Goal: Information Seeking & Learning: Learn about a topic

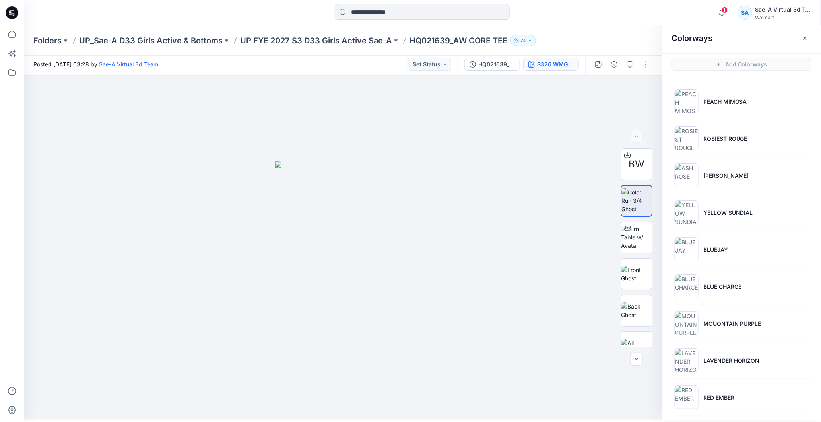
scroll to position [375, 0]
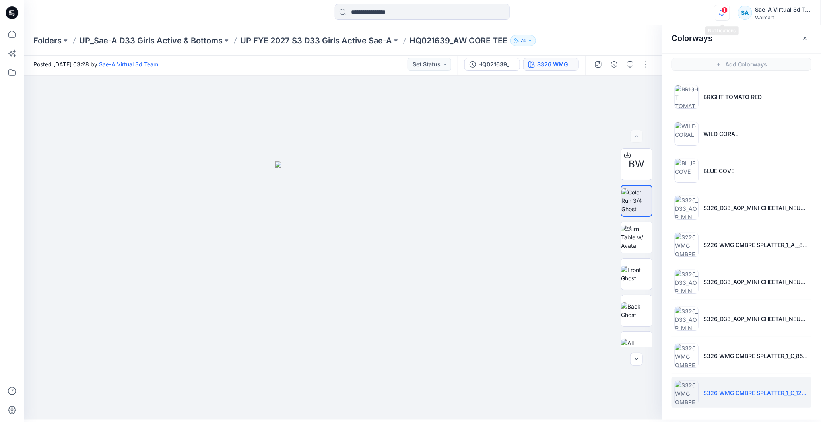
click at [728, 12] on icon "button" at bounding box center [722, 13] width 15 height 16
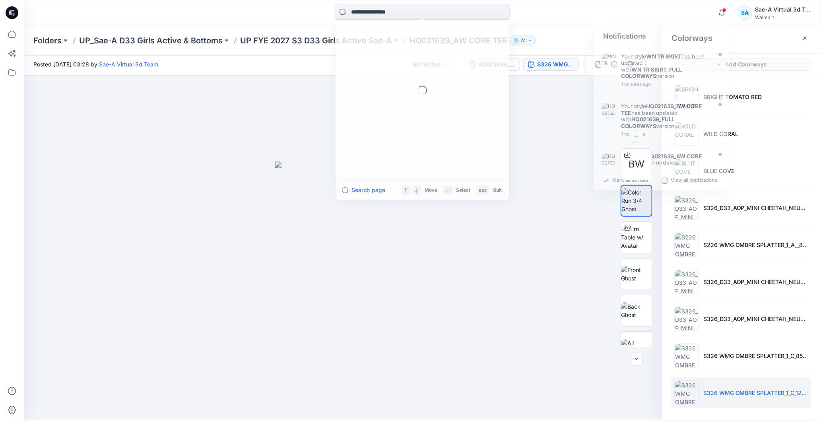
click at [405, 10] on input at bounding box center [422, 12] width 175 height 16
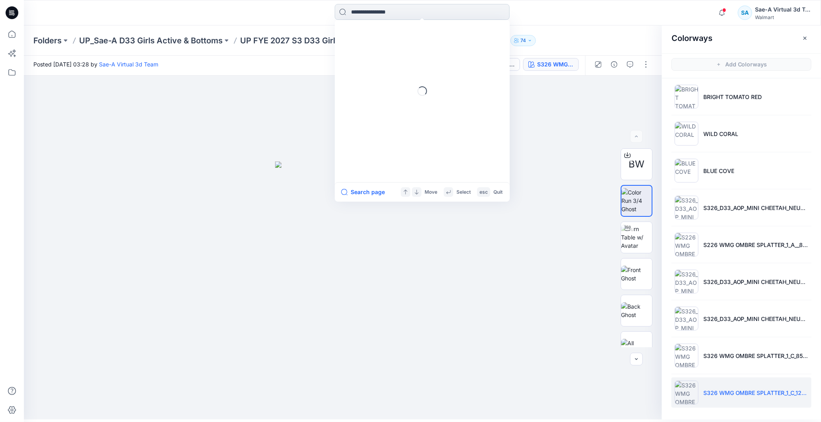
paste input "**********"
type input "**********"
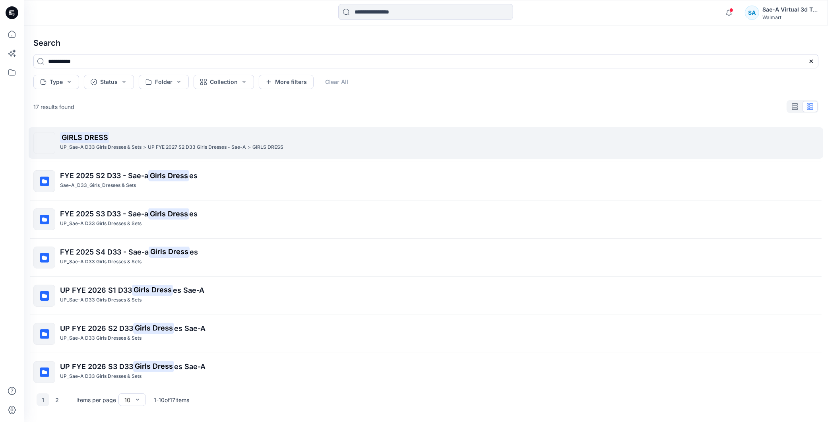
click at [93, 134] on mark "GIRLS DRESS" at bounding box center [84, 137] width 49 height 11
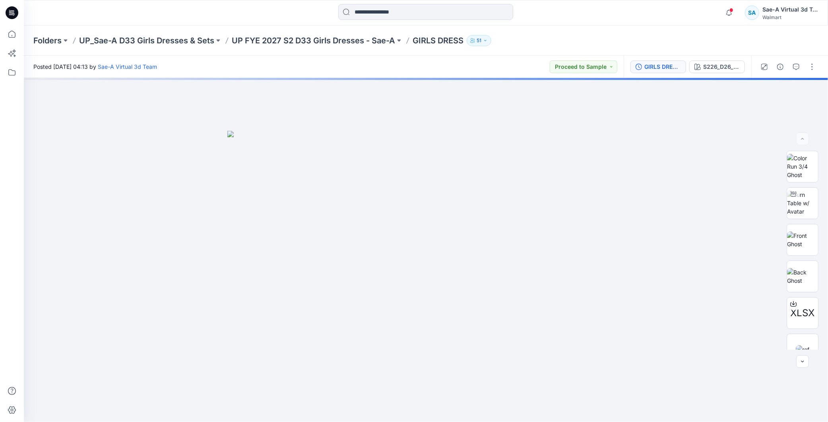
click at [667, 70] on div "GIRLS DRESS_REV_FULL COLORWAYS" at bounding box center [663, 66] width 37 height 9
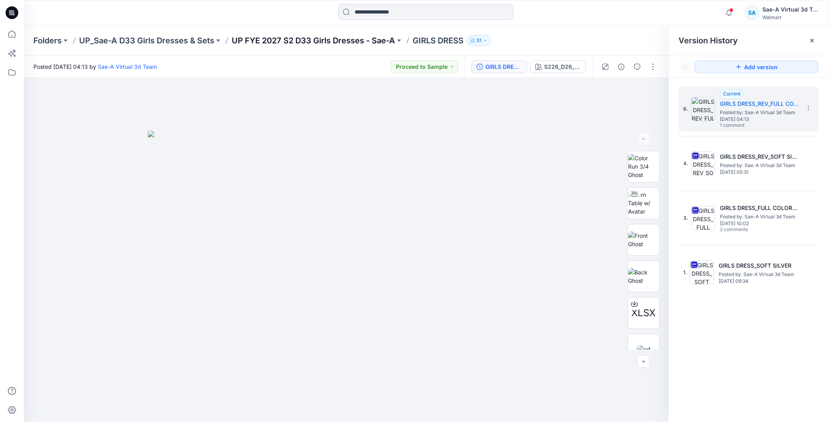
click at [371, 40] on p "UP FYE 2027 S2 D33 Girls Dresses - Sae-A" at bounding box center [313, 40] width 163 height 11
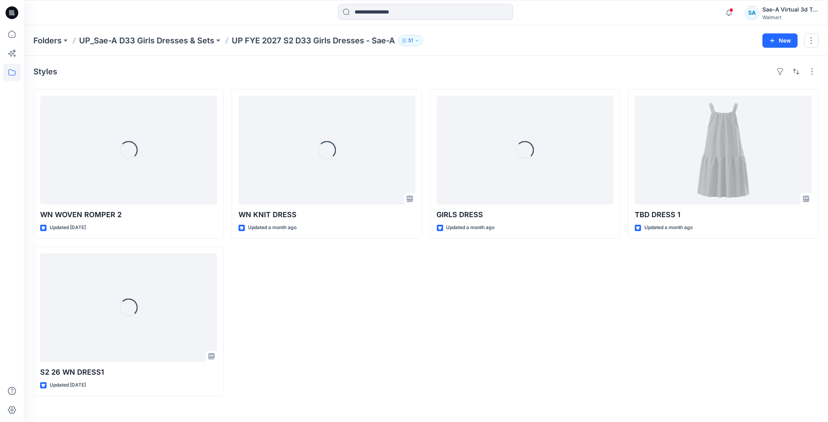
click at [396, 313] on div "Loading... WN KNIT DRESS Updated a month ago" at bounding box center [327, 242] width 190 height 307
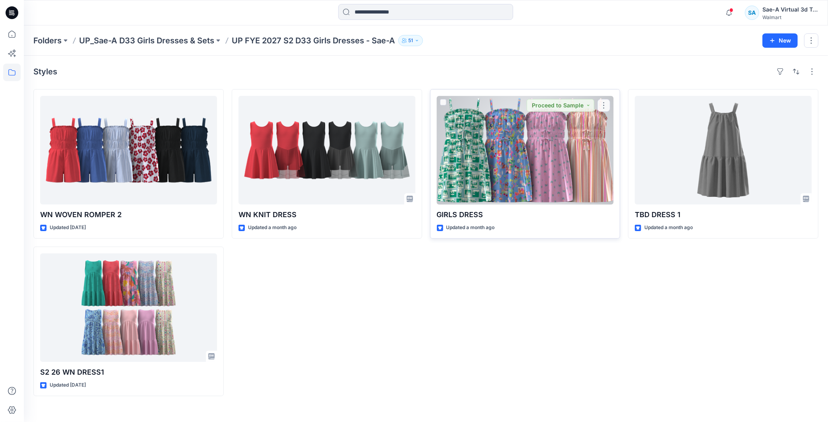
click at [525, 170] on div at bounding box center [525, 150] width 177 height 109
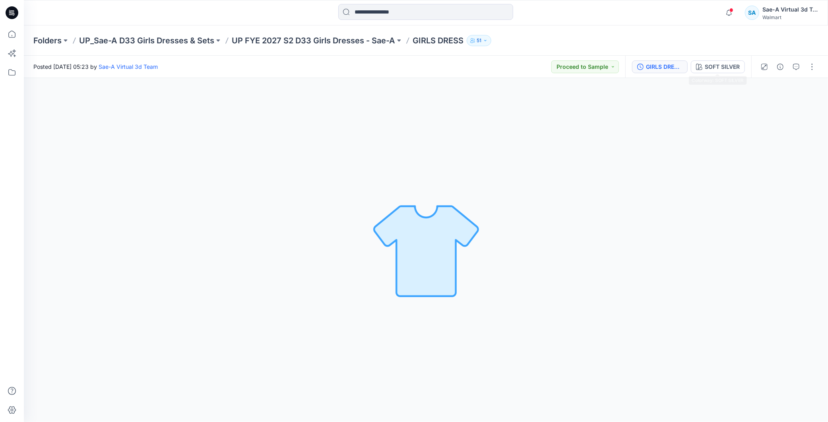
click at [661, 63] on div "GIRLS DRESS_Ring&Slider added" at bounding box center [664, 66] width 37 height 9
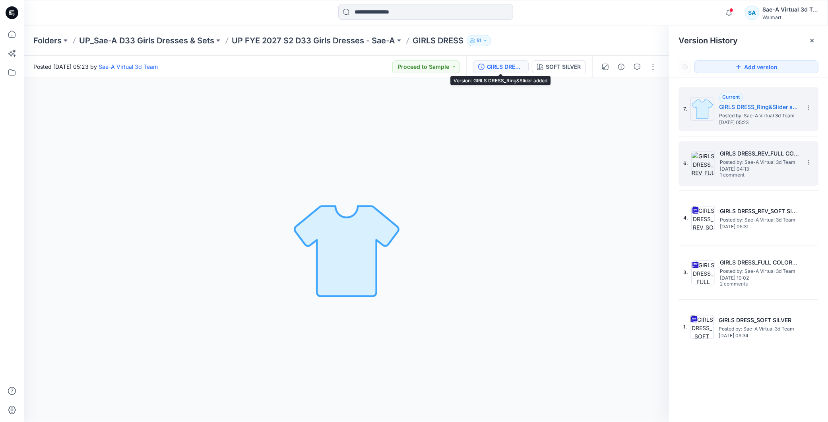
click at [760, 157] on h5 "GIRLS DRESS_REV_FULL COLORWAYS" at bounding box center [760, 154] width 80 height 10
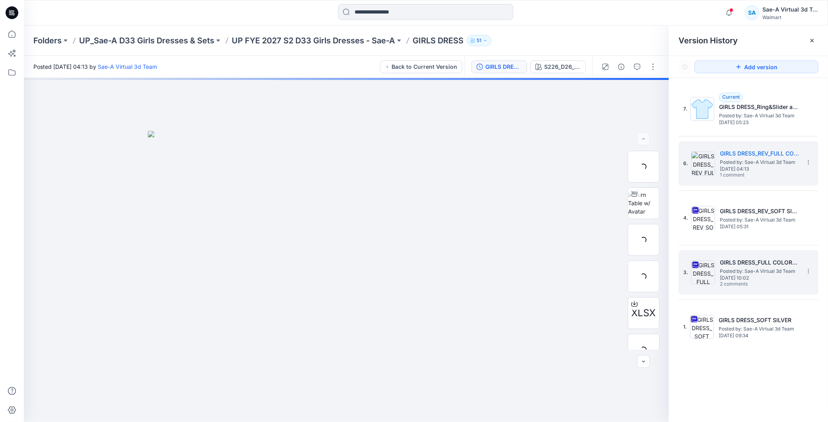
click at [751, 272] on span "Posted by: Sae-A Virtual 3d Team" at bounding box center [760, 271] width 80 height 8
click at [765, 166] on span "[DATE] 04:13" at bounding box center [760, 169] width 80 height 6
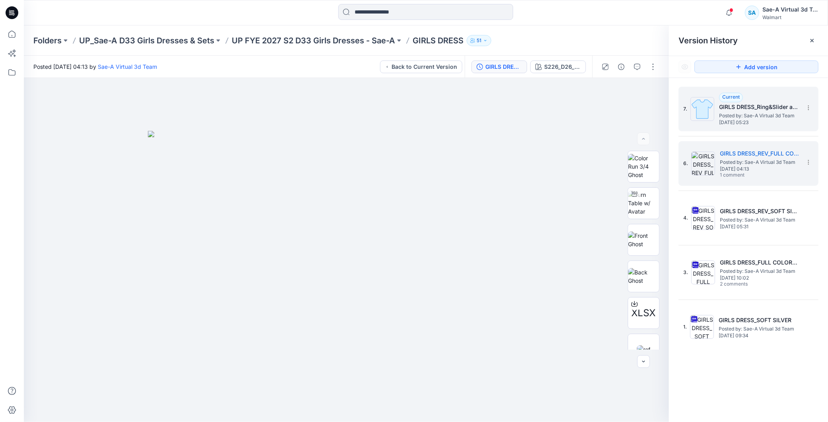
drag, startPoint x: 738, startPoint y: 165, endPoint x: 686, endPoint y: 107, distance: 78.0
click at [738, 166] on span "[DATE] 04:13" at bounding box center [760, 169] width 80 height 6
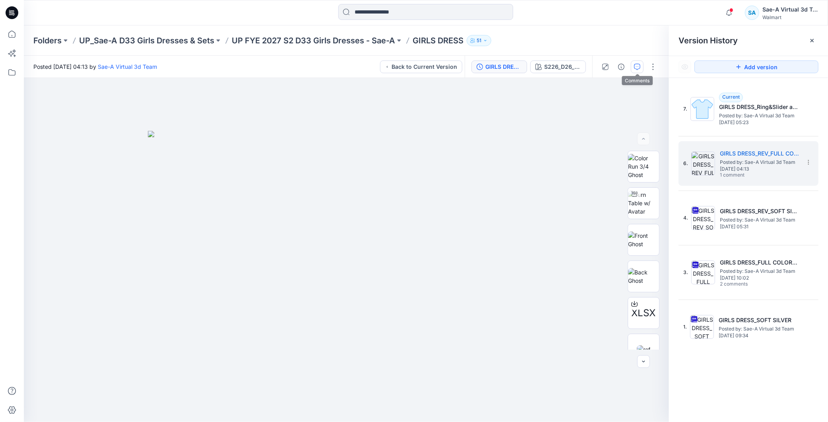
click at [632, 72] on button "button" at bounding box center [637, 66] width 13 height 13
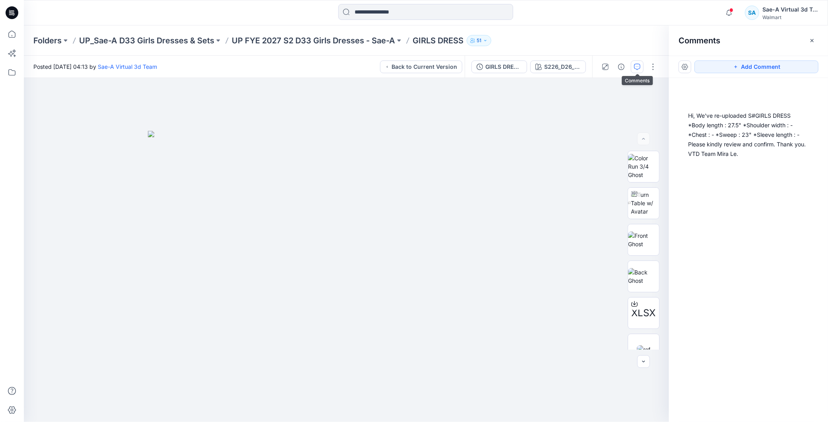
click at [642, 65] on button "button" at bounding box center [637, 66] width 13 height 13
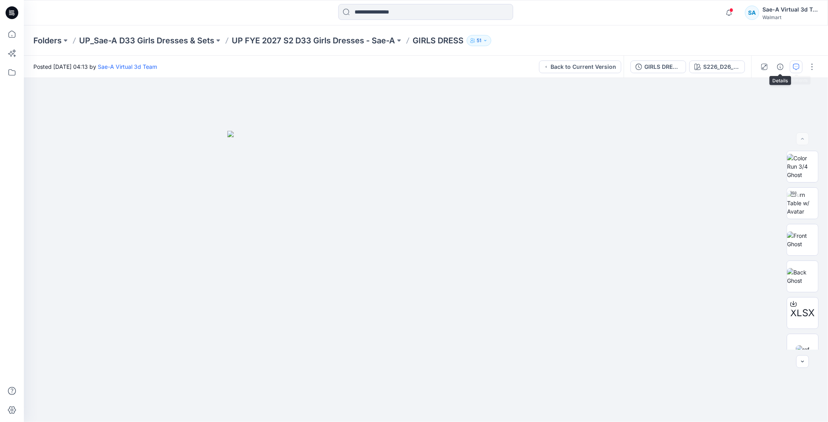
click at [797, 67] on icon "button" at bounding box center [796, 67] width 6 height 6
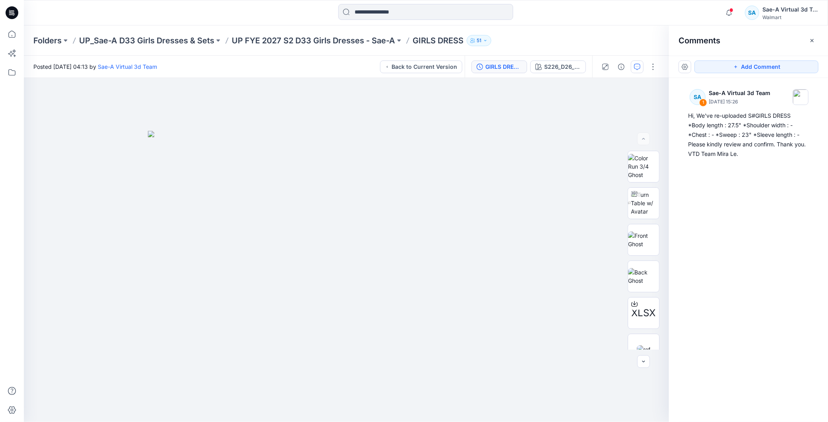
click at [511, 68] on div "GIRLS DRESS_REV_FULL COLORWAYS" at bounding box center [504, 66] width 37 height 9
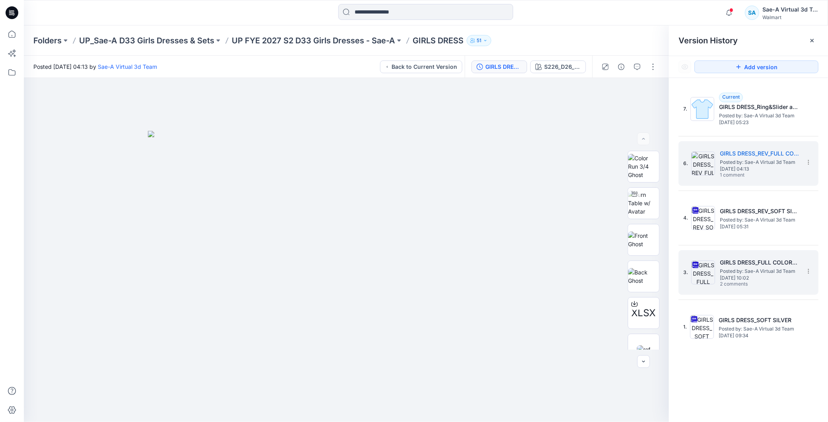
click at [754, 278] on span "[DATE] 10:02" at bounding box center [760, 278] width 80 height 6
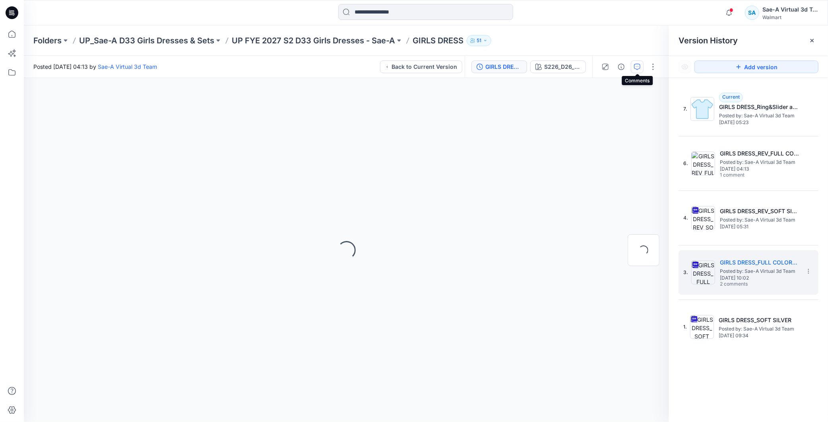
click at [636, 68] on icon "button" at bounding box center [637, 67] width 6 height 6
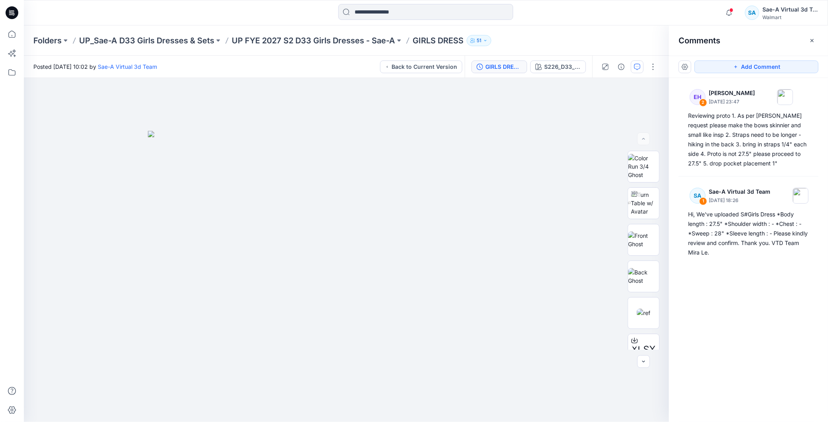
click at [509, 64] on div "GIRLS DRESS_FULL COLORWAYS" at bounding box center [504, 66] width 37 height 9
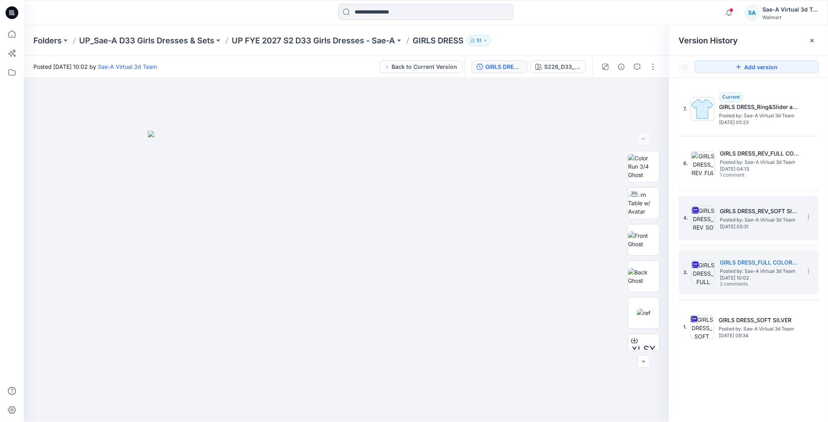
click at [744, 215] on h5 "GIRLS DRESS_REV_SOFT SILVER" at bounding box center [760, 211] width 80 height 10
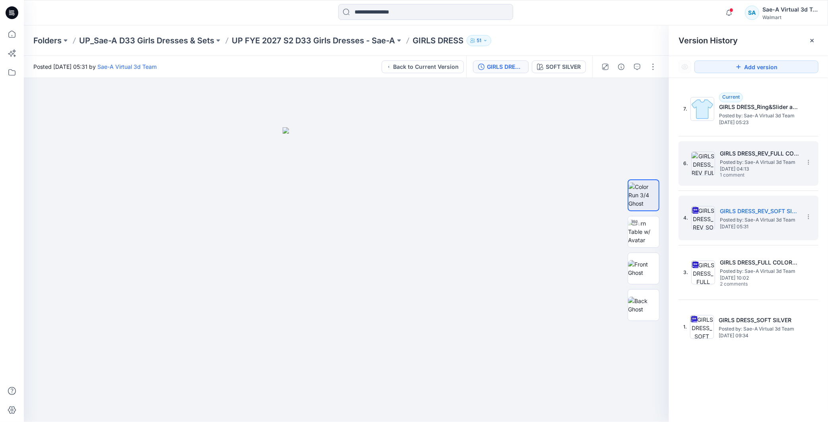
click at [749, 161] on span "Posted by: Sae-A Virtual 3d Team" at bounding box center [760, 162] width 80 height 8
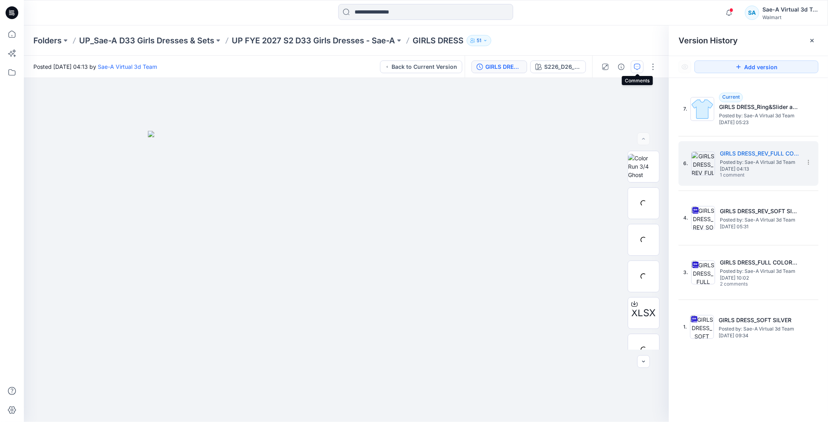
click at [637, 66] on icon "button" at bounding box center [637, 67] width 6 height 6
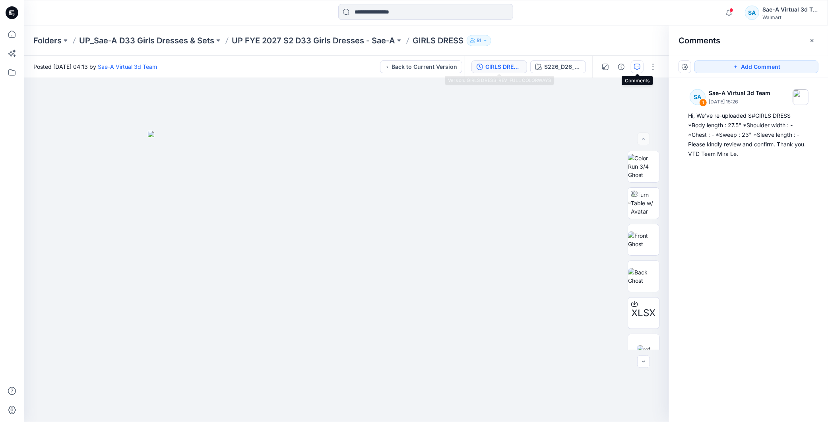
click at [505, 64] on div "GIRLS DRESS_REV_FULL COLORWAYS" at bounding box center [504, 66] width 37 height 9
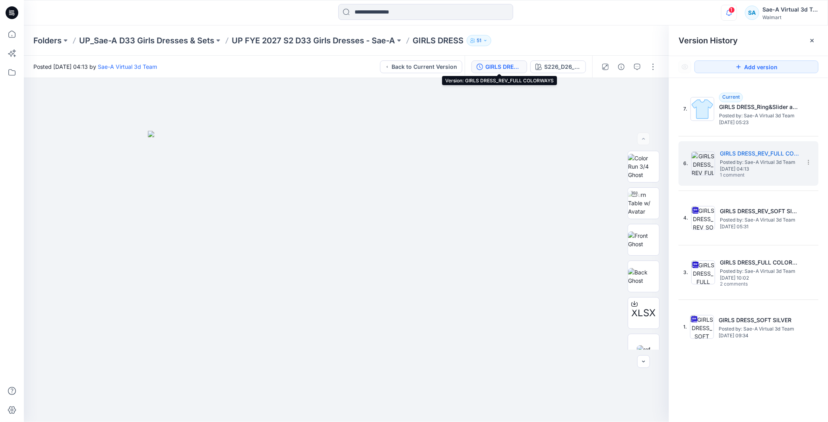
click at [731, 17] on icon "button" at bounding box center [729, 13] width 15 height 16
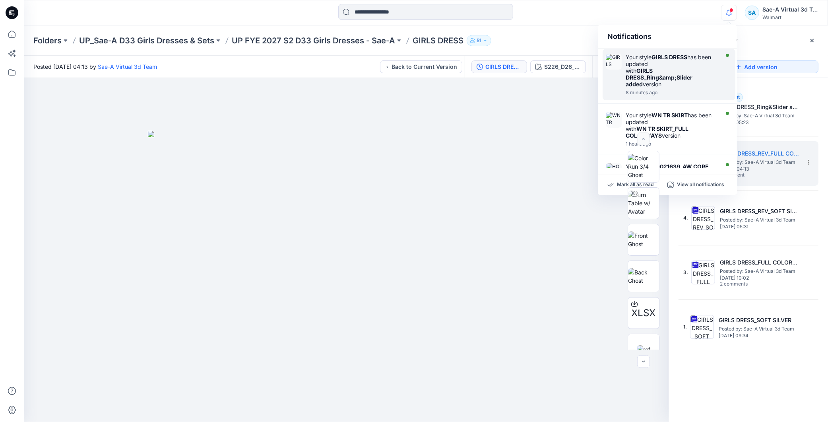
click at [672, 62] on div "Your style GIRLS DRESS has been updated with GIRLS DRESS_Ring&amp;Slider added …" at bounding box center [671, 71] width 91 height 34
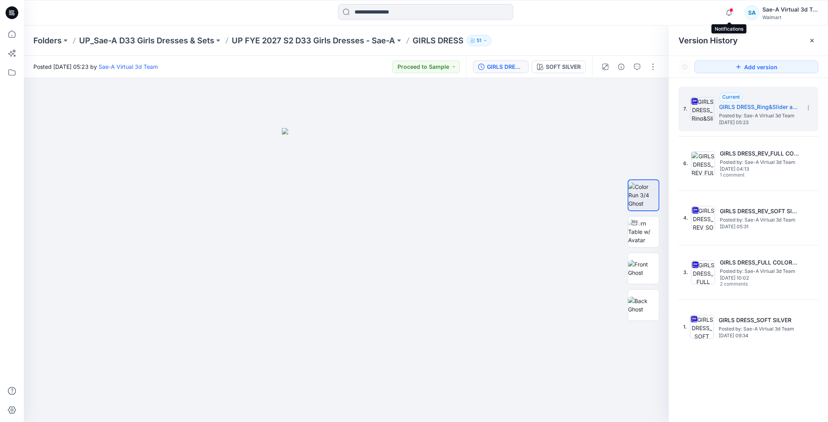
click at [732, 10] on span at bounding box center [732, 10] width 4 height 4
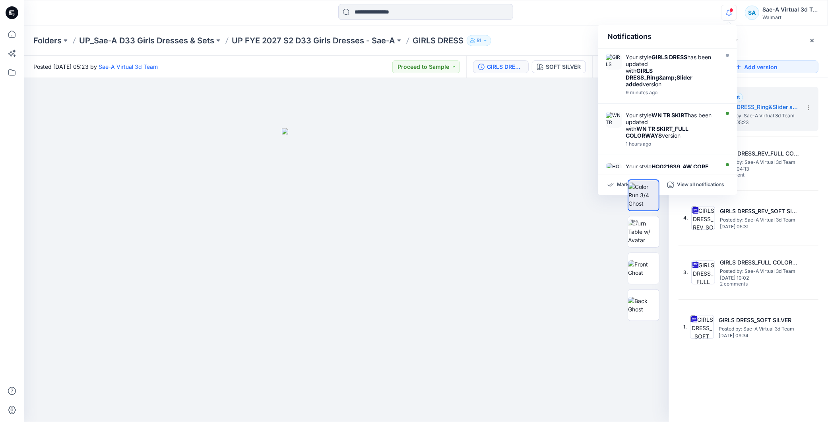
click at [670, 12] on div "Notifications Your style GIRLS DRESS has been updated with GIRLS DRESS_Ring&amp…" at bounding box center [426, 12] width 804 height 17
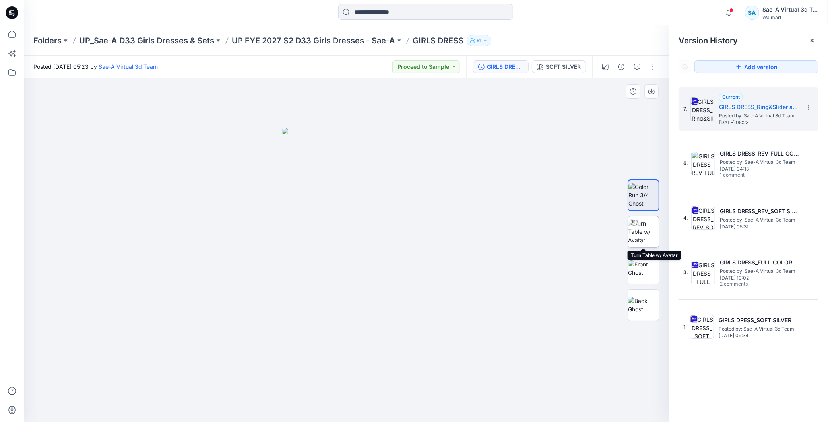
click at [634, 231] on img at bounding box center [643, 231] width 31 height 25
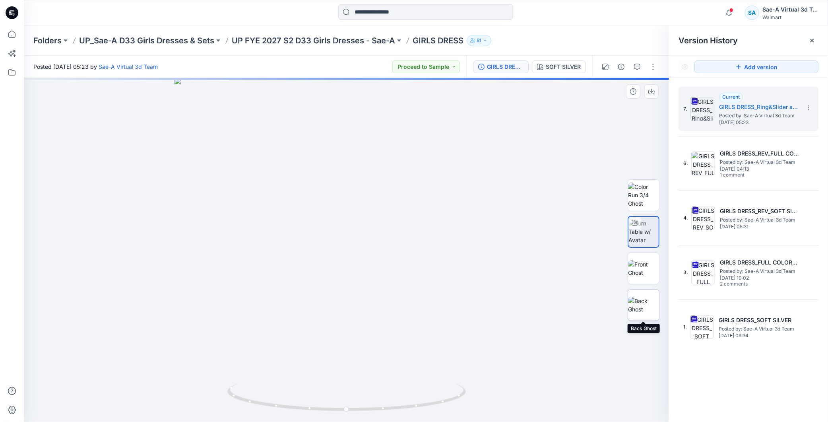
click at [630, 305] on img at bounding box center [643, 305] width 31 height 17
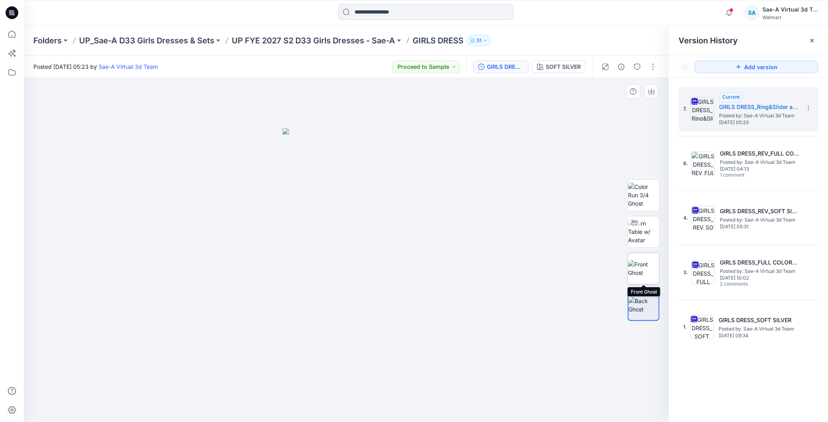
click at [641, 277] on img at bounding box center [643, 268] width 31 height 17
click at [644, 227] on img at bounding box center [643, 231] width 31 height 25
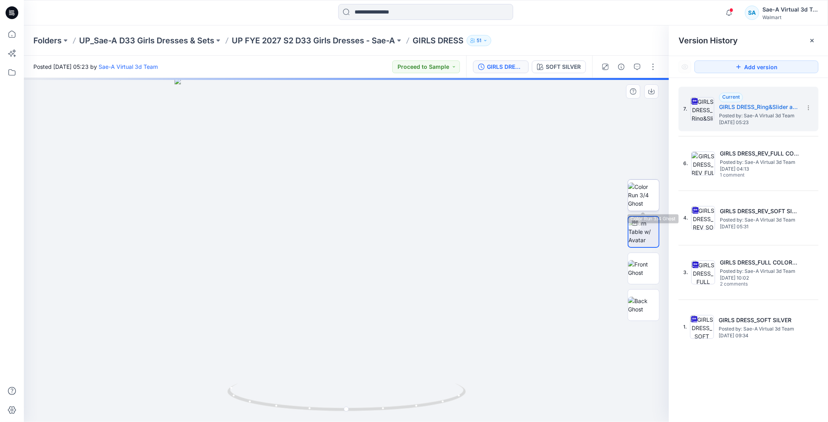
click at [639, 199] on img at bounding box center [643, 195] width 31 height 25
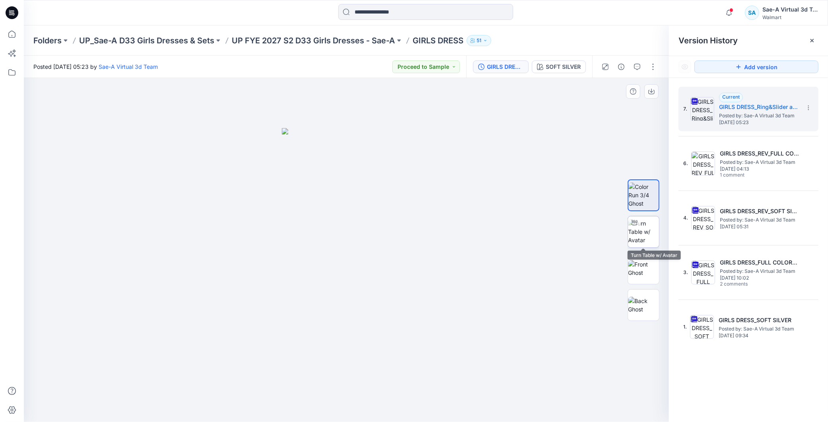
click at [649, 225] on img at bounding box center [643, 231] width 31 height 25
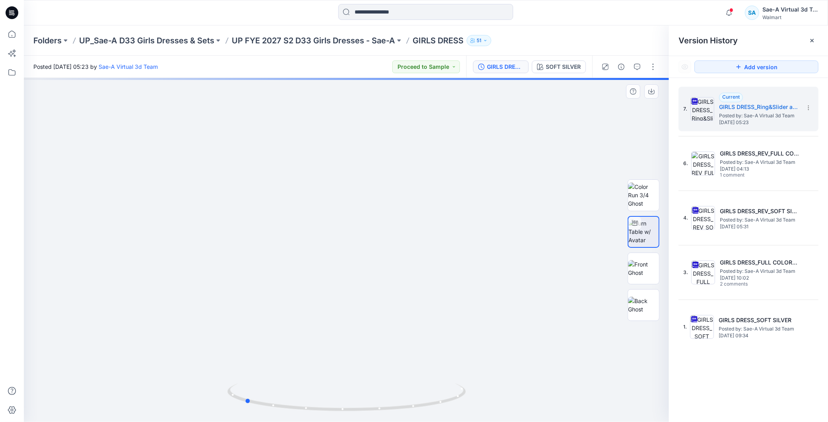
drag, startPoint x: 445, startPoint y: 399, endPoint x: 363, endPoint y: 218, distance: 199.2
click at [342, 402] on icon at bounding box center [347, 398] width 241 height 30
drag, startPoint x: 382, startPoint y: 181, endPoint x: 382, endPoint y: 232, distance: 51.3
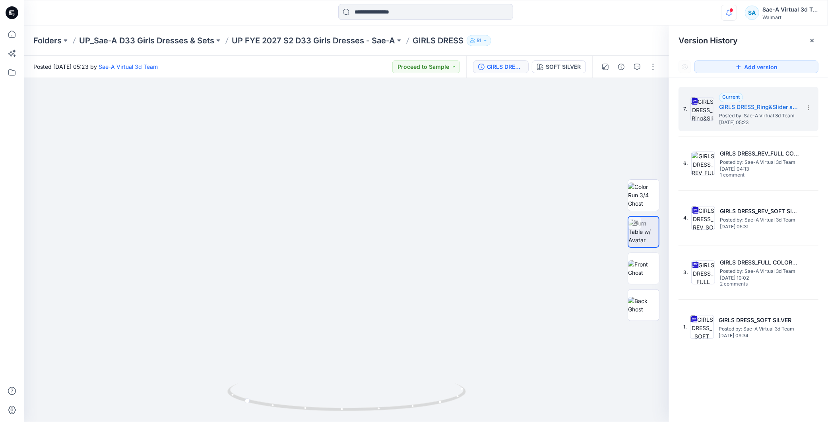
click at [725, 15] on icon "button" at bounding box center [729, 13] width 15 height 16
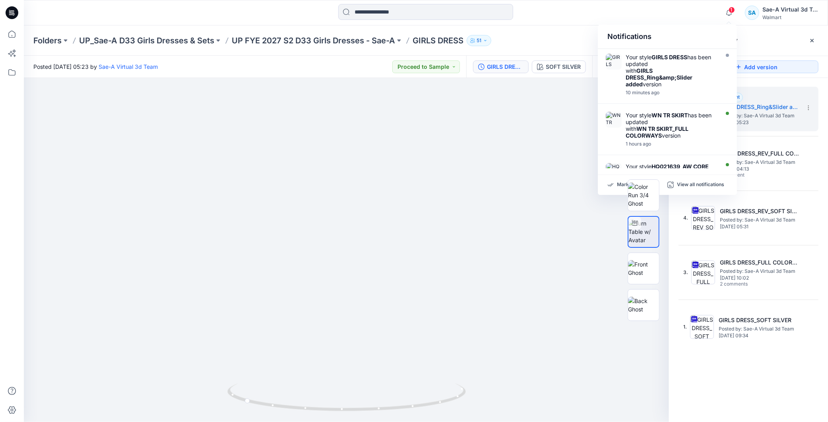
click at [666, 29] on div "Notifications" at bounding box center [667, 37] width 139 height 24
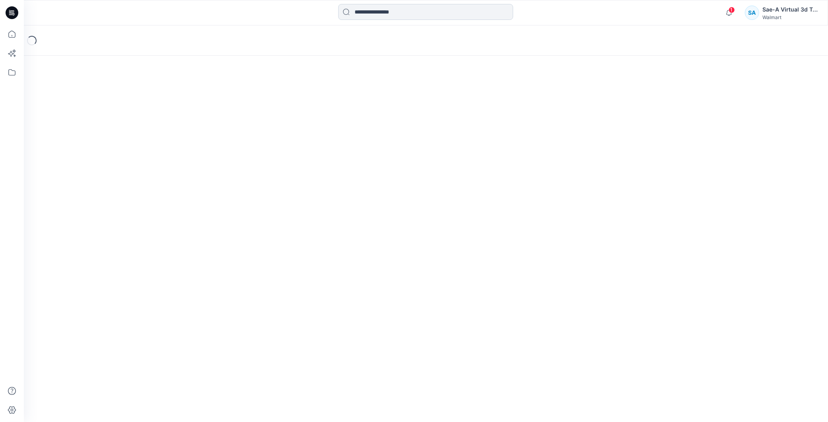
click at [366, 11] on input at bounding box center [425, 12] width 175 height 16
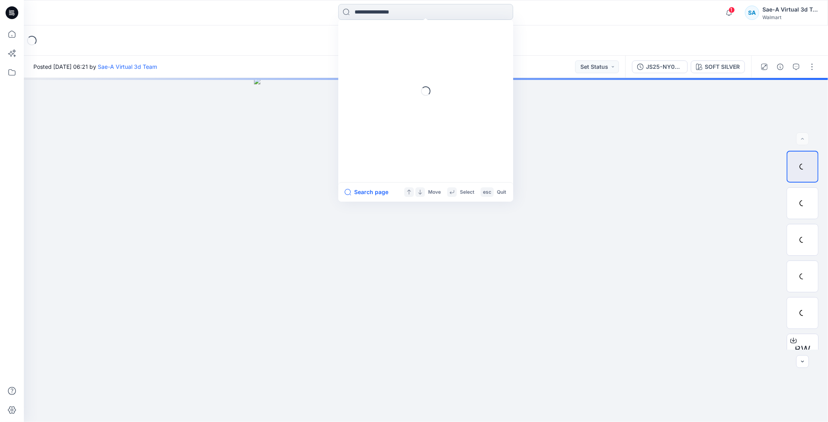
paste input "**********"
type input "**********"
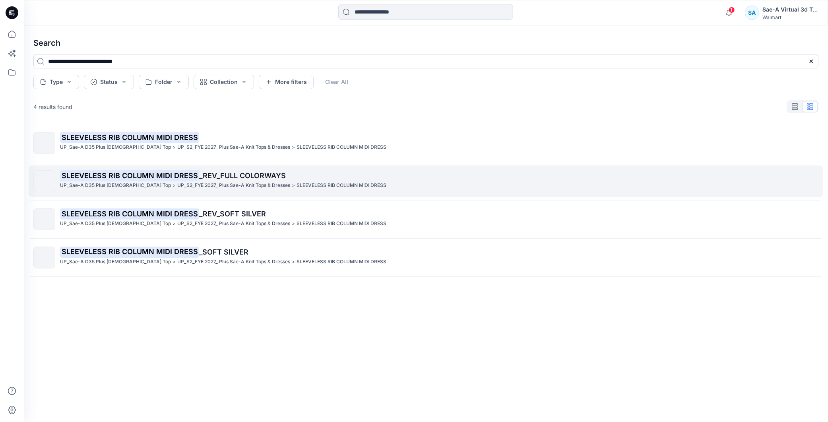
click at [191, 177] on mark "SLEEVELESS RIB COLUMN MIDI DRESS" at bounding box center [129, 175] width 139 height 11
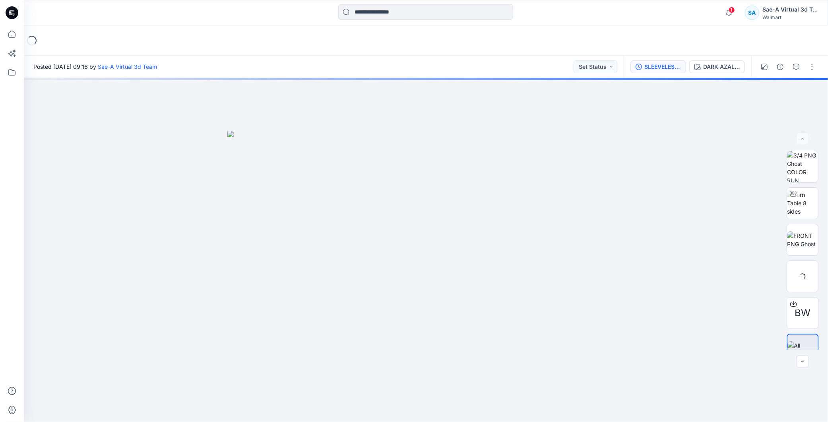
click at [658, 62] on div "SLEEVELESS RIB COLUMN MIDI DRESS_REV_FULL COLORWAYS" at bounding box center [663, 66] width 37 height 9
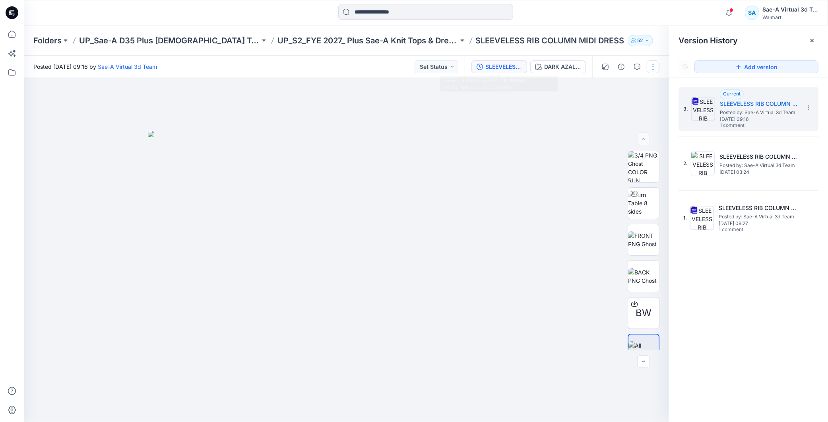
click at [656, 70] on button "button" at bounding box center [653, 66] width 13 height 13
click at [612, 106] on button "Edit" at bounding box center [620, 107] width 73 height 15
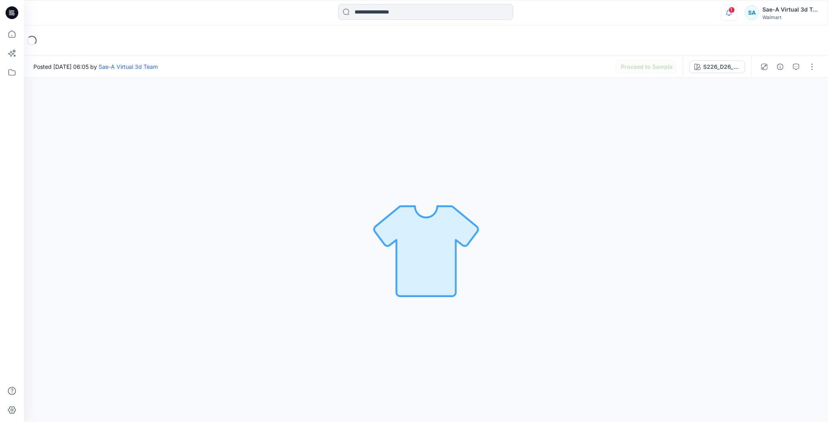
click at [736, 10] on icon "button" at bounding box center [729, 13] width 15 height 16
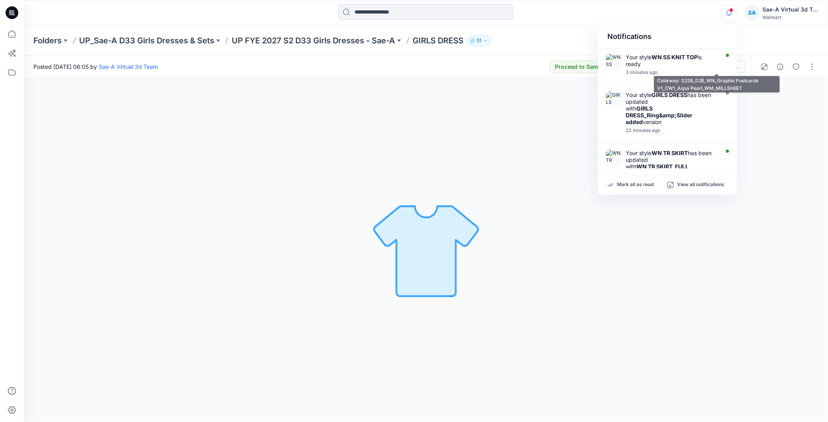
click at [751, 43] on div "Folders UP_Sae-A D33 Girls Dresses & Sets UP FYE 2027 S2 D33 Girls Dresses - Sa…" at bounding box center [394, 40] width 723 height 11
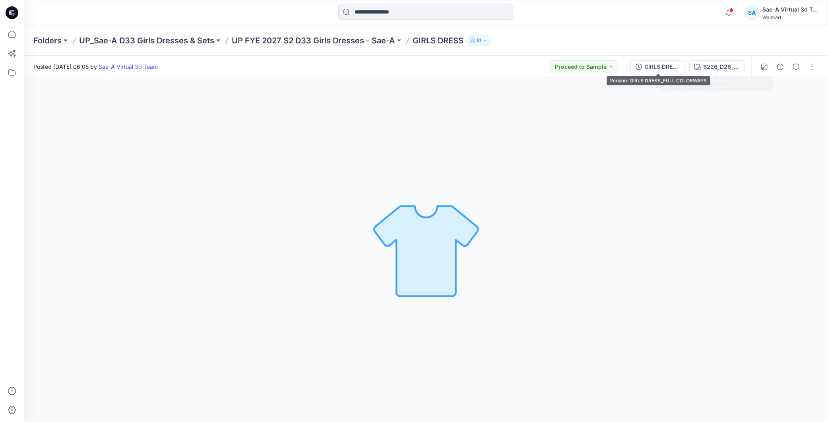
drag, startPoint x: 671, startPoint y: 61, endPoint x: 764, endPoint y: 97, distance: 99.5
click at [671, 61] on button "GIRLS DRESS_FULL COLORWAYS" at bounding box center [659, 66] width 56 height 13
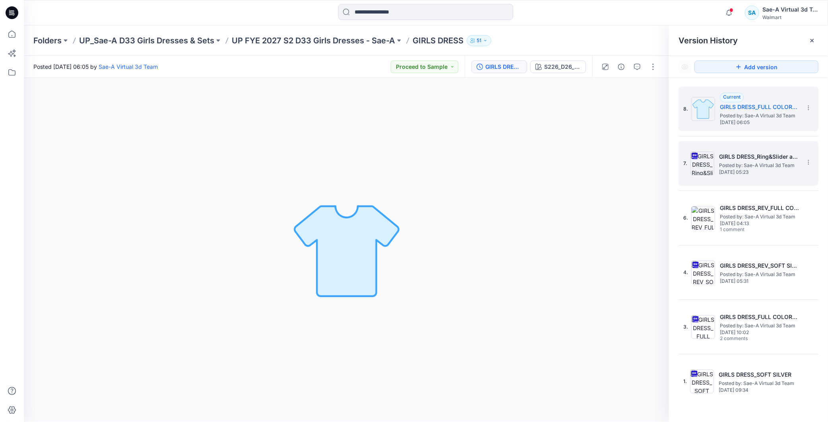
click at [754, 161] on span "Posted by: Sae-A Virtual 3d Team" at bounding box center [759, 165] width 80 height 8
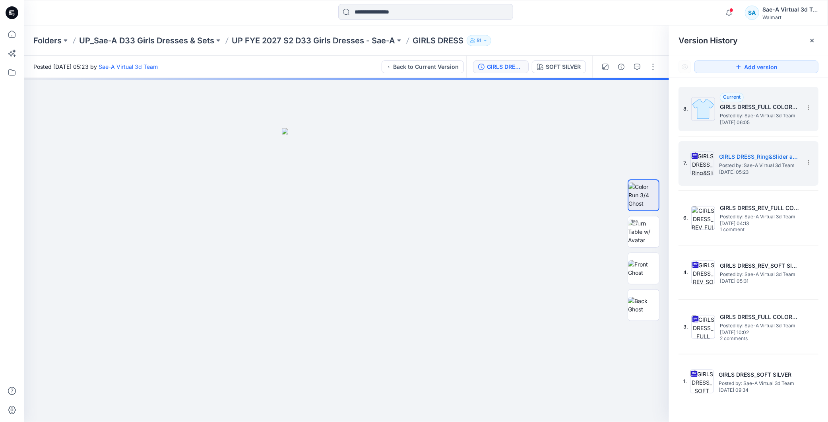
click at [756, 124] on span "Wednesday, September 17, 2025 06:05" at bounding box center [760, 123] width 80 height 6
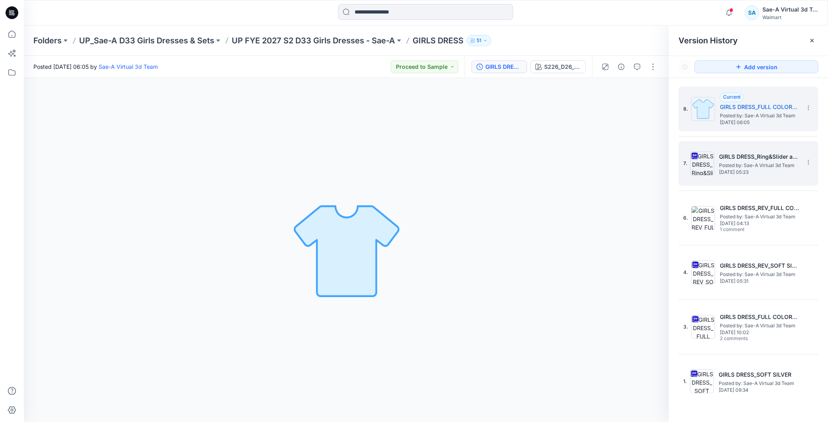
click at [768, 154] on h5 "GIRLS DRESS_Ring&Slider added" at bounding box center [759, 157] width 80 height 10
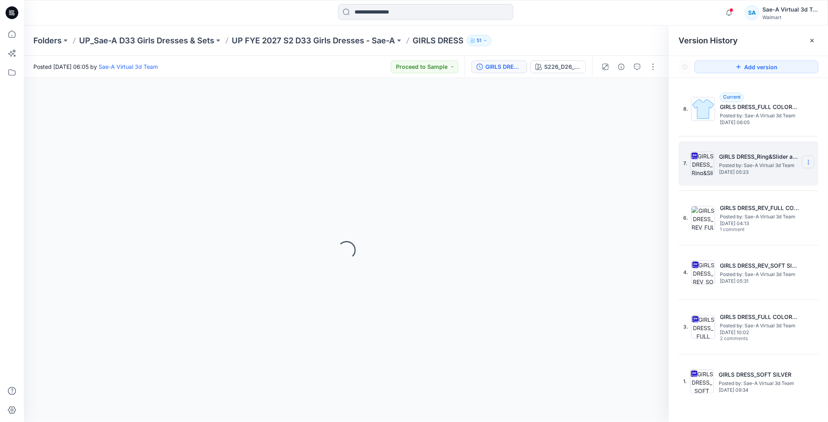
click at [808, 161] on icon at bounding box center [809, 162] width 6 height 6
click at [806, 162] on icon at bounding box center [809, 162] width 6 height 6
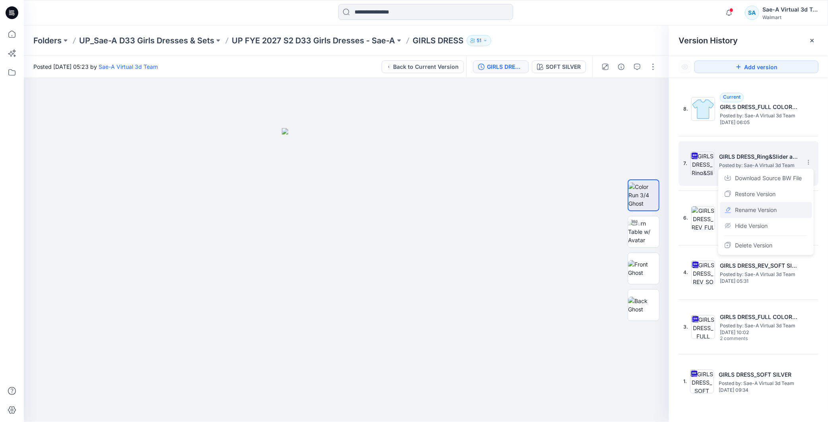
click at [779, 208] on div "Rename Version" at bounding box center [766, 210] width 92 height 16
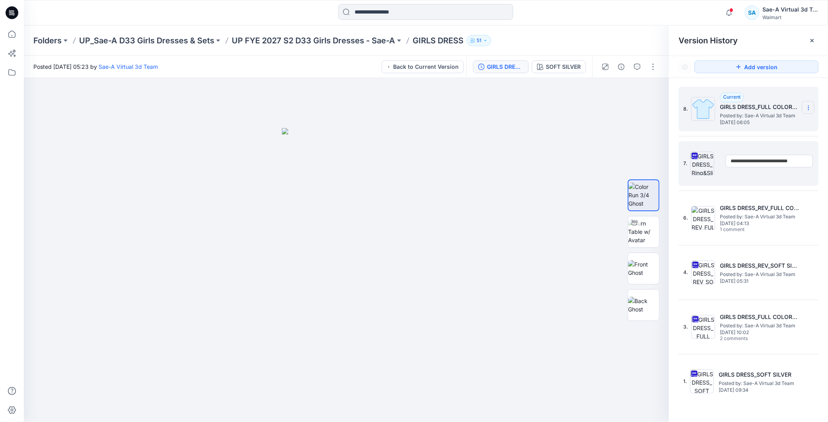
click at [808, 109] on icon at bounding box center [809, 108] width 6 height 6
click at [772, 144] on span "Rename Version" at bounding box center [756, 140] width 42 height 10
click at [809, 106] on icon at bounding box center [808, 106] width 0 height 0
click at [789, 137] on div "Rename Version" at bounding box center [766, 140] width 92 height 16
type input "**********"
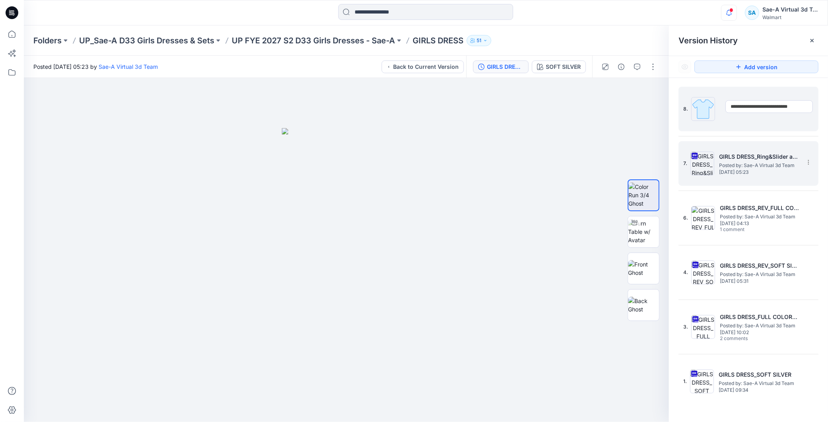
click at [726, 17] on icon "button" at bounding box center [729, 13] width 15 height 16
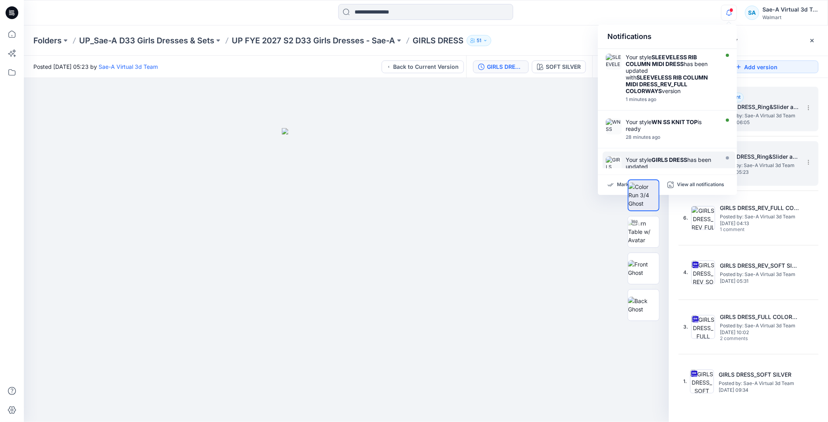
scroll to position [44, 0]
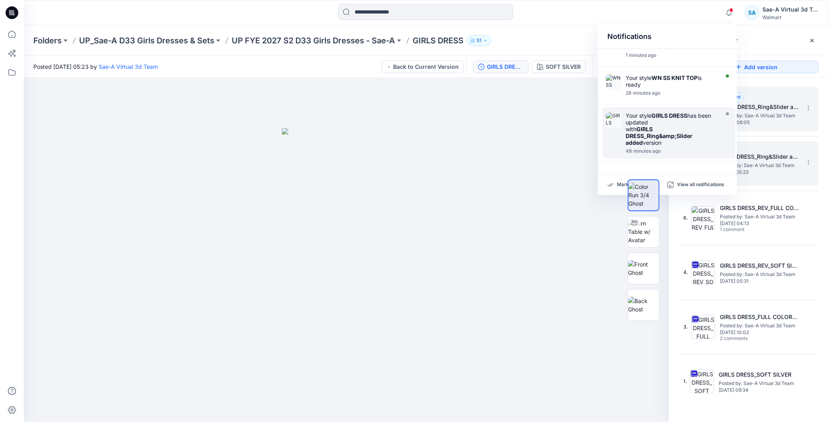
click at [679, 137] on strong "GIRLS DRESS_Ring&amp;Slider added" at bounding box center [659, 136] width 67 height 20
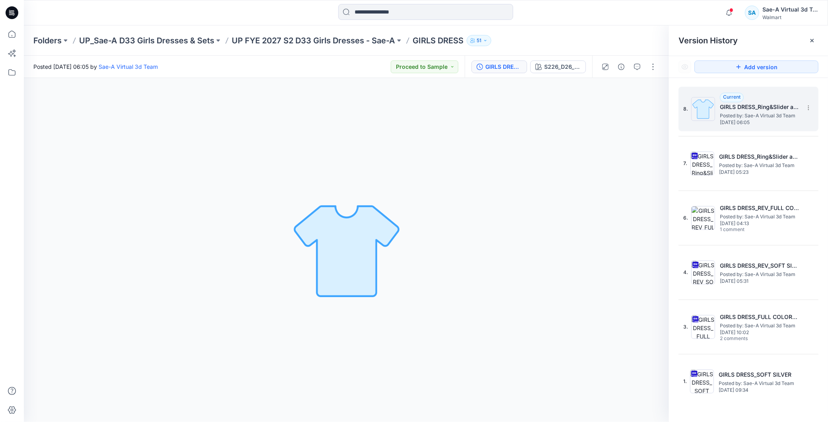
click at [769, 104] on h5 "GIRLS DRESS_Ring&Slider added" at bounding box center [760, 107] width 80 height 10
click at [807, 105] on icon at bounding box center [809, 108] width 6 height 6
click at [785, 138] on div "Rename Version" at bounding box center [766, 140] width 92 height 16
click at [726, 11] on icon "button" at bounding box center [729, 13] width 15 height 16
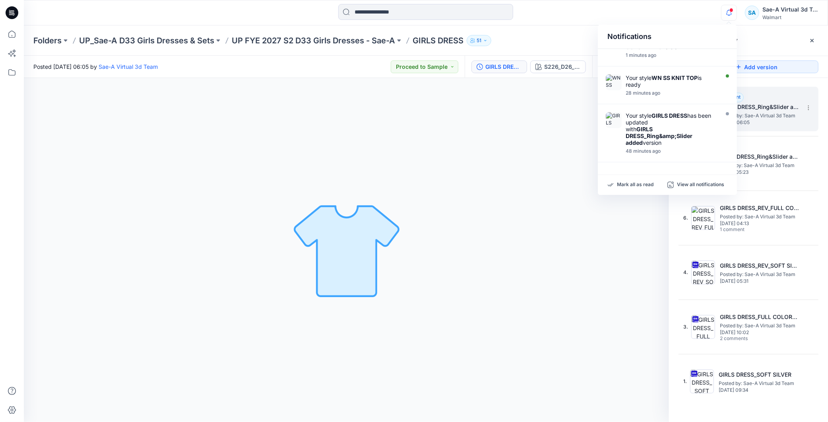
click at [726, 11] on icon "button" at bounding box center [729, 13] width 15 height 16
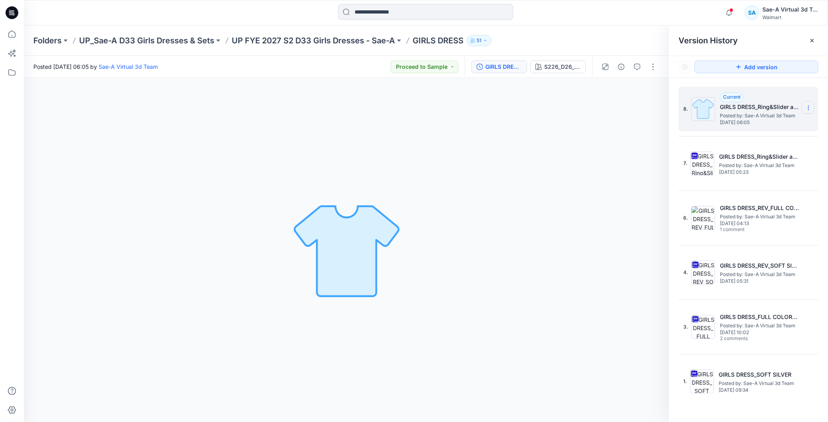
click at [806, 107] on icon at bounding box center [809, 108] width 6 height 6
click at [652, 19] on div "Notifications Your style SLEEVELESS RIB COLUMN MIDI DRESS has been updated with…" at bounding box center [426, 12] width 804 height 17
click at [734, 10] on icon "button" at bounding box center [729, 13] width 15 height 16
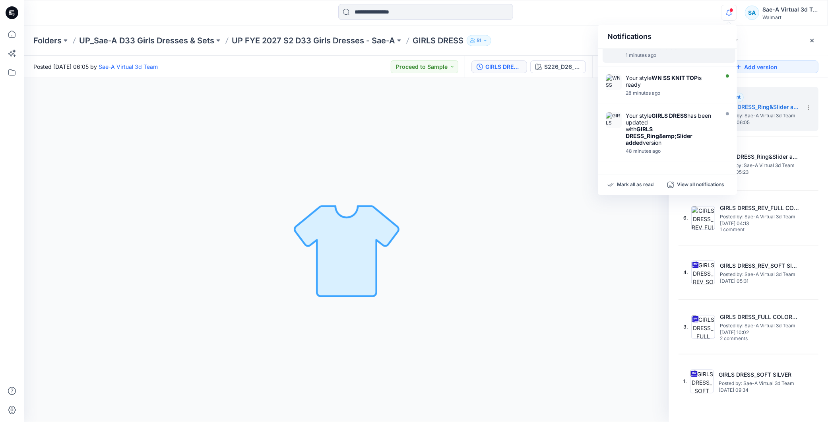
scroll to position [0, 0]
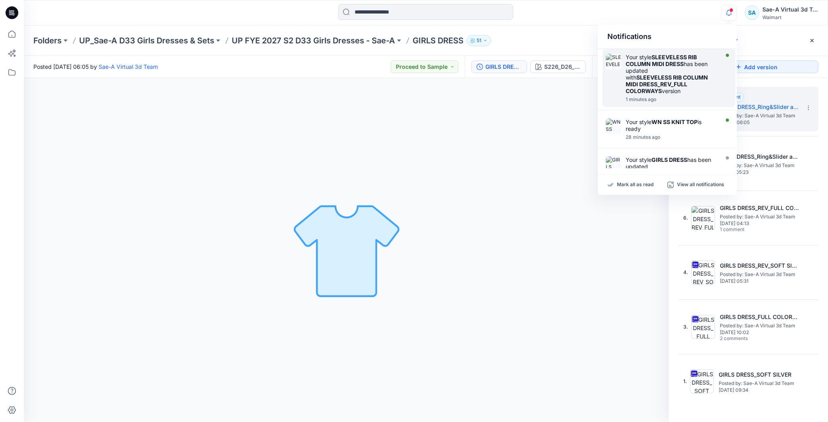
click at [667, 68] on div "Your style SLEEVELESS RIB COLUMN MIDI DRESS has been updated with SLEEVELESS RI…" at bounding box center [671, 74] width 91 height 41
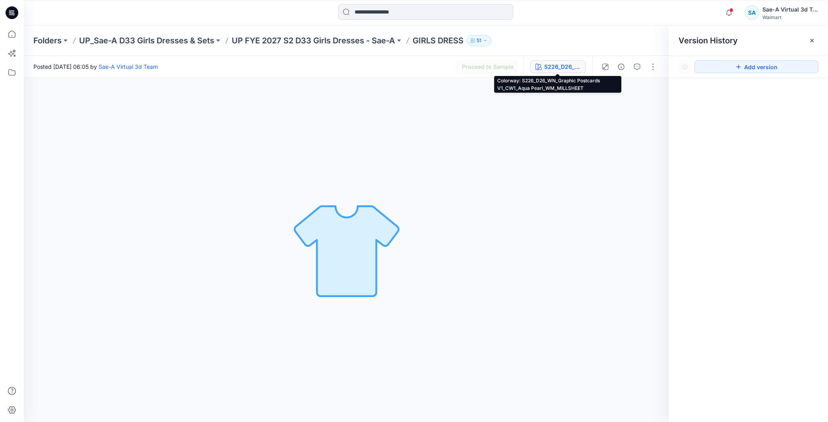
click at [541, 64] on icon "button" at bounding box center [539, 67] width 6 height 6
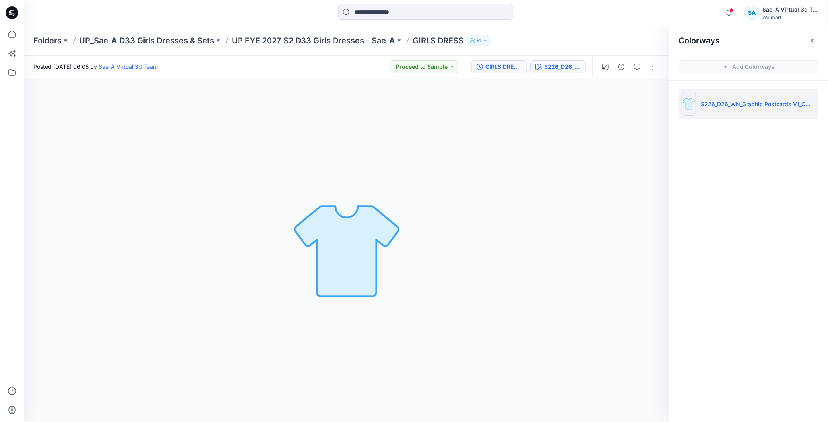
drag, startPoint x: 496, startPoint y: 56, endPoint x: 490, endPoint y: 60, distance: 7.0
click at [495, 56] on div "GIRLS DRESS_Ring&Slider added S226_D26_WN_Graphic Postcards V1_CW1_Aqua Pearl_W…" at bounding box center [529, 67] width 128 height 22
click at [489, 66] on div "GIRLS DRESS_Ring&Slider added" at bounding box center [504, 66] width 37 height 9
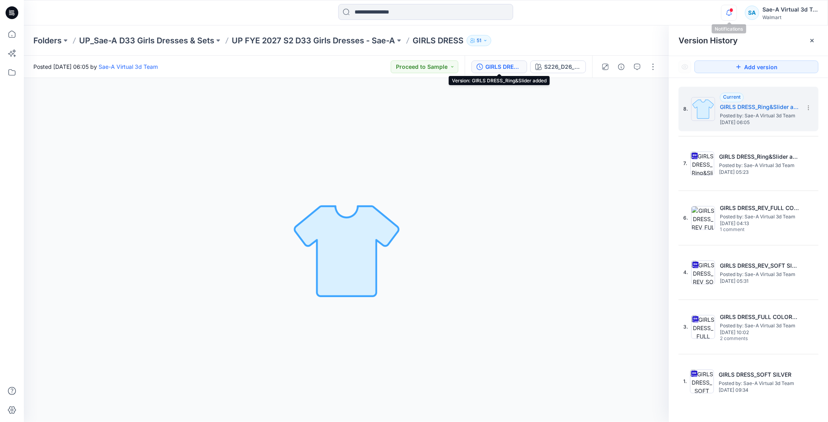
click at [730, 13] on icon "button" at bounding box center [729, 13] width 15 height 16
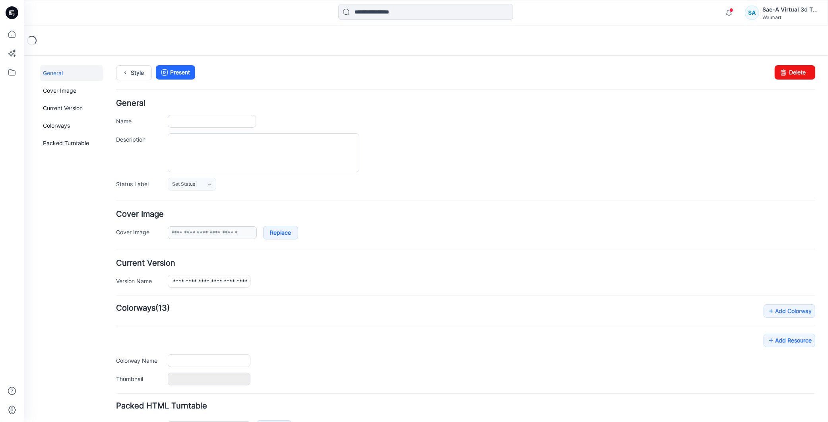
type input "**********"
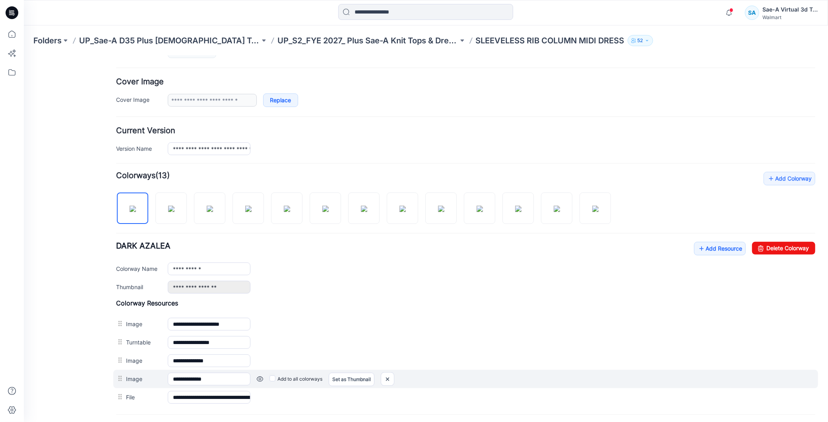
scroll to position [177, 0]
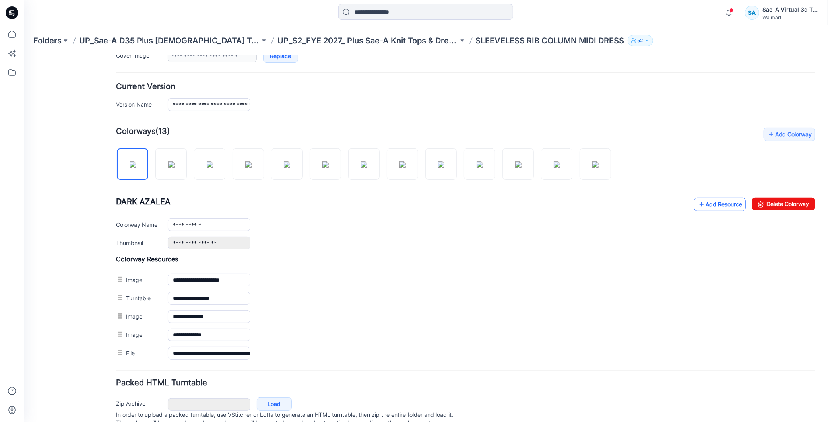
click at [717, 203] on link "Add Resource" at bounding box center [720, 204] width 52 height 14
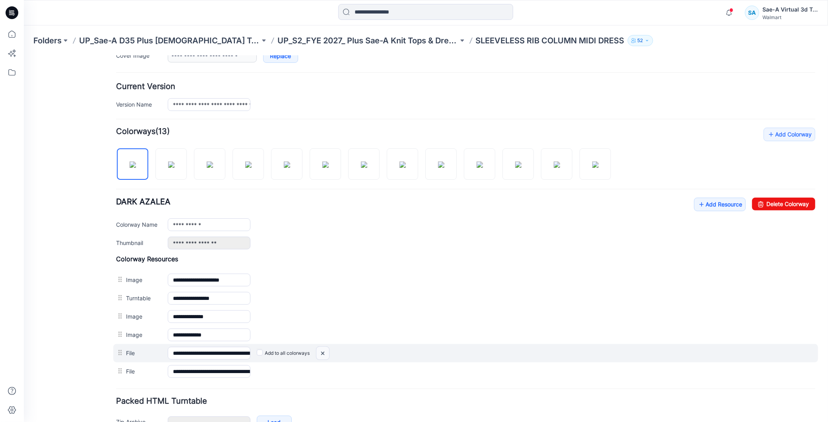
drag, startPoint x: 324, startPoint y: 355, endPoint x: 470, endPoint y: 109, distance: 285.6
click at [324, 355] on img at bounding box center [322, 352] width 13 height 13
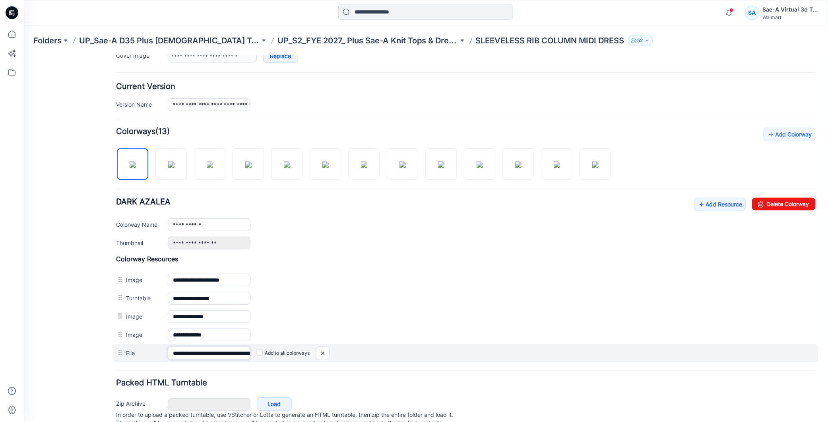
scroll to position [0, 93]
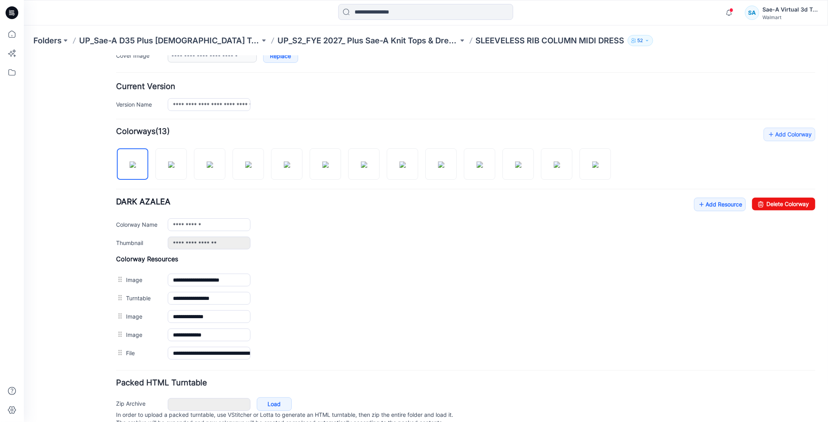
drag, startPoint x: 228, startPoint y: 356, endPoint x: 259, endPoint y: 356, distance: 30.6
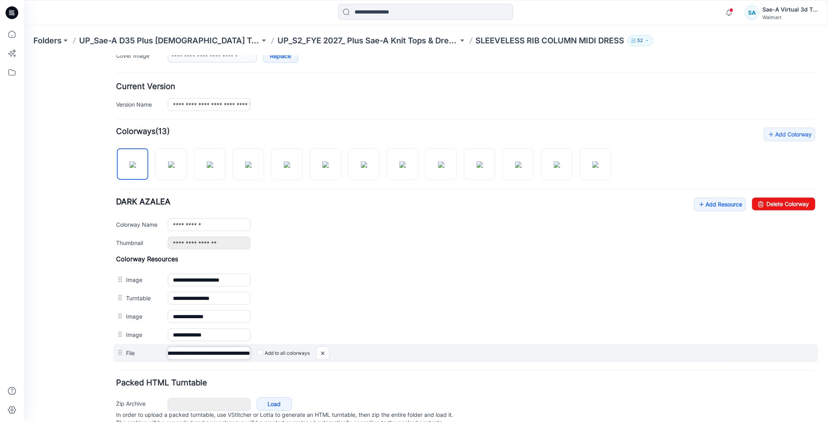
drag, startPoint x: 209, startPoint y: 357, endPoint x: 252, endPoint y: 354, distance: 43.9
click at [252, 354] on div "**********" at bounding box center [465, 353] width 705 height 18
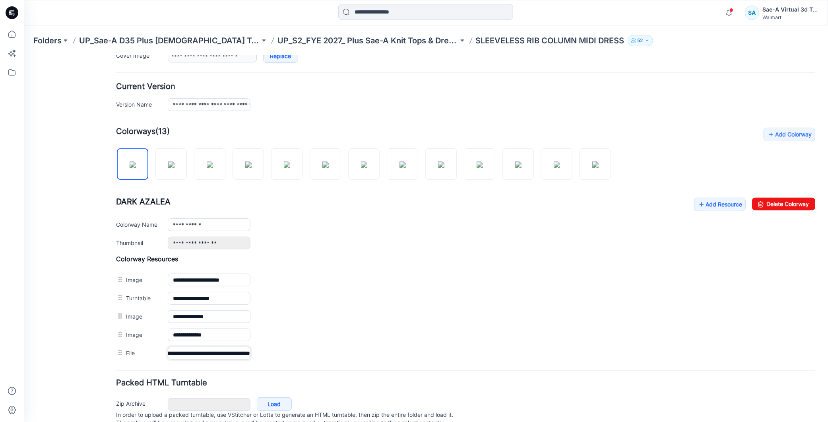
scroll to position [0, 0]
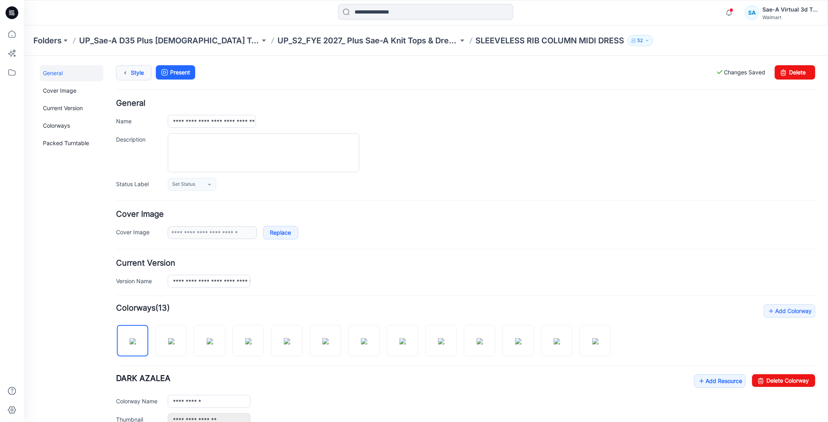
click at [145, 74] on link "Style" at bounding box center [134, 72] width 36 height 15
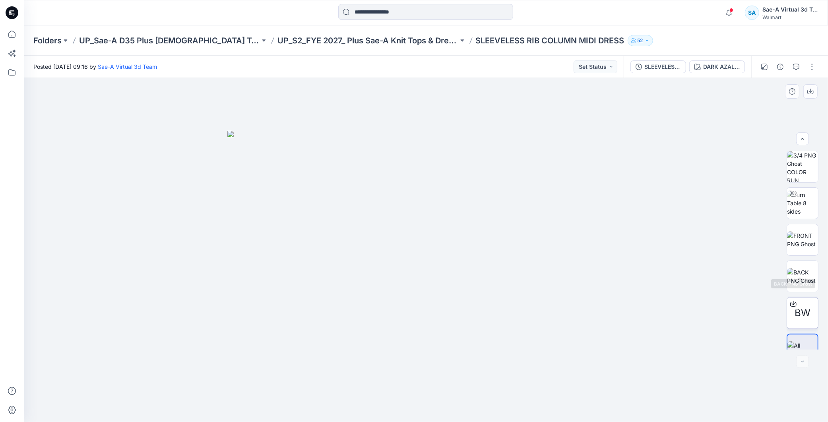
scroll to position [16, 0]
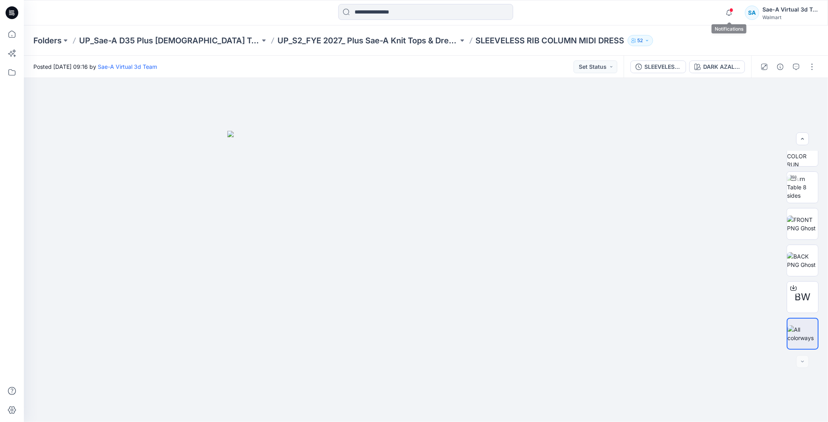
click at [731, 10] on span at bounding box center [732, 10] width 4 height 4
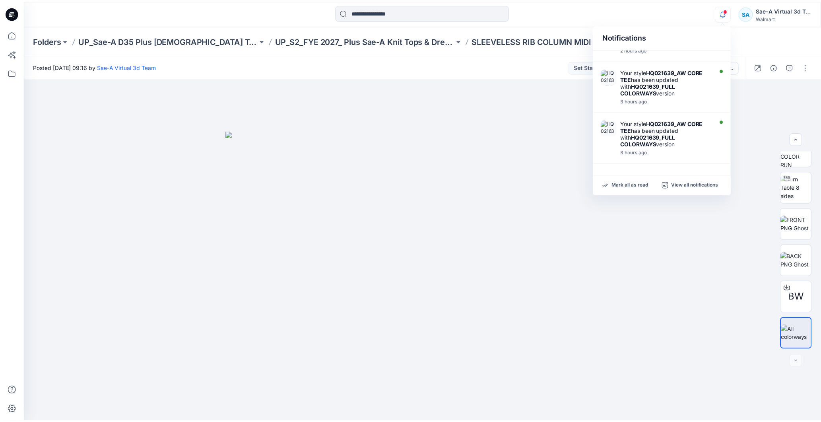
scroll to position [0, 0]
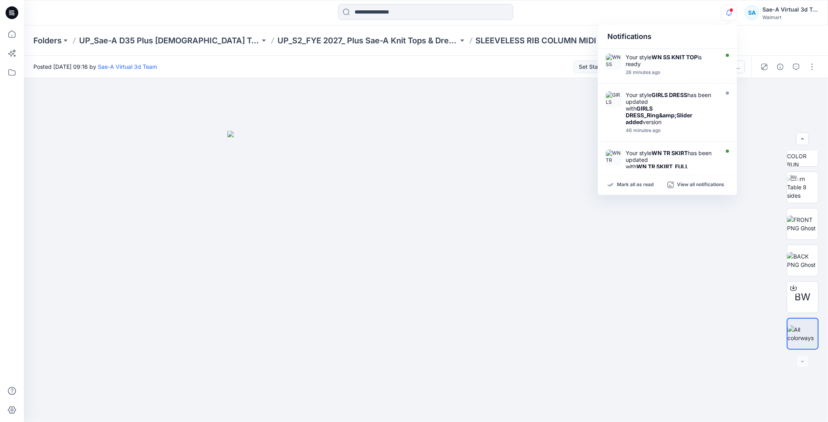
click at [717, 26] on div "Notifications" at bounding box center [667, 37] width 139 height 24
drag, startPoint x: 661, startPoint y: 276, endPoint x: 776, endPoint y: 117, distance: 196.9
click at [662, 276] on div at bounding box center [426, 250] width 804 height 344
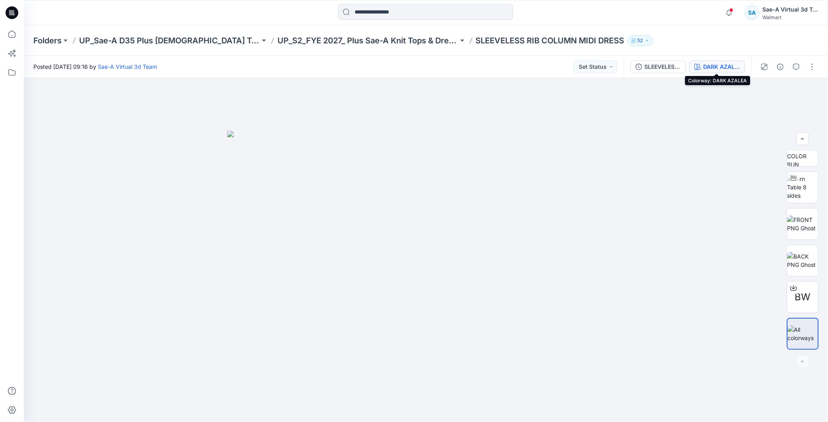
click at [716, 66] on div "DARK AZALEA" at bounding box center [721, 66] width 37 height 9
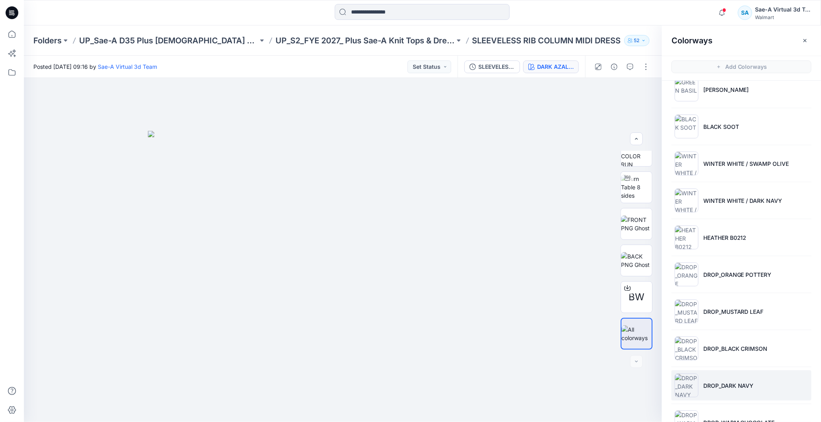
scroll to position [153, 0]
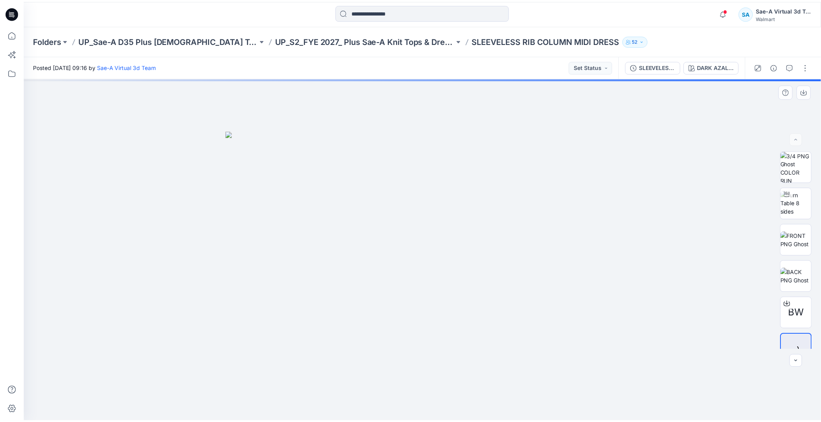
scroll to position [16, 0]
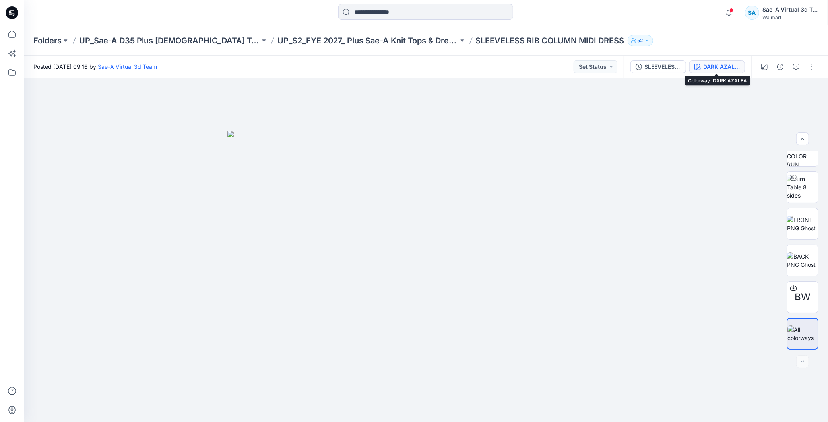
click at [721, 66] on div "DARK AZALEA" at bounding box center [721, 66] width 37 height 9
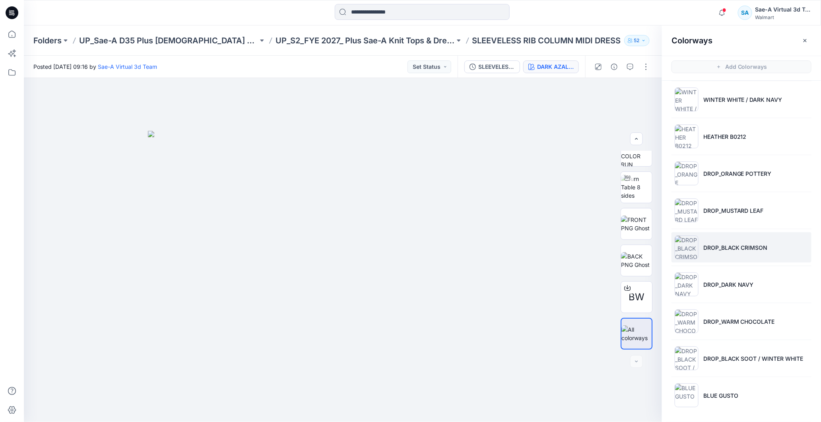
scroll to position [2, 0]
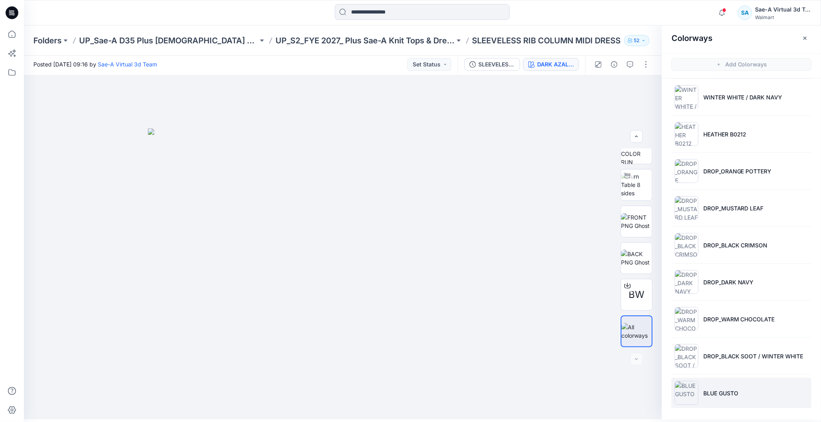
click at [732, 393] on p "BLUE GUSTO" at bounding box center [720, 393] width 35 height 8
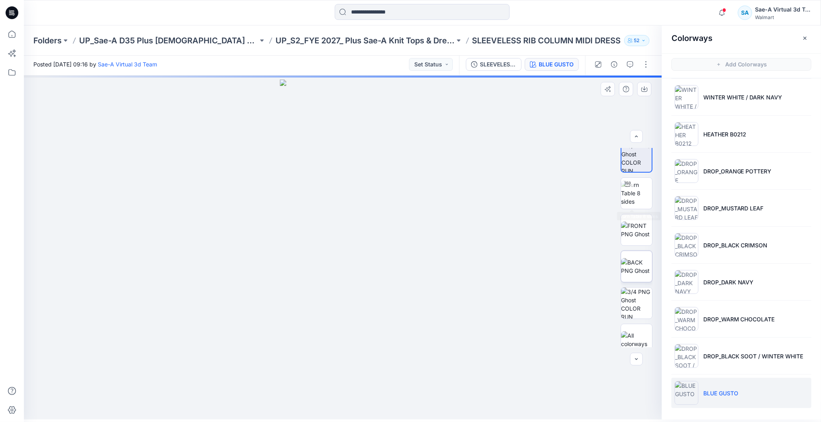
scroll to position [52, 0]
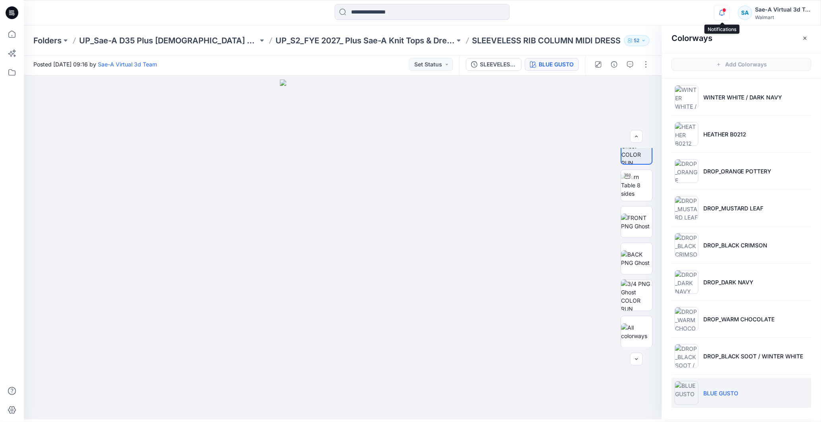
click at [725, 14] on icon "button" at bounding box center [722, 13] width 15 height 16
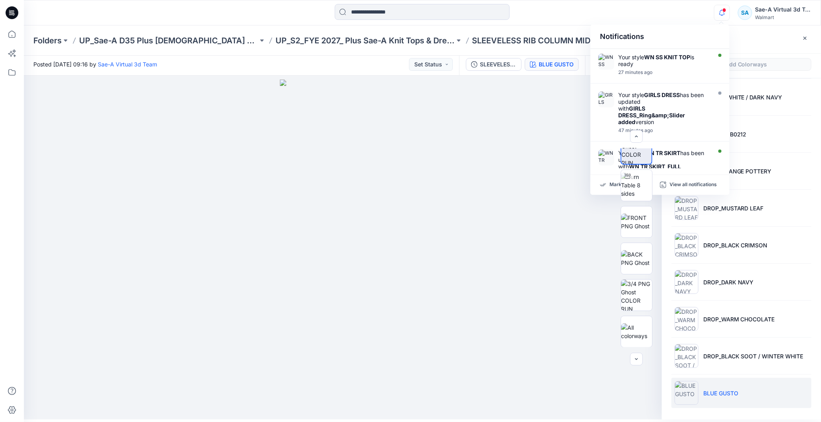
click at [725, 14] on icon "button" at bounding box center [722, 13] width 15 height 16
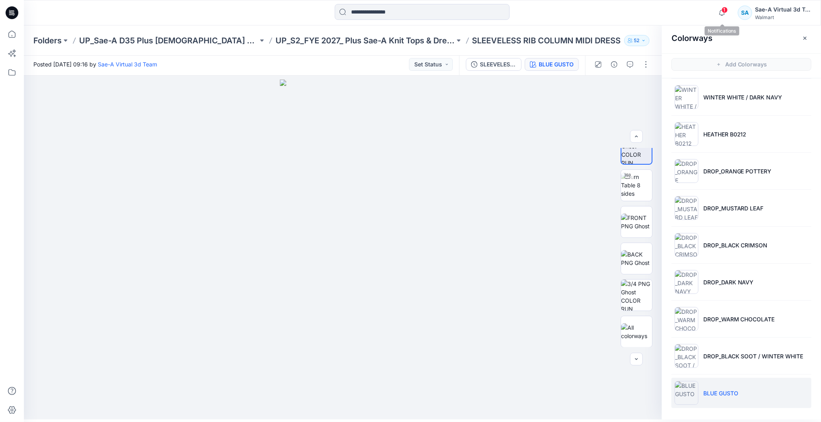
click at [723, 13] on span "1" at bounding box center [725, 10] width 6 height 6
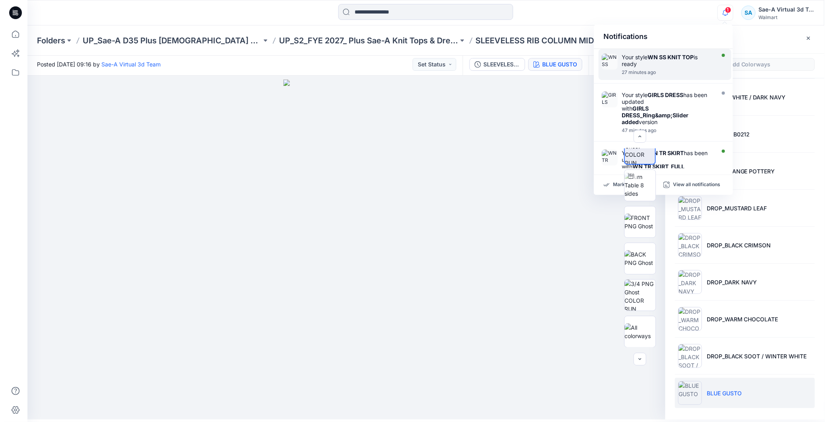
scroll to position [0, 0]
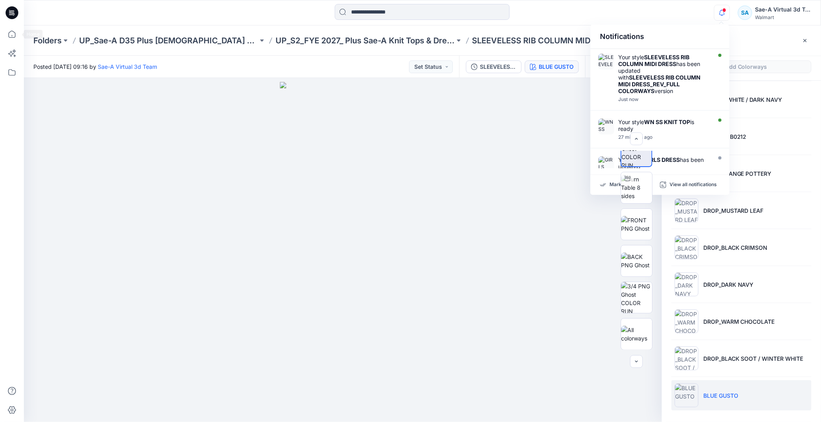
click at [14, 11] on icon at bounding box center [12, 12] width 13 height 13
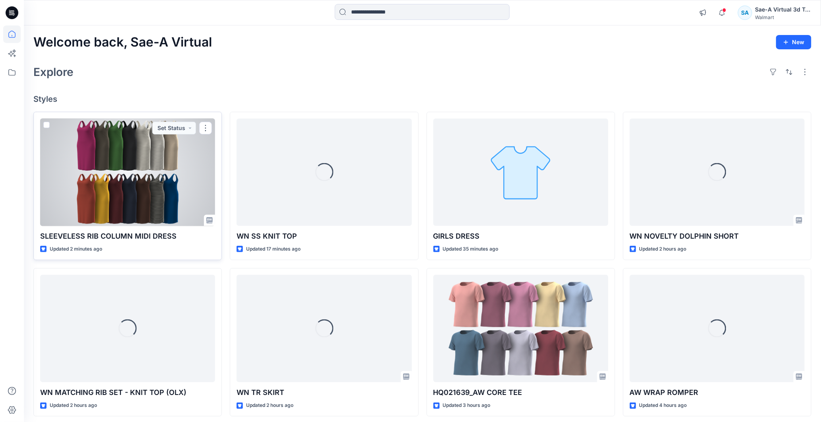
click at [148, 178] on div at bounding box center [127, 172] width 175 height 108
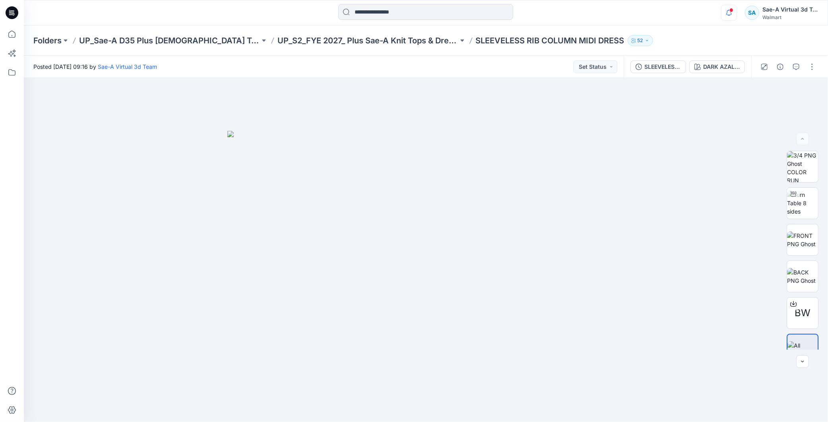
click at [738, 14] on div "Notifications Your style SLEEVELESS RIB COLUMN MIDI DRESS has been updated with…" at bounding box center [769, 12] width 97 height 17
click at [735, 14] on icon "button" at bounding box center [729, 13] width 15 height 16
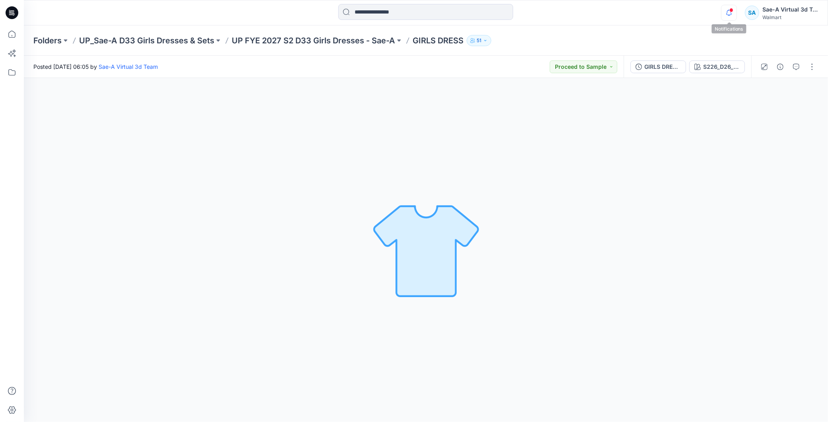
click at [731, 14] on icon "button" at bounding box center [729, 13] width 15 height 16
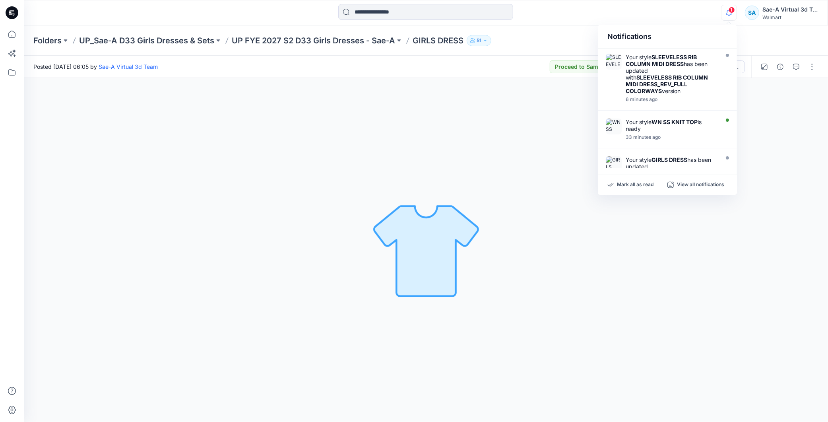
drag, startPoint x: 725, startPoint y: 11, endPoint x: 730, endPoint y: 9, distance: 5.5
click at [726, 11] on icon "button" at bounding box center [729, 13] width 15 height 16
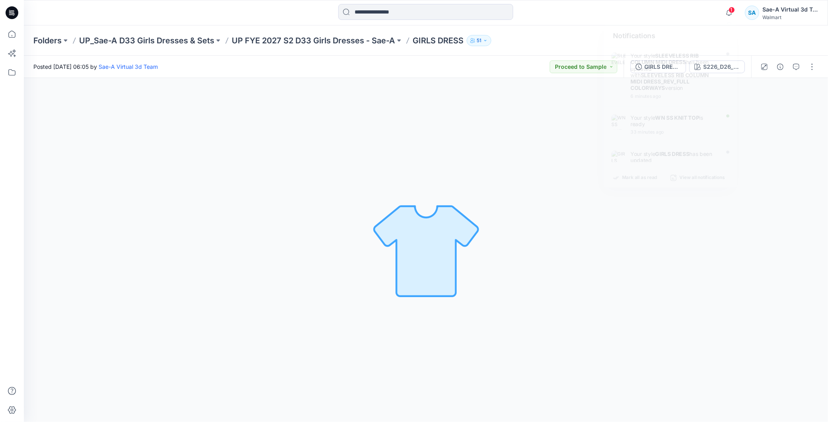
click at [730, 9] on span "1" at bounding box center [732, 10] width 6 height 6
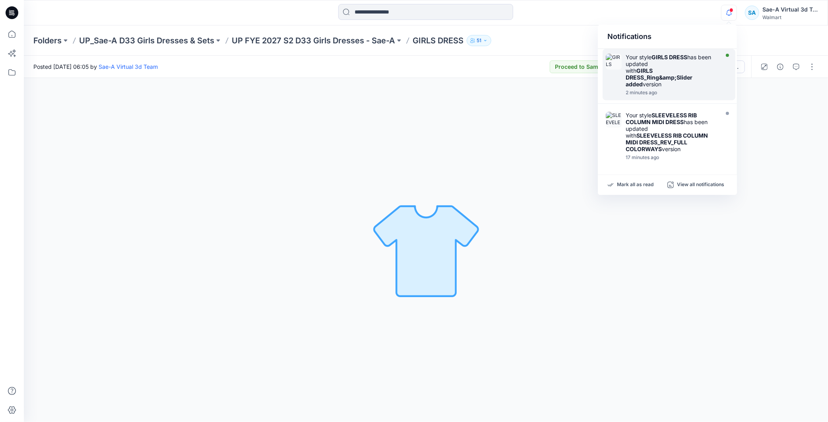
click at [671, 85] on div "Your style GIRLS DRESS has been updated with GIRLS DRESS_Ring&amp;Slider added …" at bounding box center [671, 71] width 91 height 34
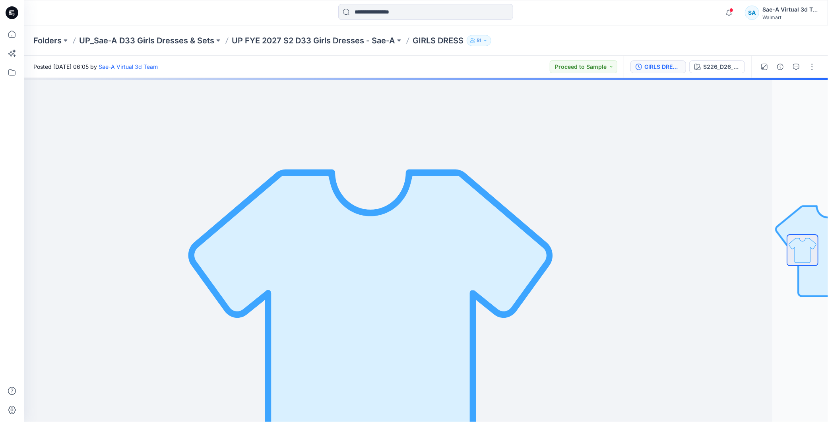
click at [657, 61] on button "GIRLS DRESS_Ring&Slider added" at bounding box center [659, 66] width 56 height 13
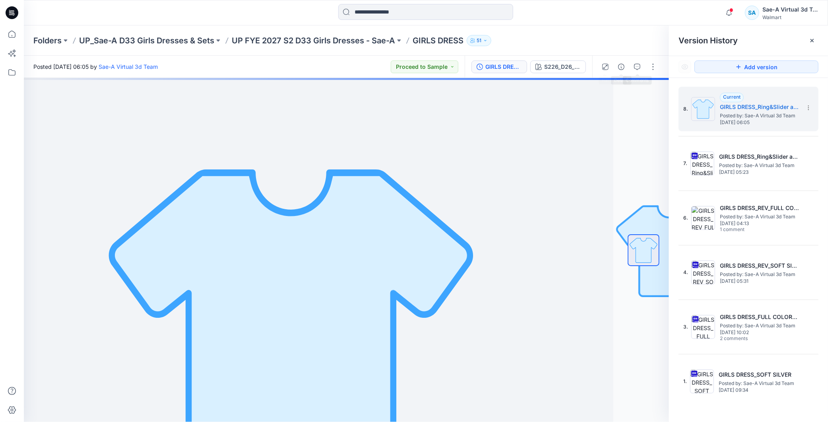
click at [558, 60] on div "GIRLS DRESS_Ring&Slider added S226_D26_WN_Graphic Postcards V1_CW1_Aqua Pearl_W…" at bounding box center [529, 67] width 128 height 22
click at [561, 62] on div "S226_D26_WN_Graphic Postcards V1_CW1_Aqua Pearl_WM_MILLSHEET" at bounding box center [562, 66] width 37 height 9
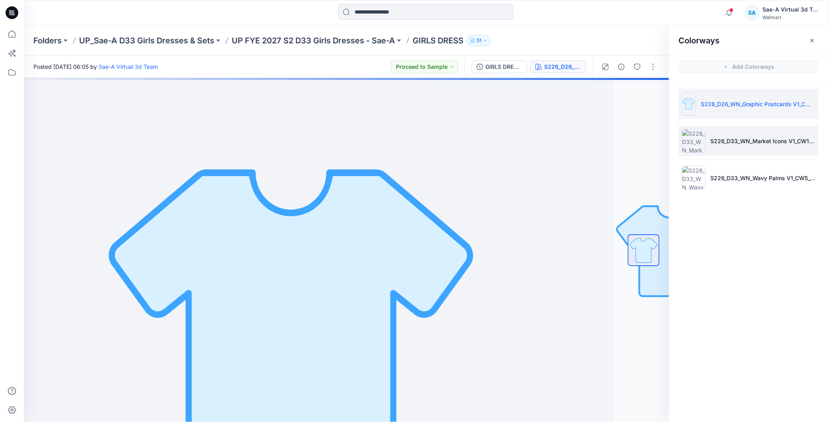
click at [754, 136] on li "S226_D33_WN_Market Icons V1_CW1_Calming Blue_WM_MILLSHEET" at bounding box center [749, 141] width 140 height 30
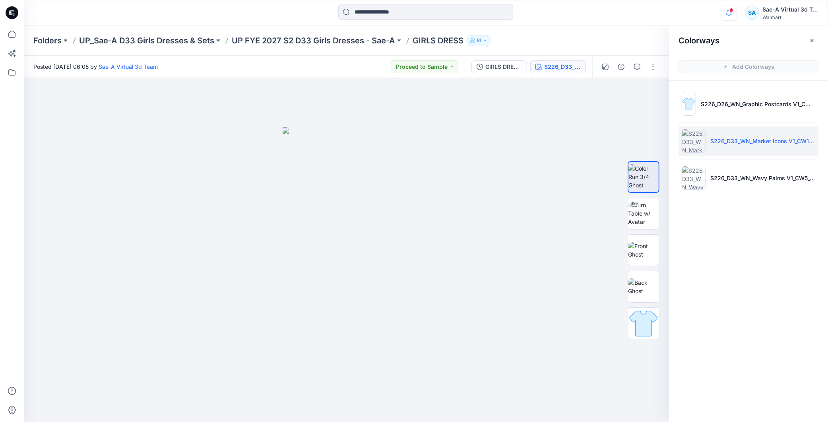
drag, startPoint x: 729, startPoint y: 23, endPoint x: 725, endPoint y: 16, distance: 8.1
click at [728, 21] on div "Notifications Your style GIRLS DRESS has been updated with GIRLS DRESS_Ring&amp…" at bounding box center [426, 12] width 804 height 25
click at [724, 13] on icon "button" at bounding box center [729, 13] width 15 height 16
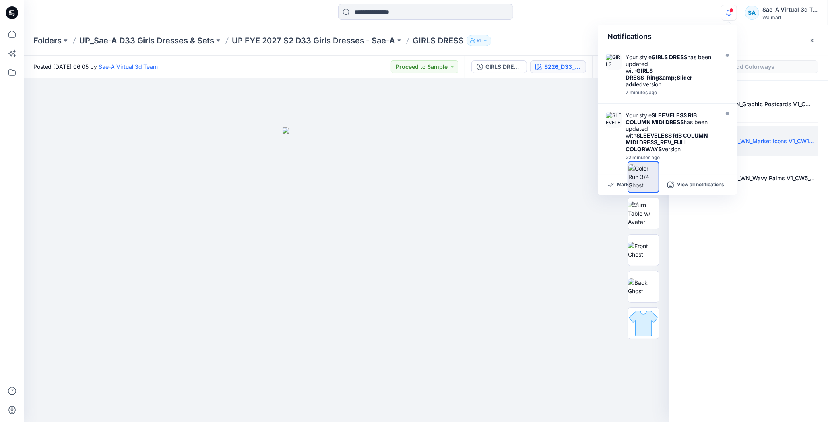
drag, startPoint x: 722, startPoint y: 16, endPoint x: 726, endPoint y: 13, distance: 5.1
click at [724, 15] on div "Notifications Your style GIRLS DRESS has been updated with GIRLS DRESS_Ring&amp…" at bounding box center [426, 12] width 804 height 17
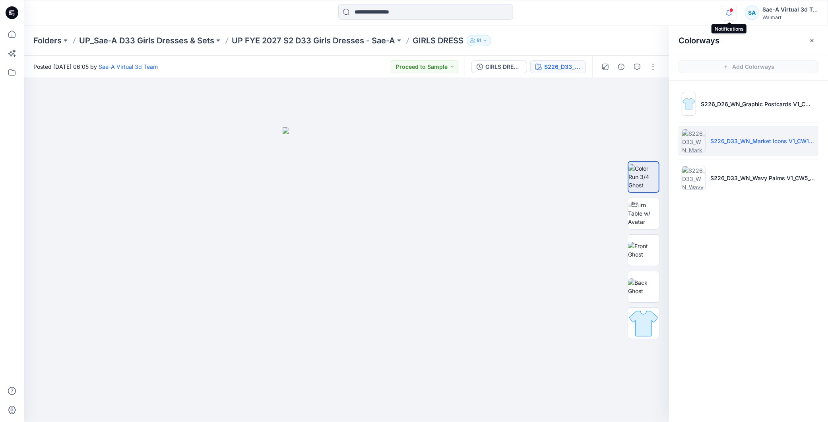
click at [726, 13] on icon "button" at bounding box center [729, 13] width 15 height 16
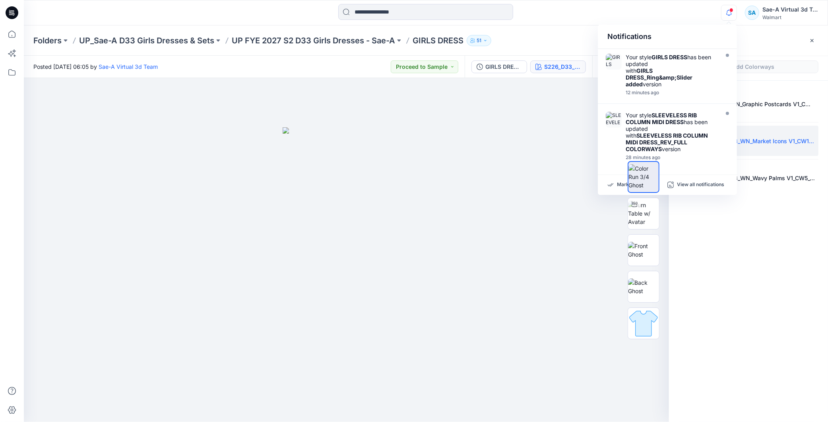
click at [732, 7] on icon "button" at bounding box center [729, 13] width 15 height 16
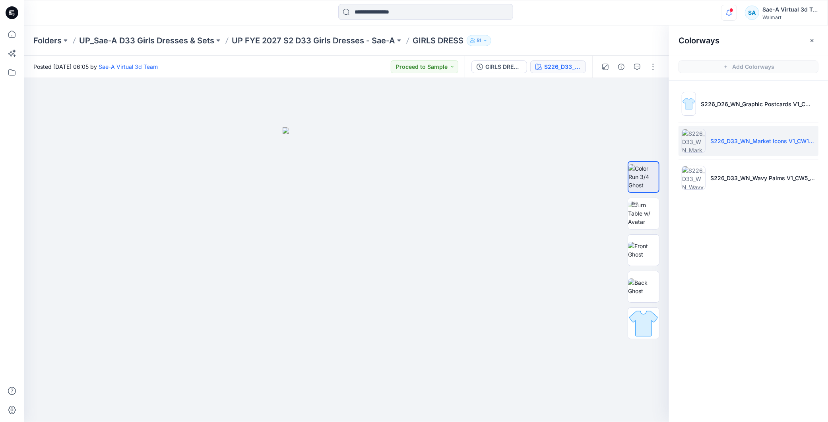
click at [730, 14] on icon "button" at bounding box center [729, 13] width 15 height 16
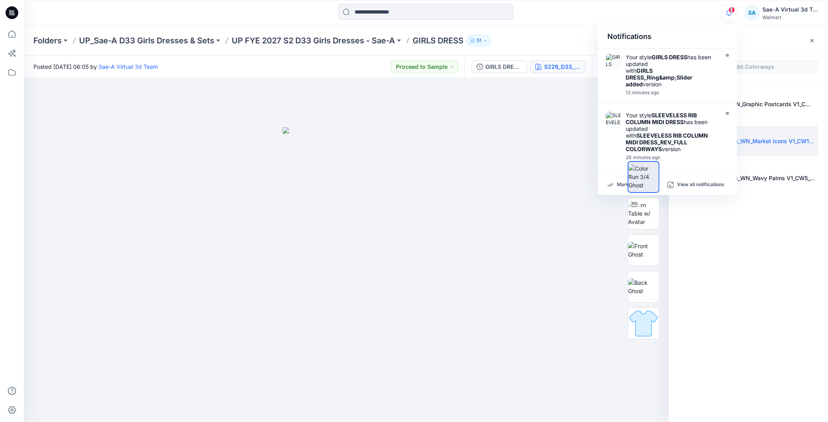
click at [735, 11] on icon "button" at bounding box center [729, 13] width 15 height 16
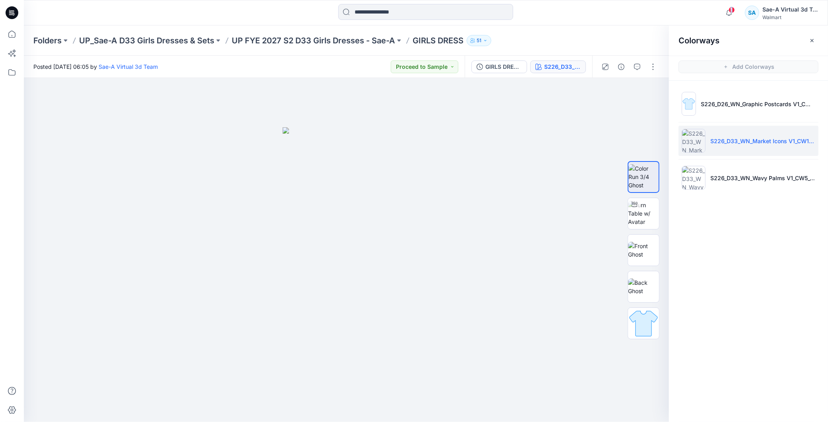
click at [733, 11] on span "1" at bounding box center [732, 10] width 6 height 6
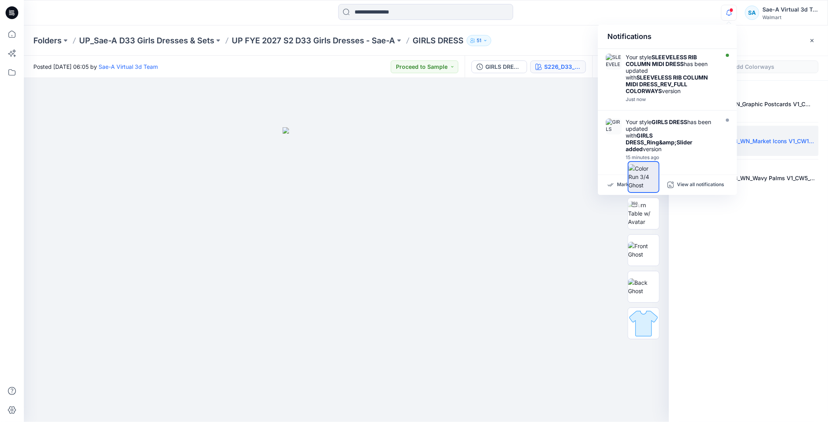
click at [718, 235] on div "Colorways Add Colorways S226_D26_WN_Graphic Postcards V1_CW1_Aqua Pearl_WM_MILL…" at bounding box center [748, 223] width 159 height 396
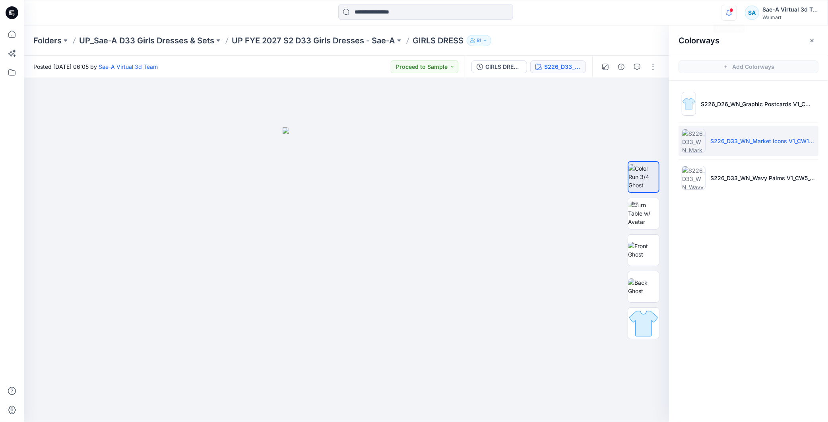
click at [729, 14] on icon "button" at bounding box center [729, 13] width 15 height 16
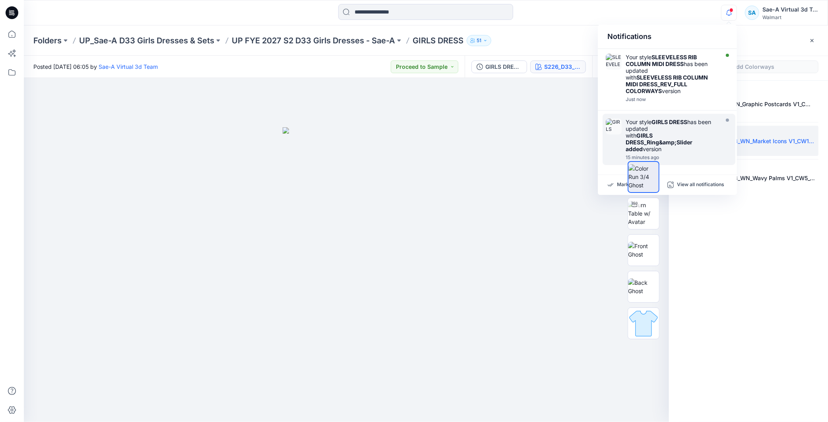
scroll to position [44, 0]
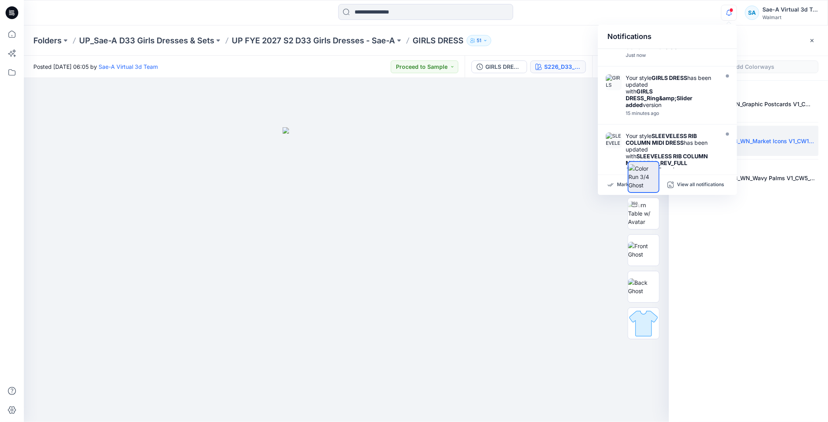
click at [754, 271] on div "Colorways Add Colorways S226_D26_WN_Graphic Postcards V1_CW1_Aqua Pearl_WM_MILL…" at bounding box center [748, 223] width 159 height 396
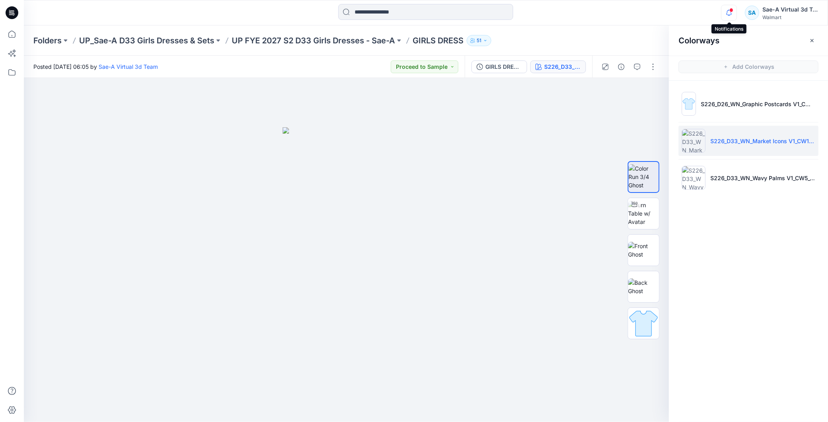
click at [725, 12] on icon "button" at bounding box center [729, 13] width 15 height 16
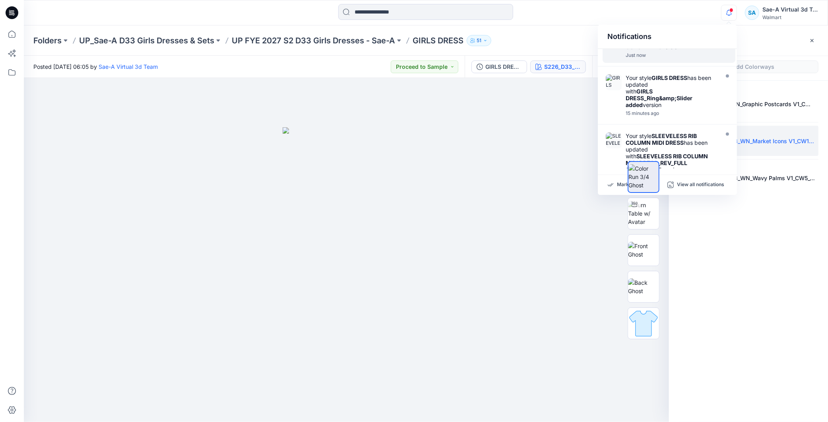
scroll to position [0, 0]
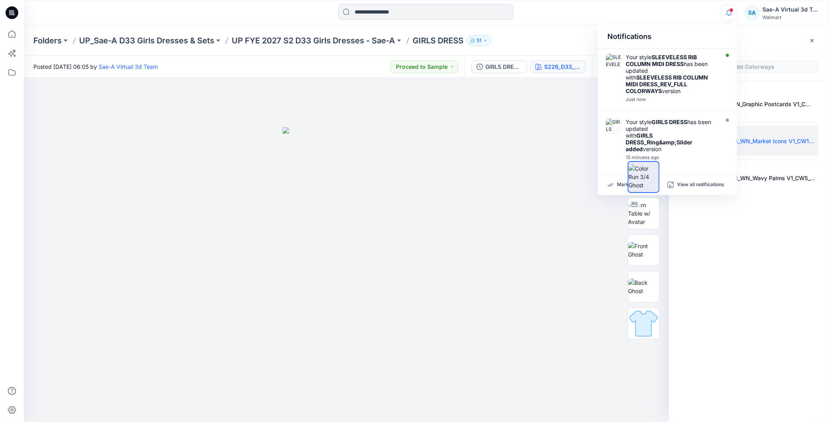
click at [786, 276] on div "Colorways Add Colorways S226_D26_WN_Graphic Postcards V1_CW1_Aqua Pearl_WM_MILL…" at bounding box center [748, 223] width 159 height 396
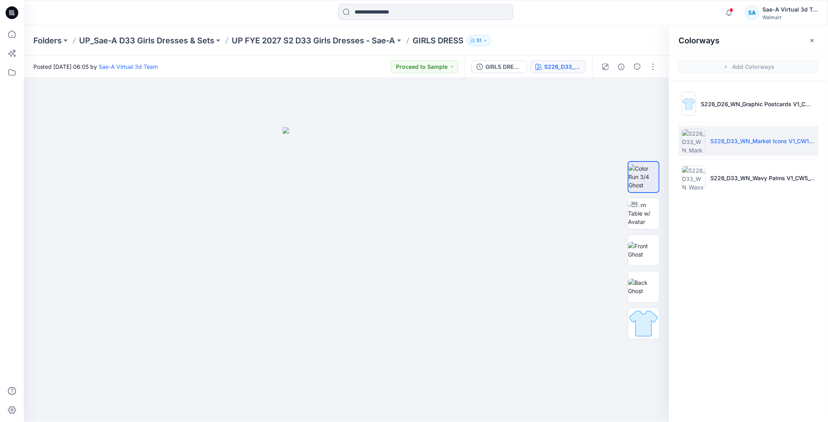
click at [730, 9] on span at bounding box center [732, 10] width 4 height 4
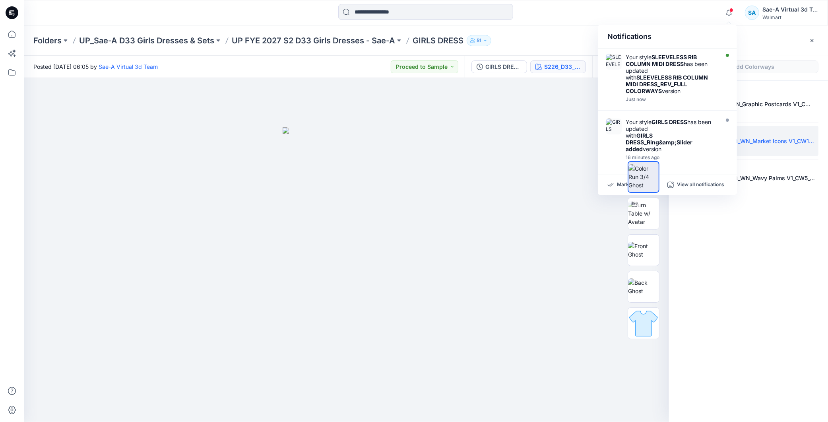
click at [745, 243] on div "Colorways Add Colorways S226_D26_WN_Graphic Postcards V1_CW1_Aqua Pearl_WM_MILL…" at bounding box center [748, 223] width 159 height 396
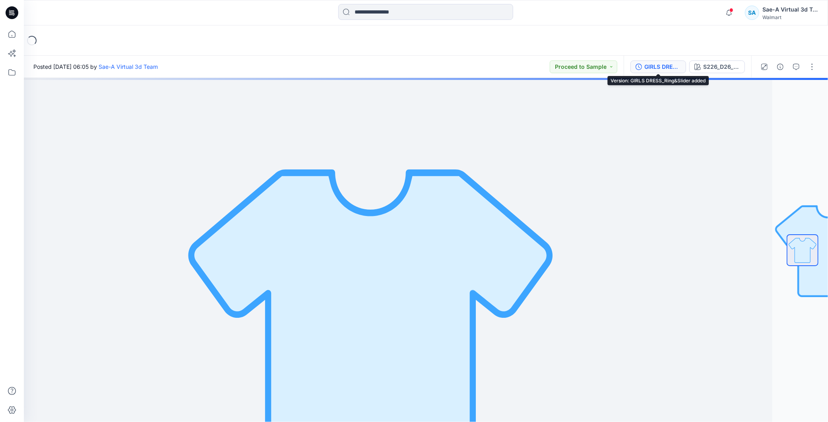
click at [655, 64] on div "GIRLS DRESS_Ring&Slider added" at bounding box center [663, 66] width 37 height 9
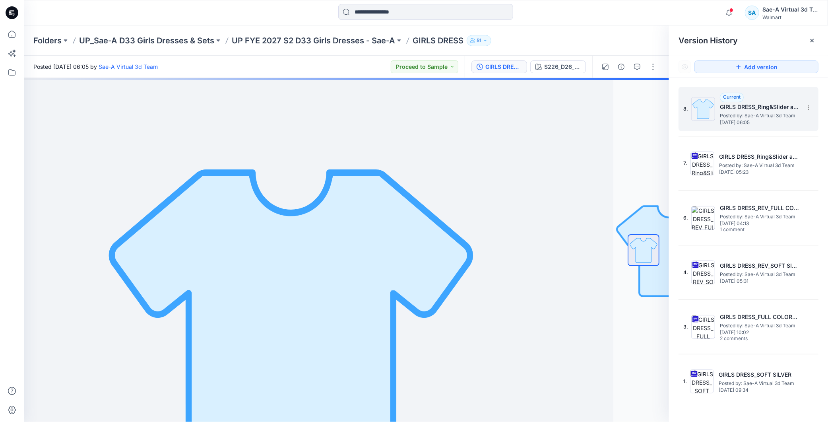
click at [742, 108] on h5 "GIRLS DRESS_Ring&Slider added" at bounding box center [760, 107] width 80 height 10
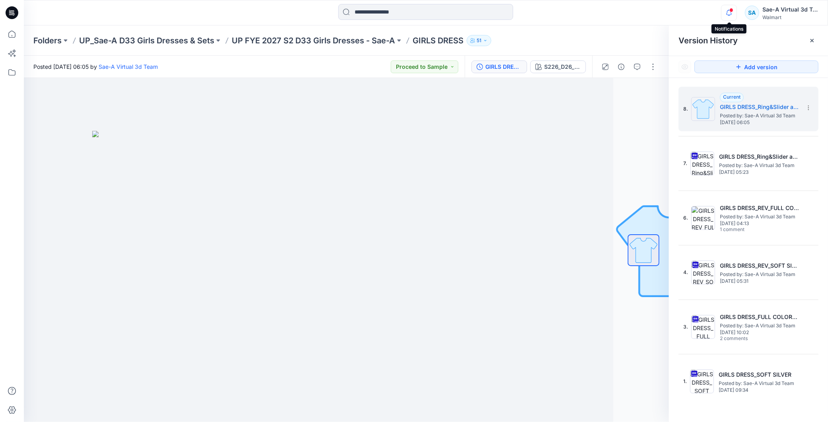
click at [726, 15] on icon "button" at bounding box center [729, 13] width 15 height 16
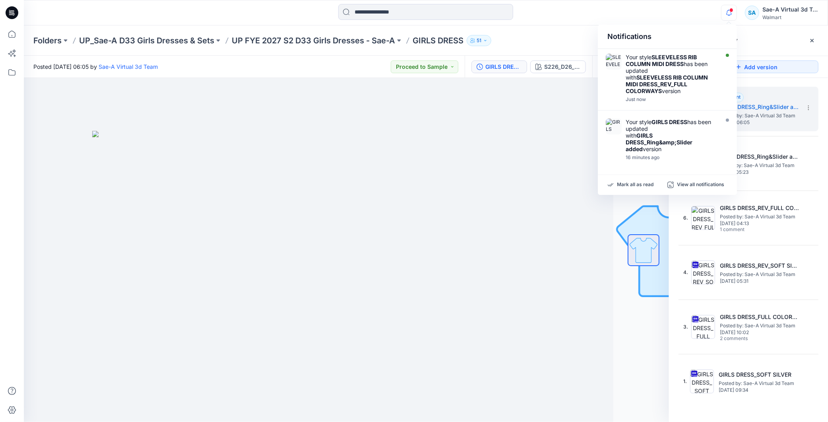
click at [730, 10] on span at bounding box center [732, 10] width 4 height 4
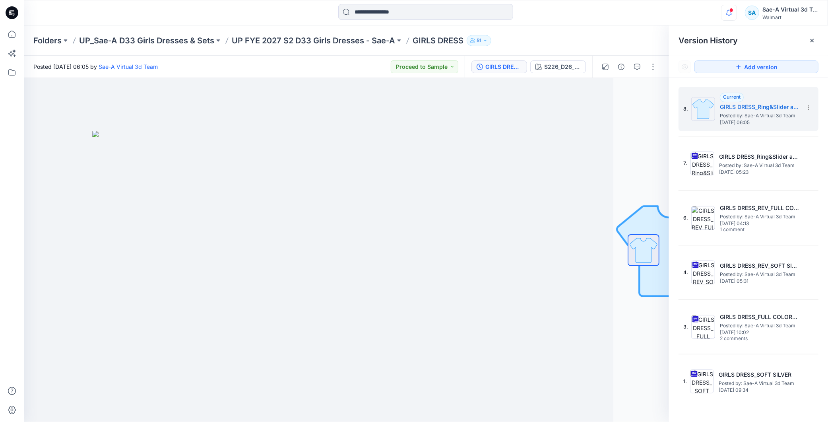
click at [729, 10] on icon "button" at bounding box center [729, 13] width 15 height 16
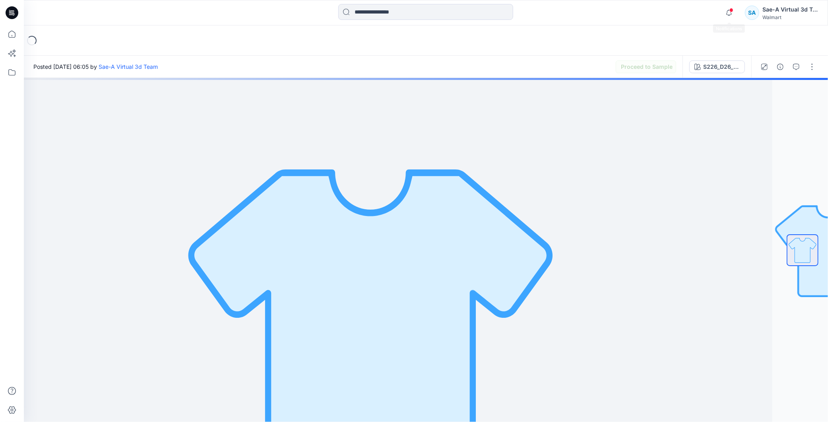
drag, startPoint x: 748, startPoint y: 9, endPoint x: 740, endPoint y: 9, distance: 8.4
click at [748, 9] on div "SA" at bounding box center [752, 13] width 14 height 14
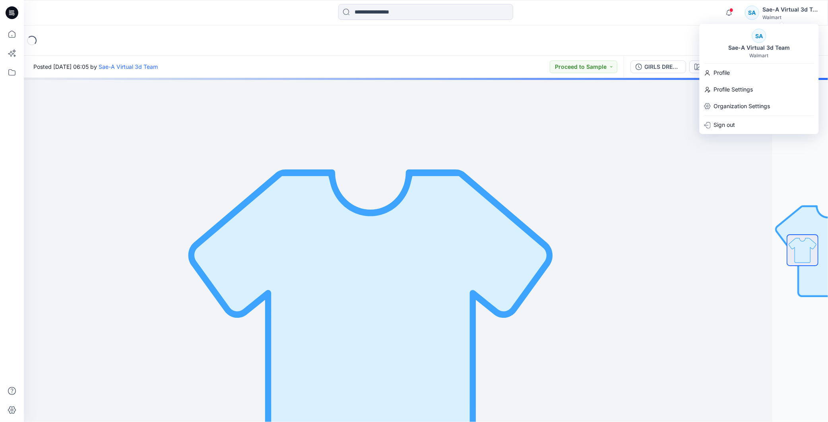
click at [740, 9] on div "Notifications Your style SLEEVELESS RIB COLUMN MIDI DRESS has been updated with…" at bounding box center [769, 12] width 97 height 17
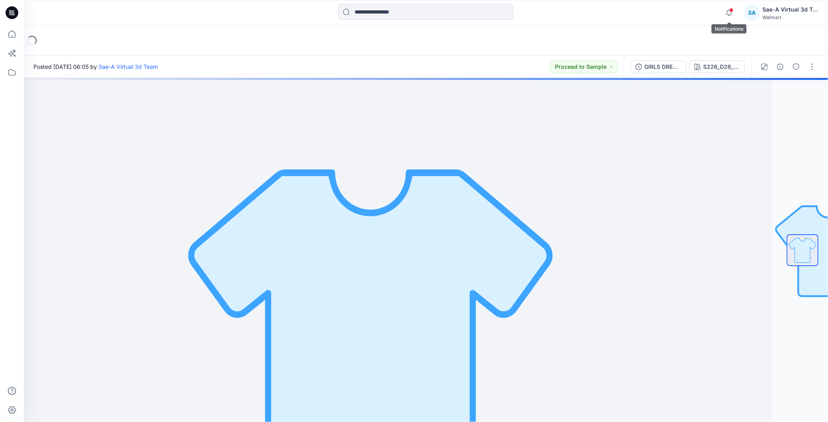
click at [730, 11] on span at bounding box center [732, 10] width 4 height 4
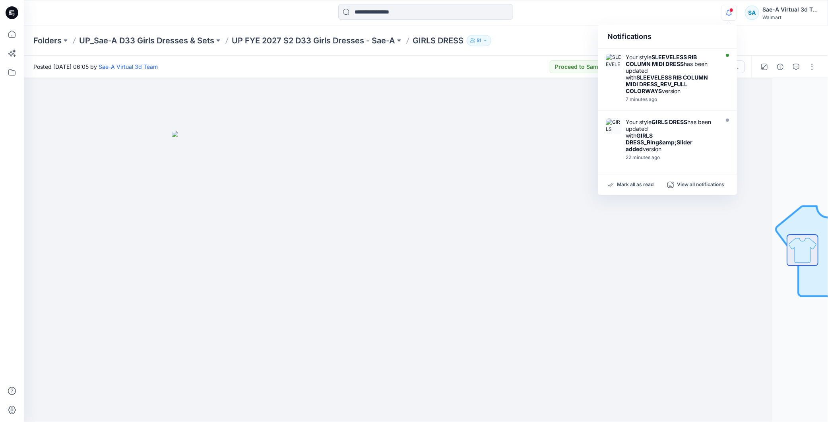
click at [733, 13] on icon "button" at bounding box center [729, 13] width 15 height 16
click at [734, 10] on icon "button" at bounding box center [729, 13] width 15 height 16
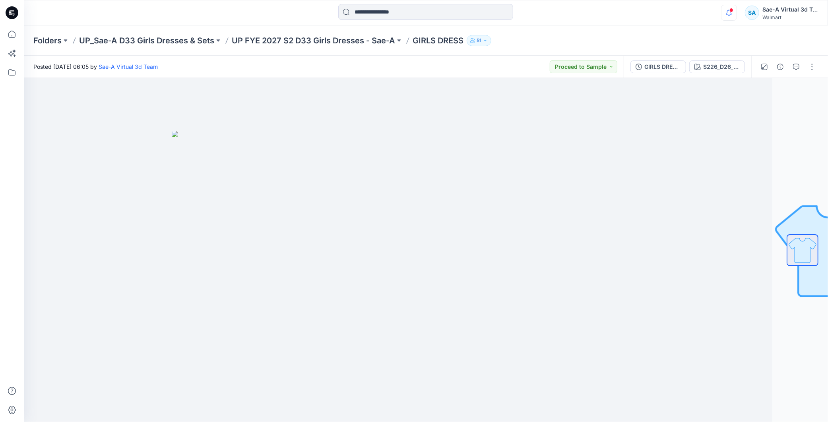
click at [729, 13] on icon "button" at bounding box center [729, 13] width 15 height 16
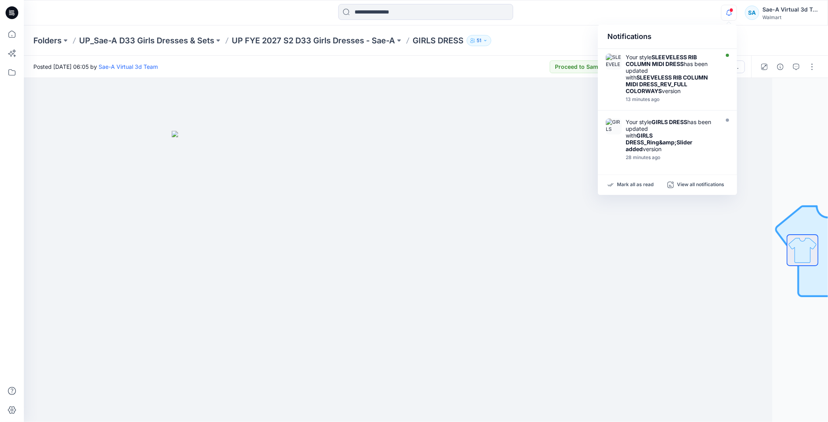
click at [737, 16] on div "Notifications Your style SLEEVELESS RIB COLUMN MIDI DRESS has been updated with…" at bounding box center [769, 12] width 97 height 17
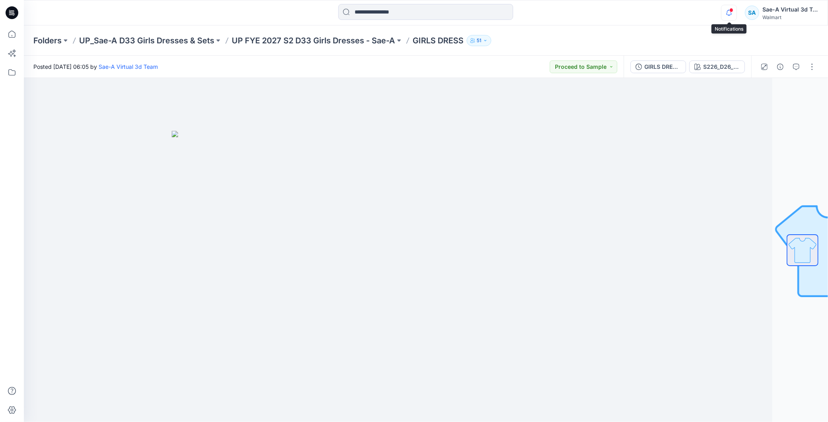
click at [730, 14] on icon "button" at bounding box center [729, 13] width 15 height 16
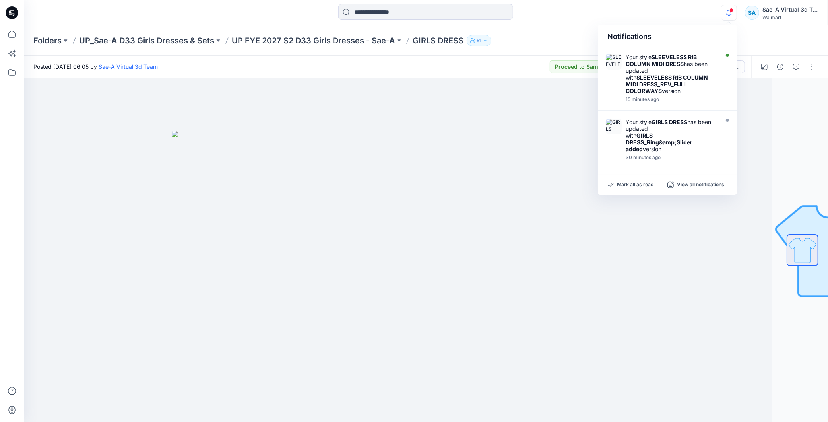
click at [726, 12] on icon "button" at bounding box center [729, 13] width 15 height 16
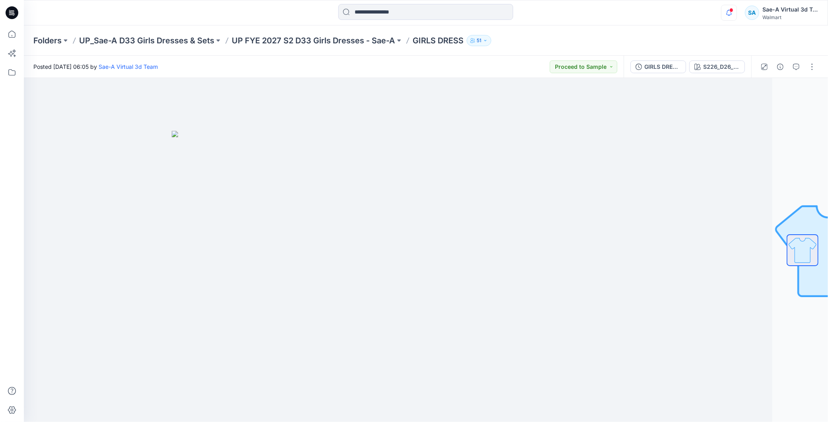
click at [726, 11] on icon "button" at bounding box center [729, 13] width 15 height 16
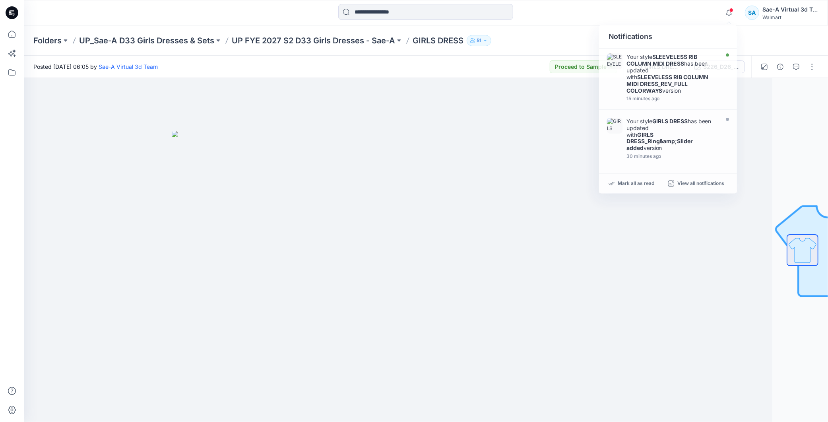
click at [725, 24] on div "Notifications Your style SLEEVELESS RIB COLUMN MIDI DRESS has been updated with…" at bounding box center [426, 12] width 804 height 25
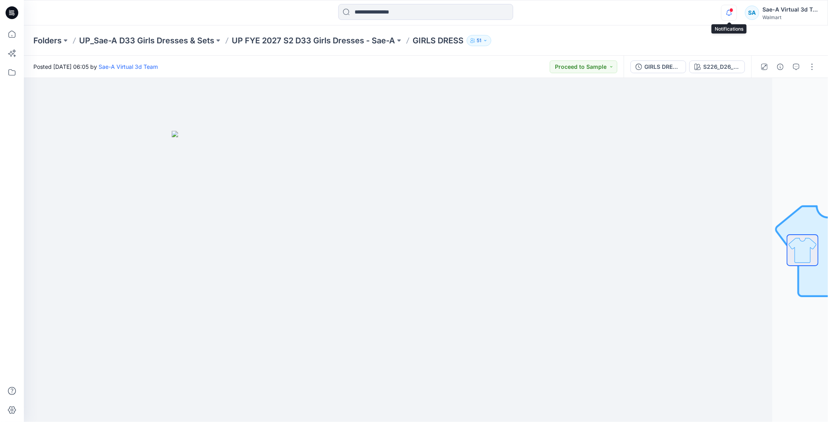
click at [734, 16] on icon "button" at bounding box center [729, 13] width 15 height 16
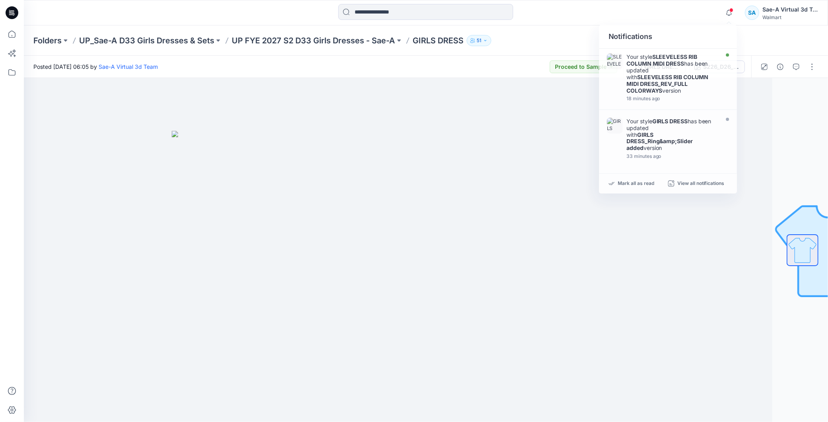
click at [661, 23] on div "Notifications Your style SLEEVELESS RIB COLUMN MIDI DRESS has been updated with…" at bounding box center [426, 12] width 804 height 25
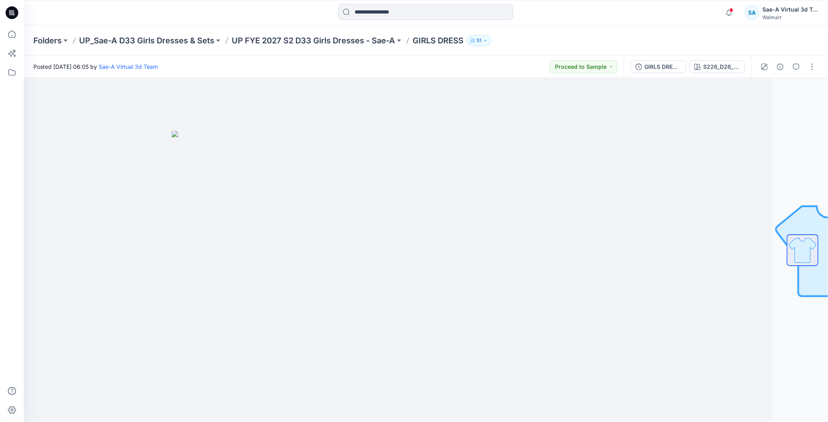
click at [732, 10] on span at bounding box center [732, 10] width 4 height 4
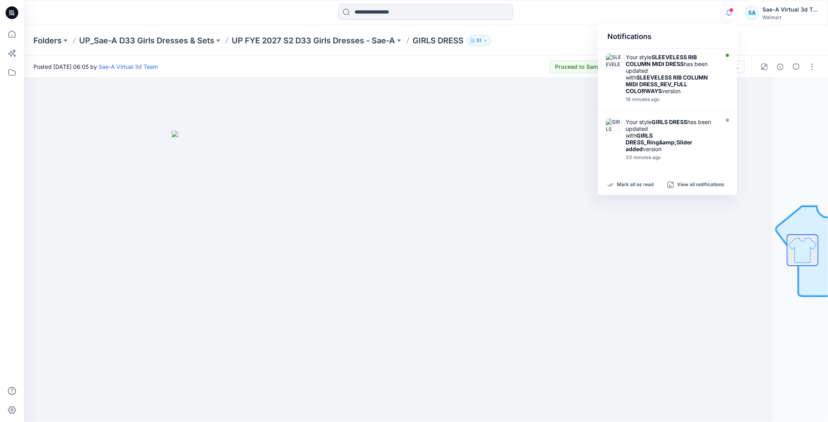
click at [738, 8] on div "Notifications Your style SLEEVELESS RIB COLUMN MIDI DRESS has been updated with…" at bounding box center [769, 12] width 97 height 17
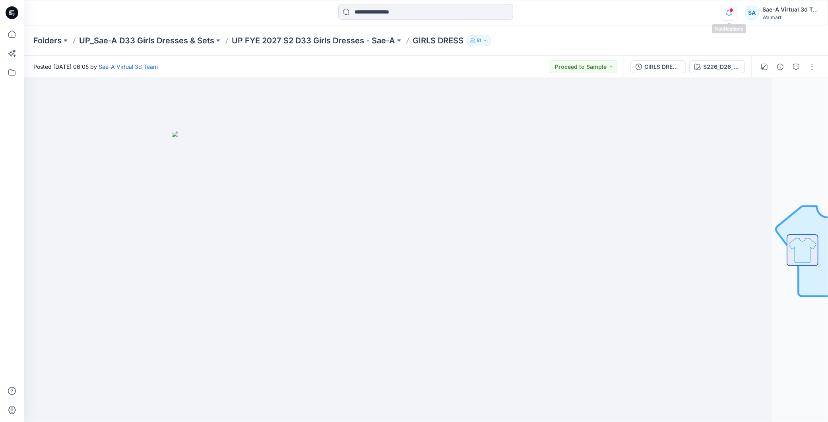
drag, startPoint x: 734, startPoint y: 9, endPoint x: 728, endPoint y: 11, distance: 5.9
click at [733, 9] on div at bounding box center [727, 7] width 13 height 4
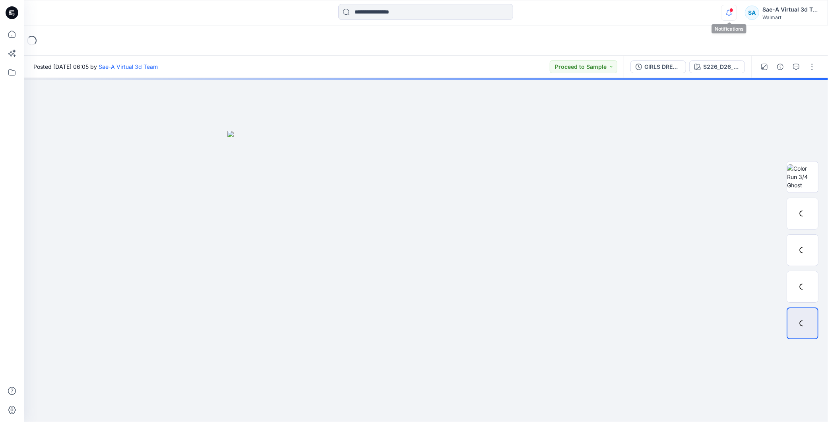
click at [726, 17] on icon "button" at bounding box center [729, 13] width 15 height 16
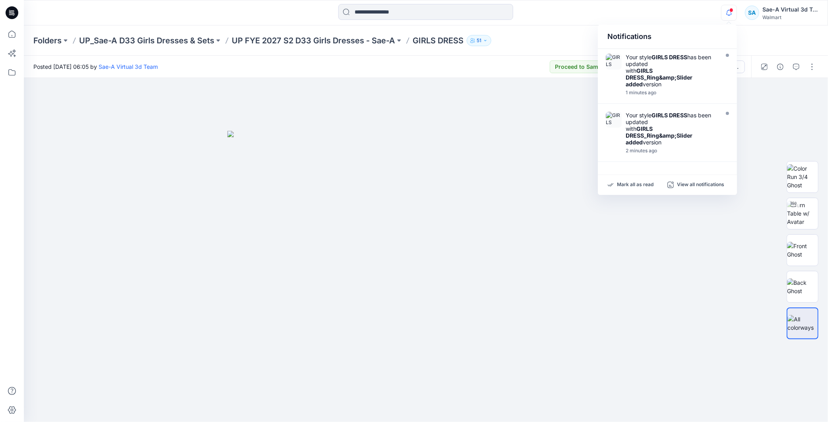
click at [724, 9] on icon "button" at bounding box center [729, 13] width 15 height 16
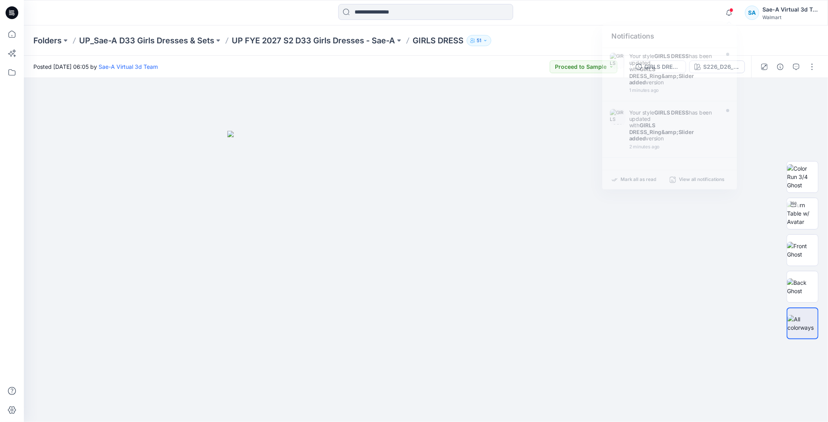
click at [730, 9] on span at bounding box center [732, 10] width 4 height 4
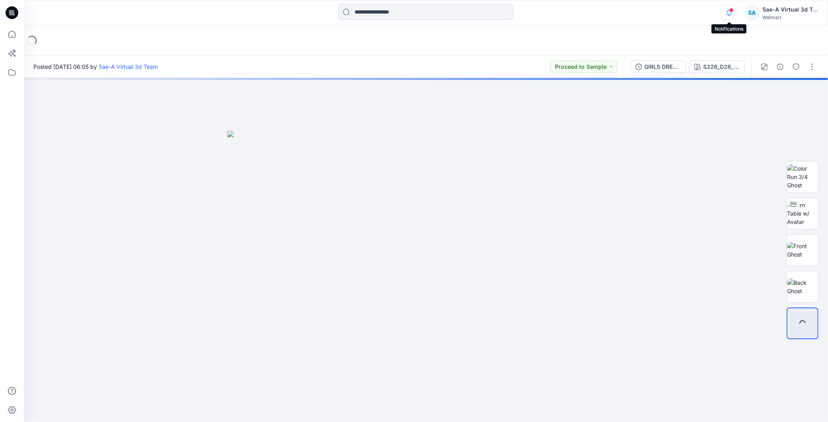
click at [727, 15] on icon "button" at bounding box center [729, 13] width 15 height 16
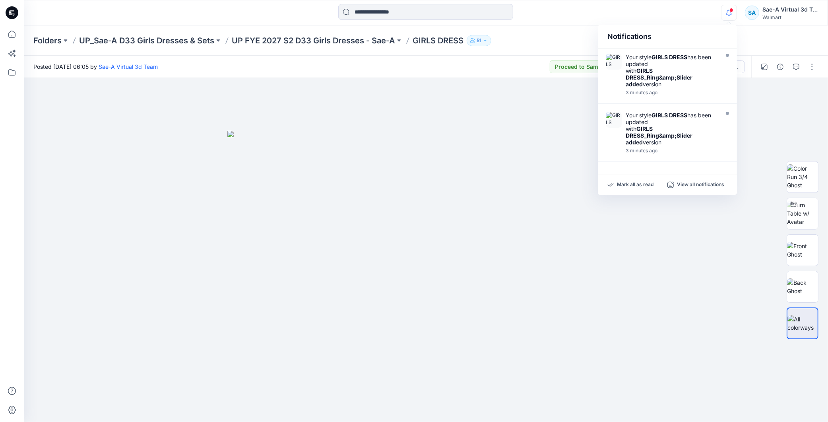
click at [732, 14] on icon "button" at bounding box center [729, 13] width 15 height 16
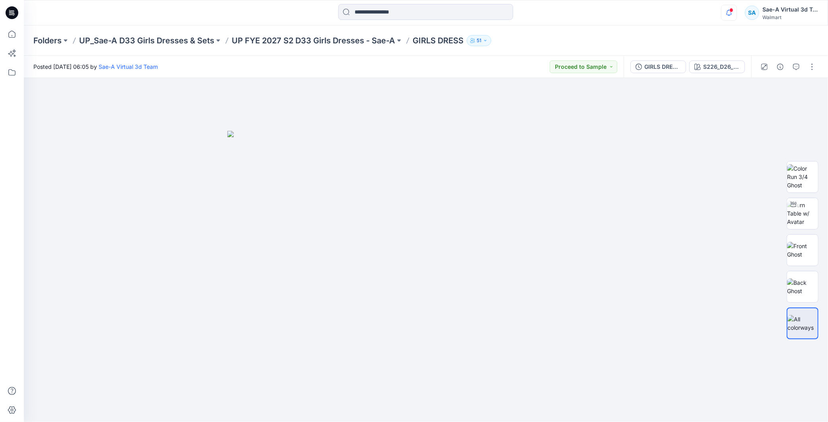
click at [732, 14] on icon "button" at bounding box center [729, 12] width 6 height 5
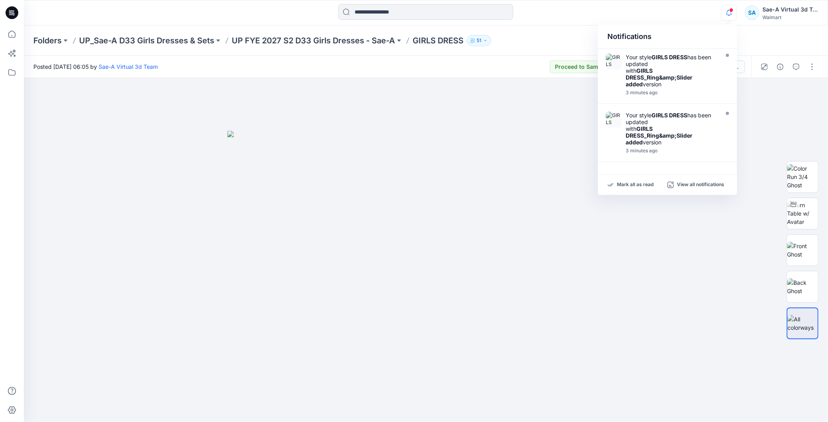
click at [728, 8] on icon "button" at bounding box center [729, 13] width 15 height 16
click at [727, 11] on icon "button" at bounding box center [729, 13] width 15 height 16
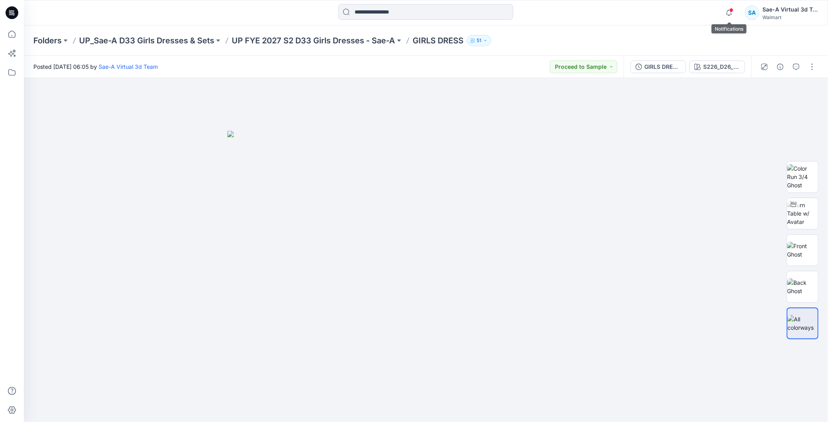
click at [732, 11] on span at bounding box center [732, 10] width 4 height 4
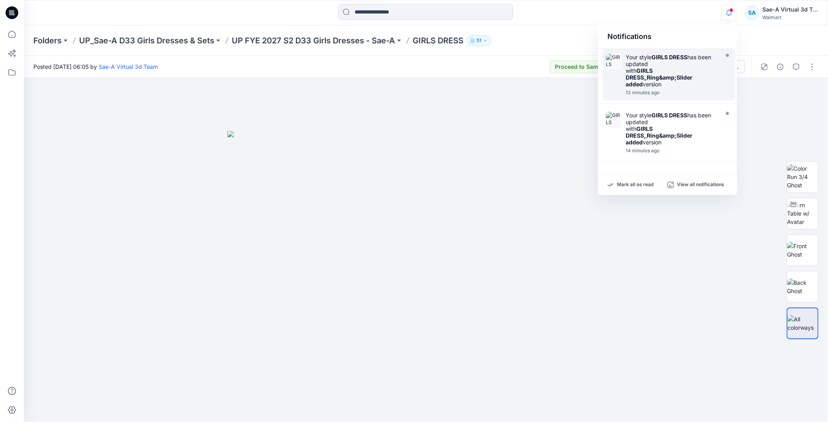
click at [680, 69] on div "Your style GIRLS DRESS has been updated with GIRLS DRESS_Ring&amp;Slider added …" at bounding box center [671, 71] width 91 height 34
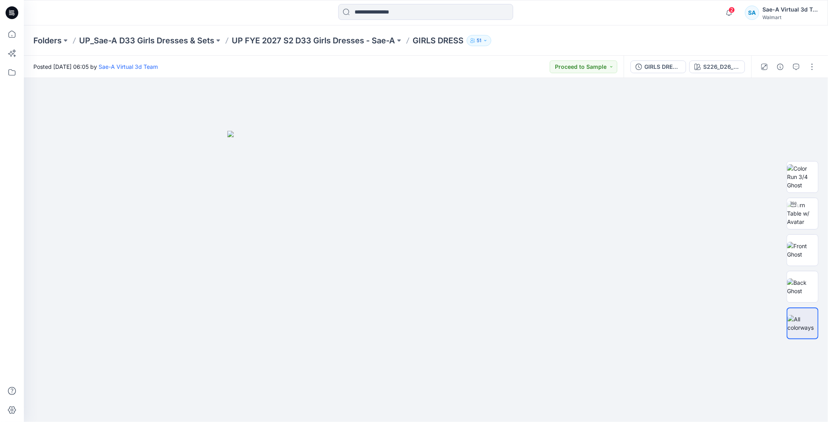
click at [732, 8] on span "2" at bounding box center [732, 10] width 6 height 6
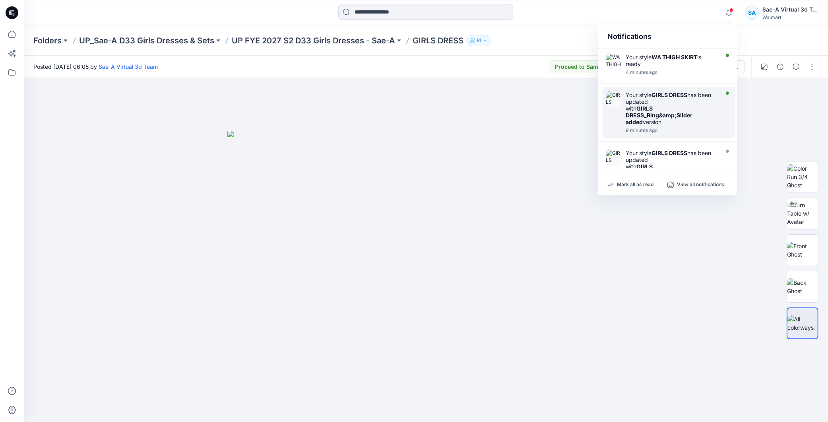
drag, startPoint x: 681, startPoint y: 117, endPoint x: 687, endPoint y: 114, distance: 7.1
click at [685, 116] on strong "GIRLS DRESS_Ring&amp;Slider added" at bounding box center [659, 115] width 67 height 20
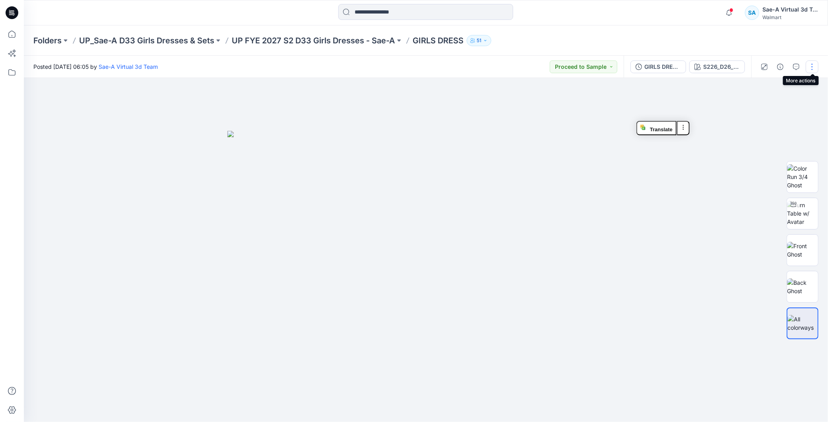
click at [814, 68] on button "button" at bounding box center [812, 66] width 13 height 13
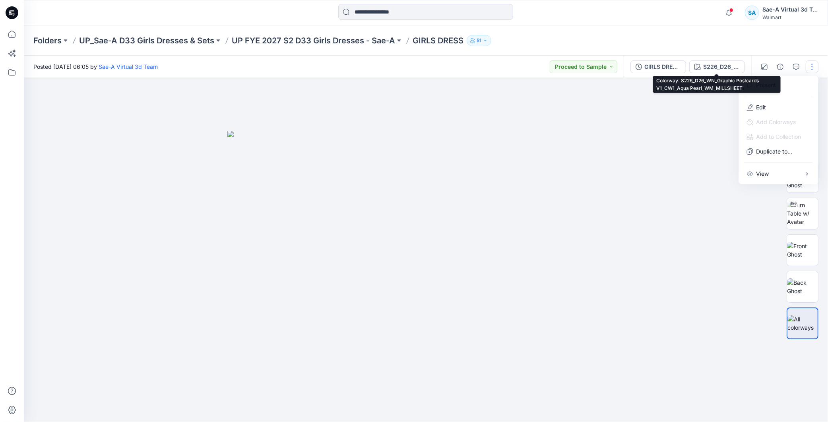
click at [717, 70] on div "S226_D26_WN_Graphic Postcards V1_CW1_Aqua Pearl_WM_MILLSHEET" at bounding box center [721, 66] width 37 height 9
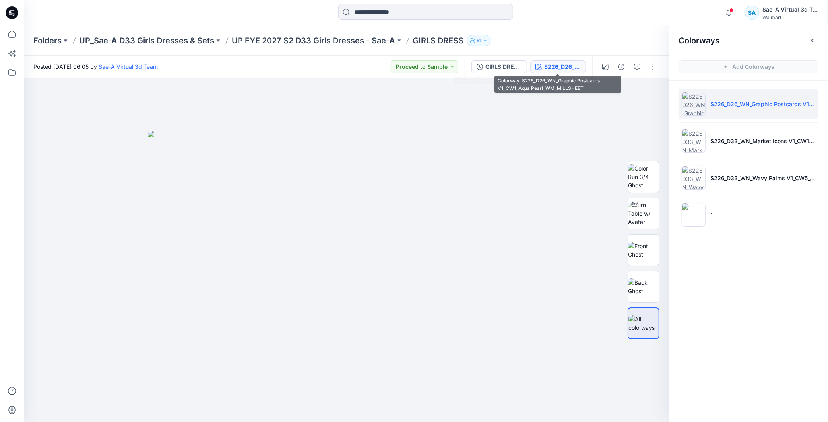
click at [504, 67] on div "GIRLS DRESS_Ring&Slider added" at bounding box center [504, 66] width 37 height 9
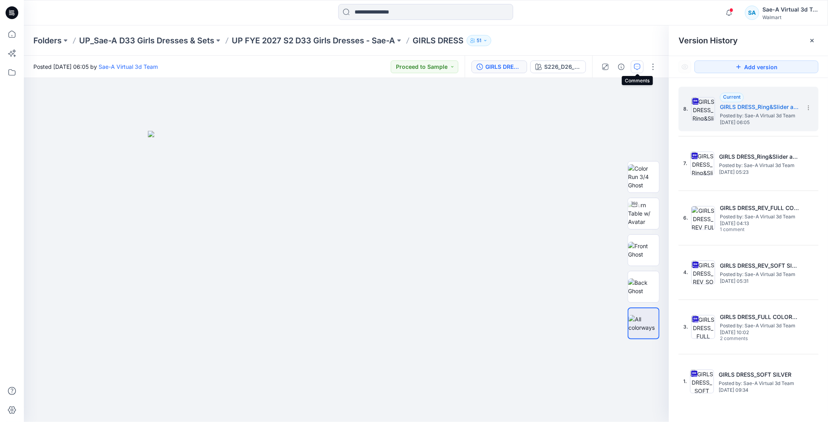
click at [641, 64] on button "button" at bounding box center [637, 66] width 13 height 13
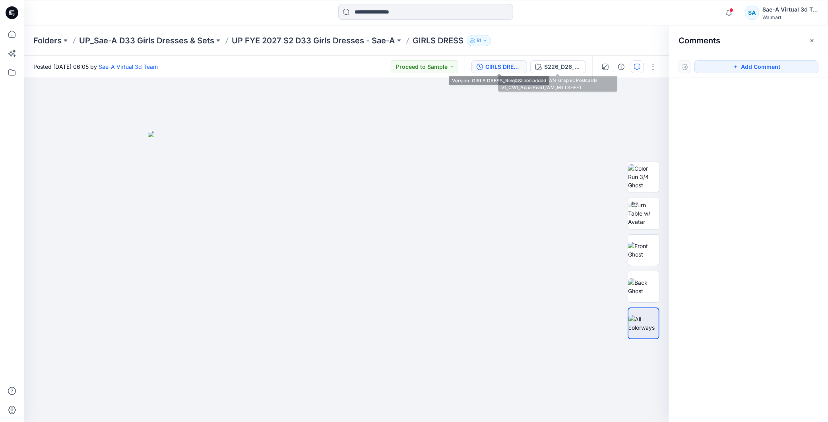
click at [514, 69] on div "GIRLS DRESS_Ring&Slider added" at bounding box center [504, 66] width 37 height 9
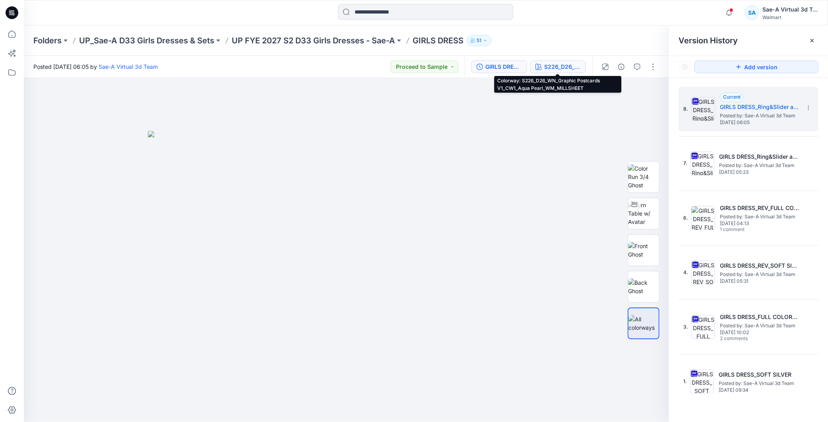
click at [565, 66] on div "S226_D26_WN_Graphic Postcards V1_CW1_Aqua Pearl_WM_MILLSHEET" at bounding box center [562, 66] width 37 height 9
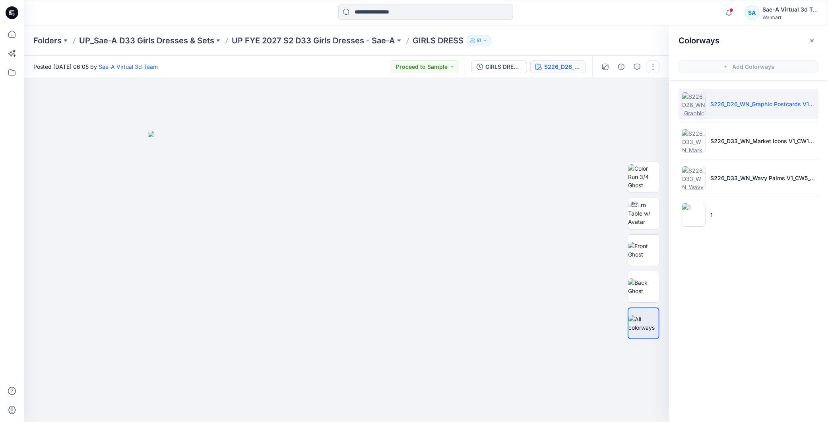
click at [653, 68] on button "button" at bounding box center [653, 66] width 13 height 13
click at [614, 103] on button "Edit" at bounding box center [620, 107] width 73 height 15
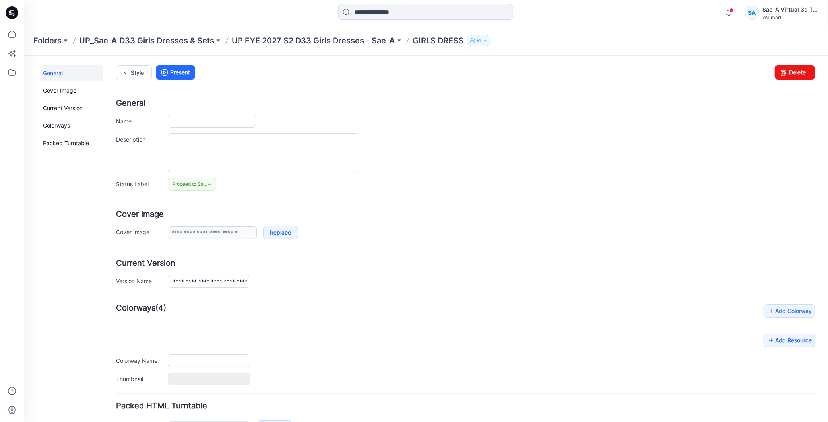
type input "**********"
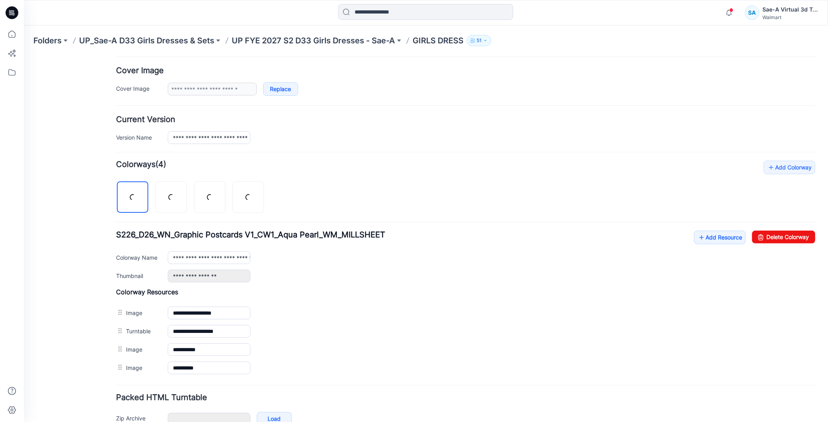
scroll to position [188, 0]
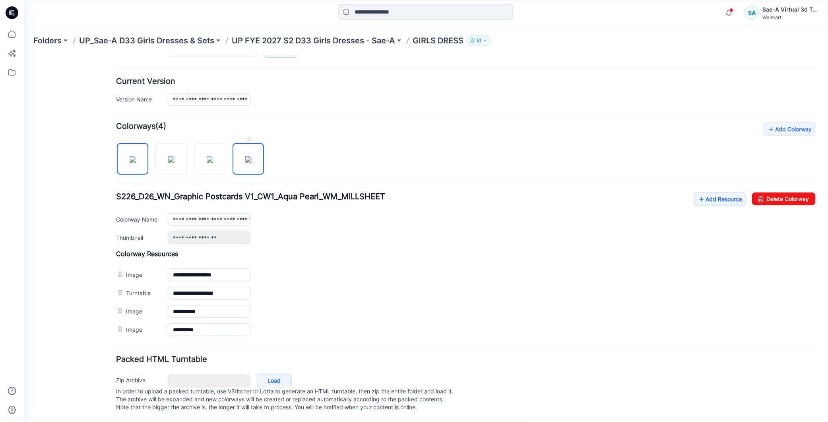
click at [250, 156] on img at bounding box center [248, 159] width 6 height 6
type input "*"
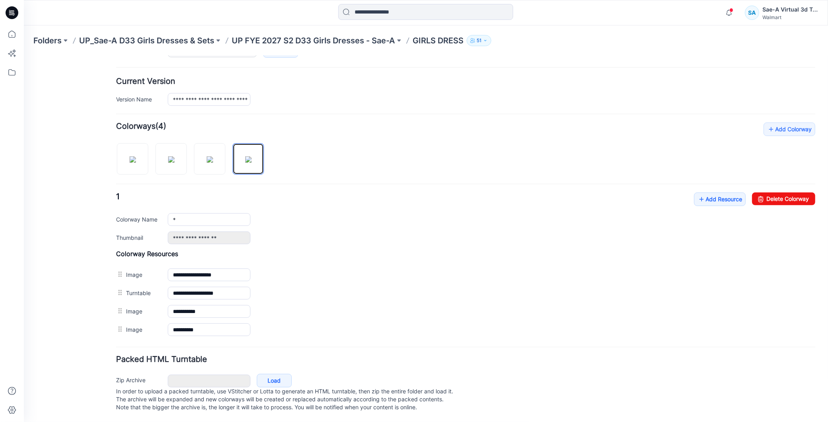
scroll to position [0, 0]
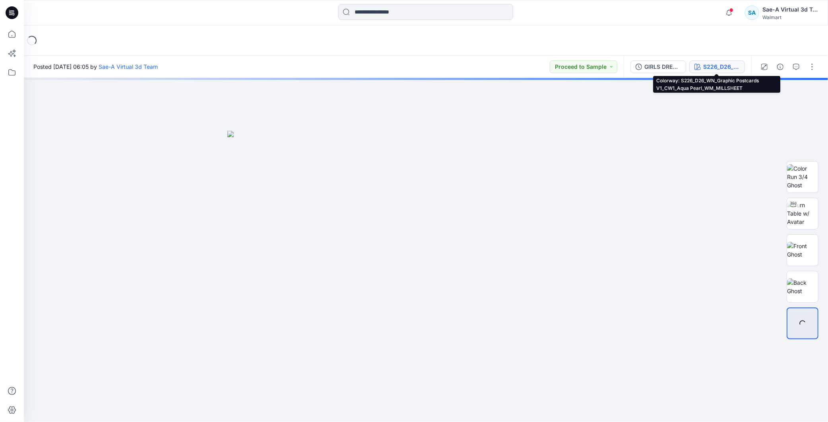
click at [713, 68] on div "S226_D26_WN_Graphic Postcards V1_CW1_Aqua Pearl_WM_MILLSHEET" at bounding box center [721, 66] width 37 height 9
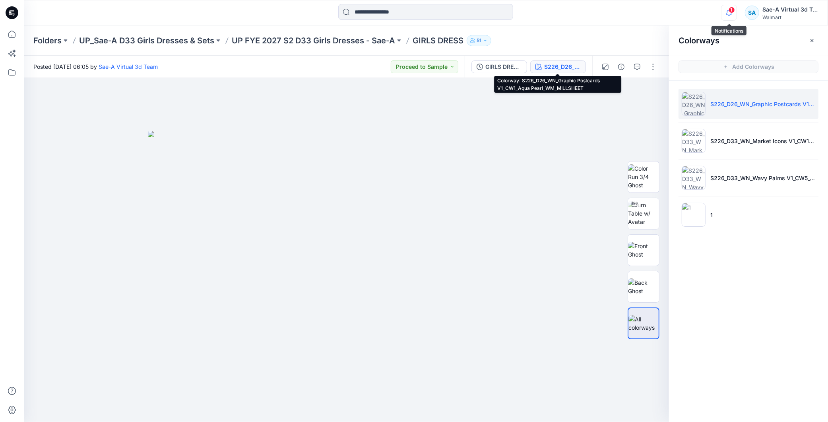
click at [729, 17] on icon "button" at bounding box center [729, 13] width 15 height 16
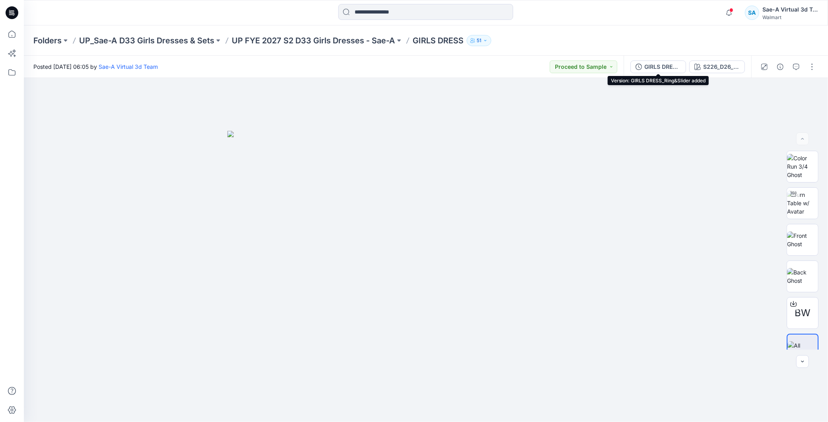
drag, startPoint x: 655, startPoint y: 64, endPoint x: 679, endPoint y: 98, distance: 41.6
click at [654, 64] on div "GIRLS DRESS_Ring&Slider added" at bounding box center [663, 66] width 37 height 9
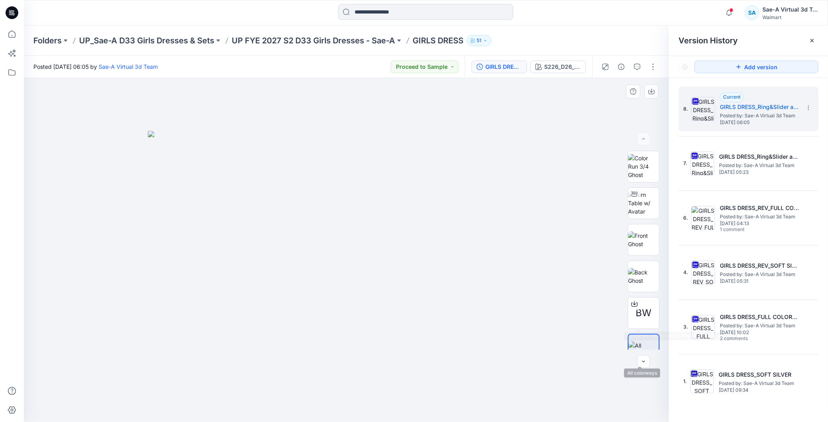
scroll to position [16, 0]
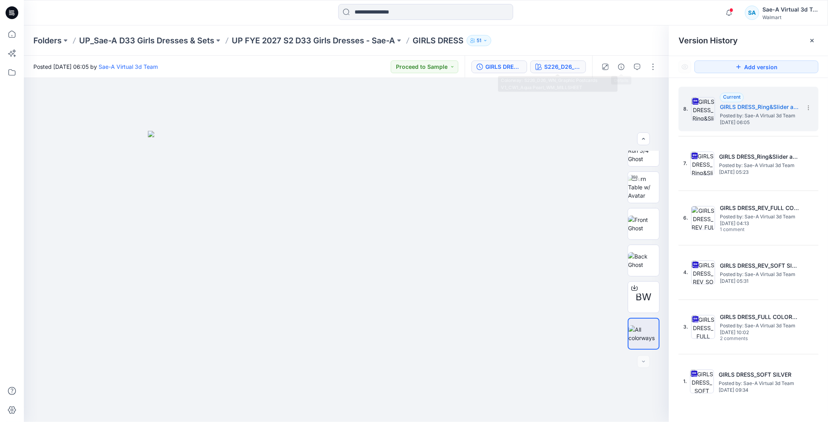
click at [559, 66] on div "S226_D26_WN_Graphic Postcards V1_CW1_Aqua Pearl_WM_MILLSHEET" at bounding box center [562, 66] width 37 height 9
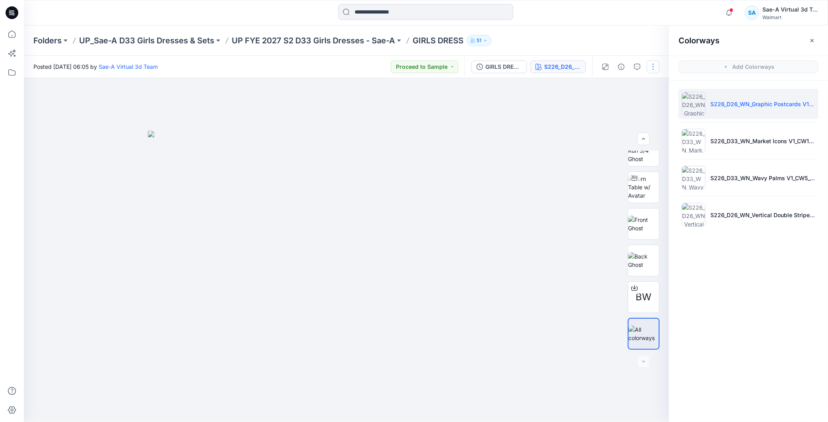
click at [647, 68] on button "button" at bounding box center [653, 66] width 13 height 13
click at [614, 105] on button "Edit" at bounding box center [620, 107] width 73 height 15
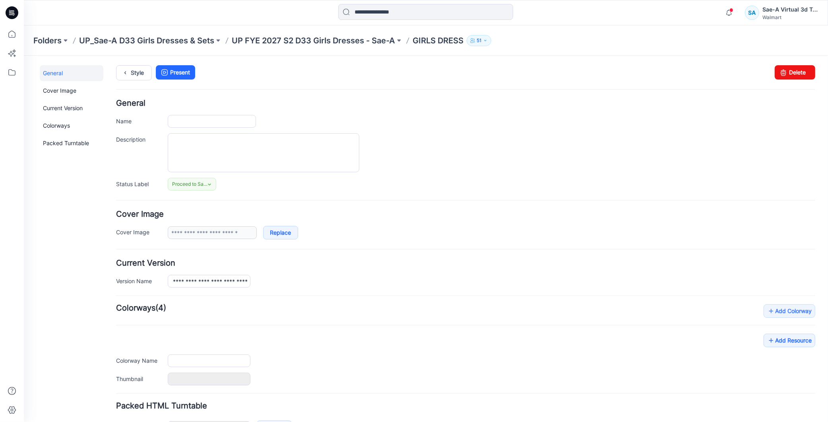
type input "**********"
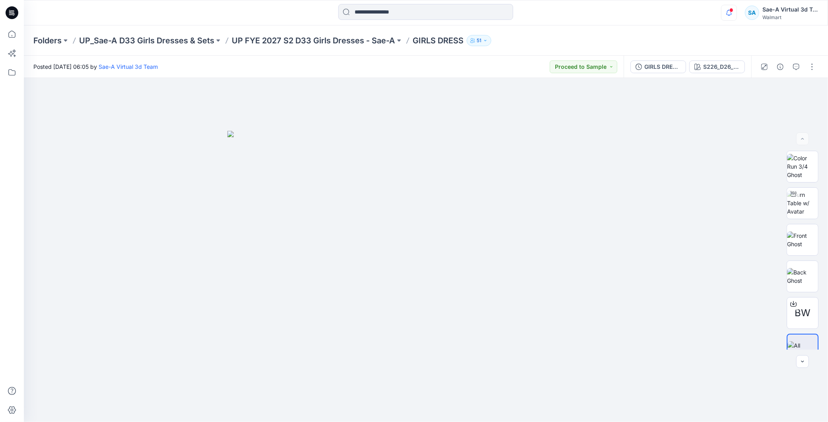
click at [734, 12] on icon "button" at bounding box center [729, 13] width 15 height 16
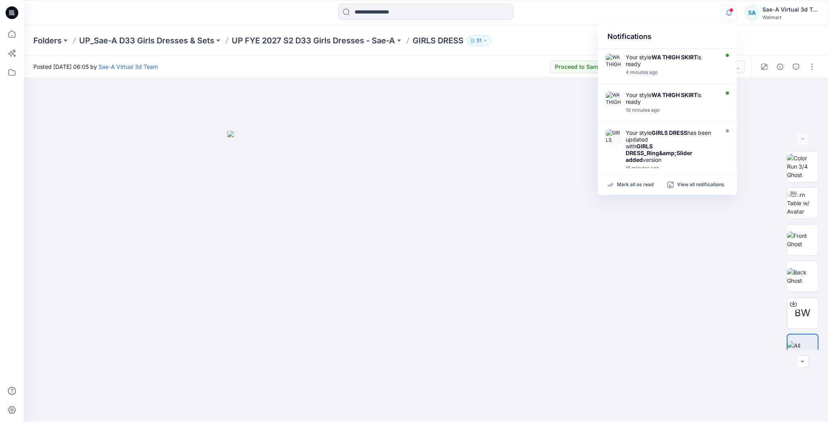
drag, startPoint x: 565, startPoint y: 9, endPoint x: 600, endPoint y: 0, distance: 36.5
click at [565, 8] on div at bounding box center [426, 12] width 402 height 17
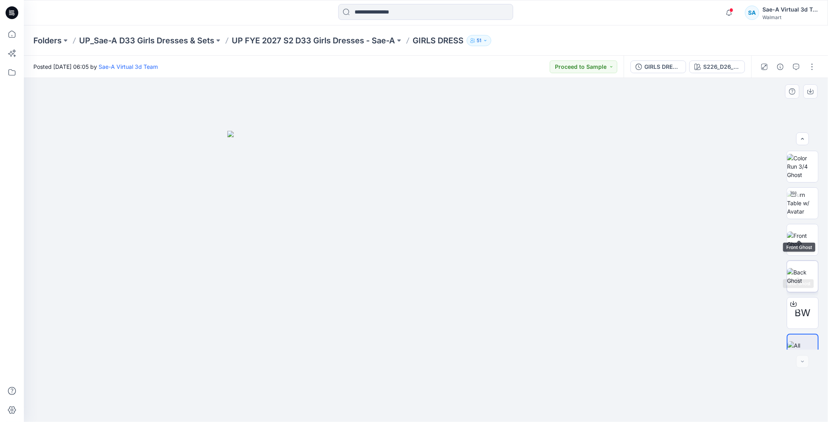
scroll to position [16, 0]
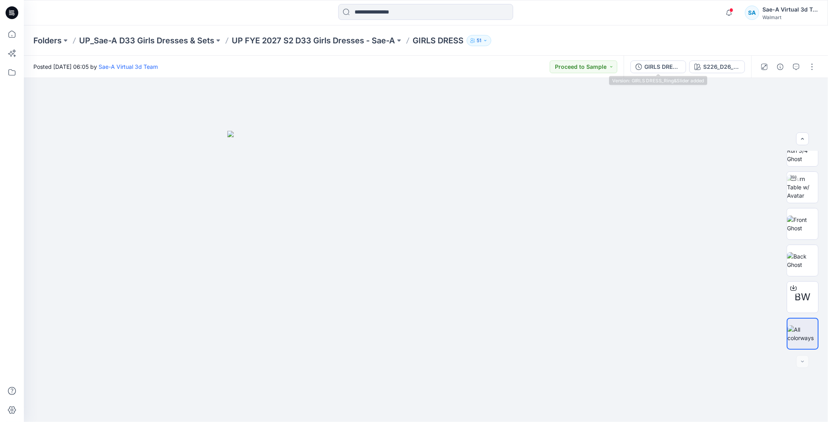
click at [651, 65] on div "GIRLS DRESS_Ring&Slider added" at bounding box center [663, 66] width 37 height 9
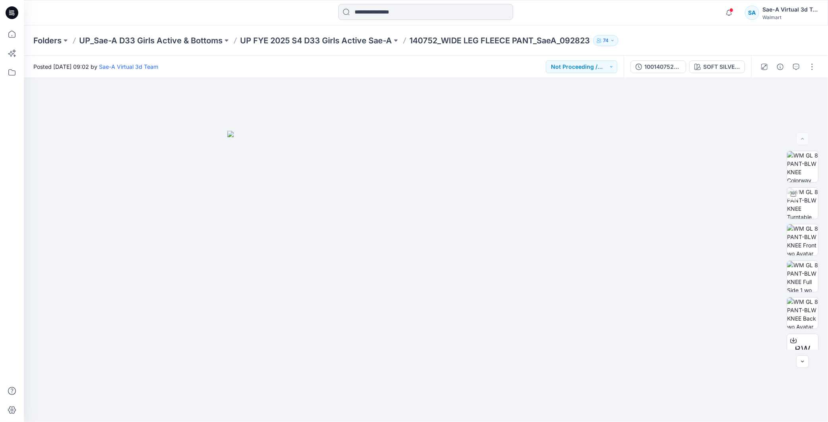
click at [401, 6] on input at bounding box center [425, 12] width 175 height 16
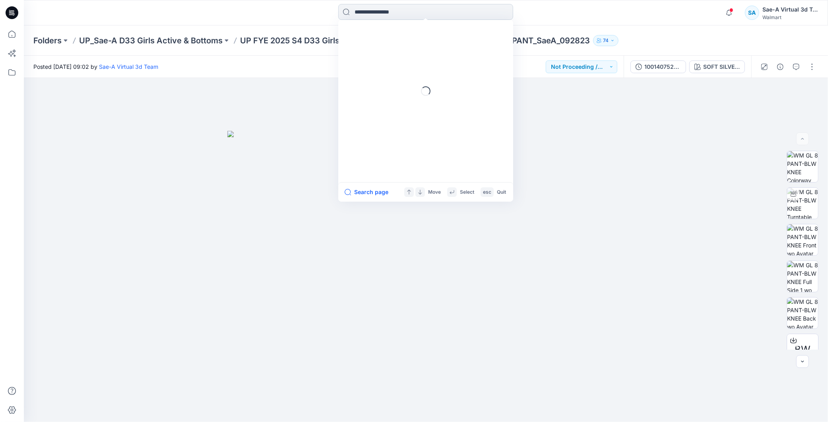
paste input "**********"
type input "**********"
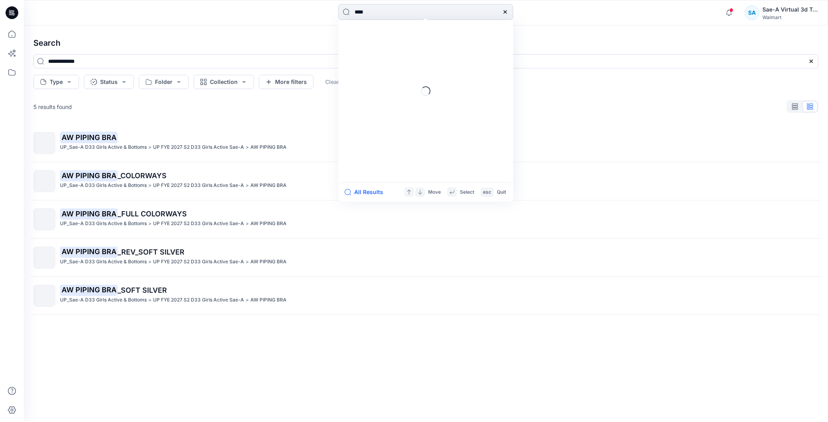
drag, startPoint x: 378, startPoint y: 16, endPoint x: 340, endPoint y: 11, distance: 38.5
click at [340, 11] on input "****" at bounding box center [425, 12] width 175 height 16
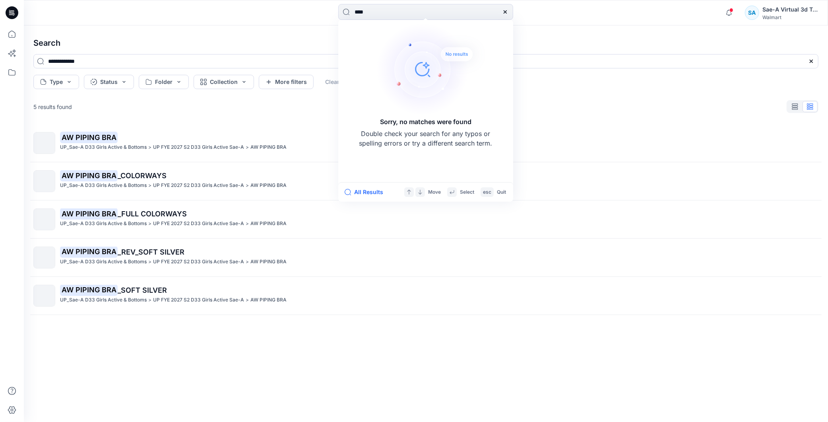
type input "**********"
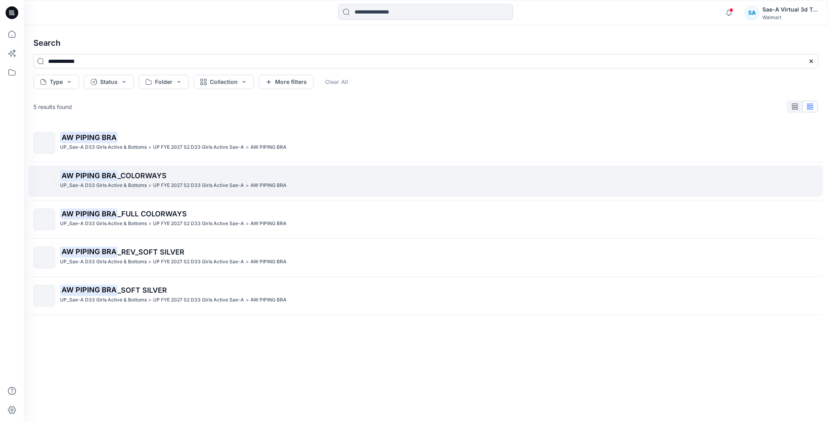
click at [132, 174] on span "_COLORWAYS" at bounding box center [142, 175] width 49 height 8
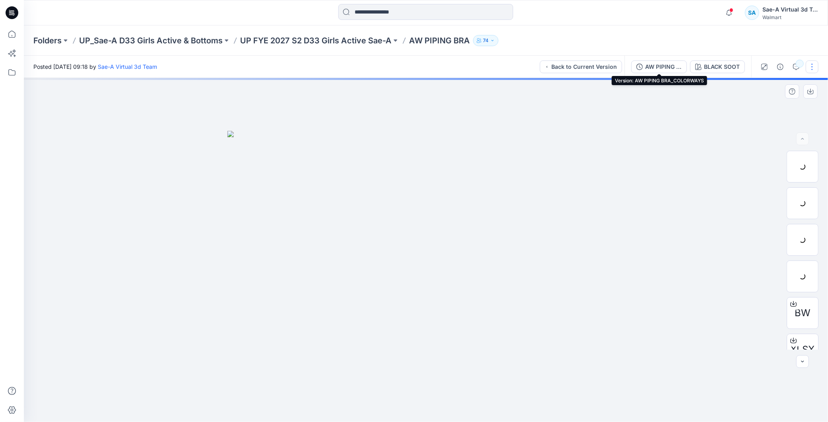
click at [648, 69] on div "AW PIPING BRA_COLORWAYS" at bounding box center [663, 66] width 37 height 9
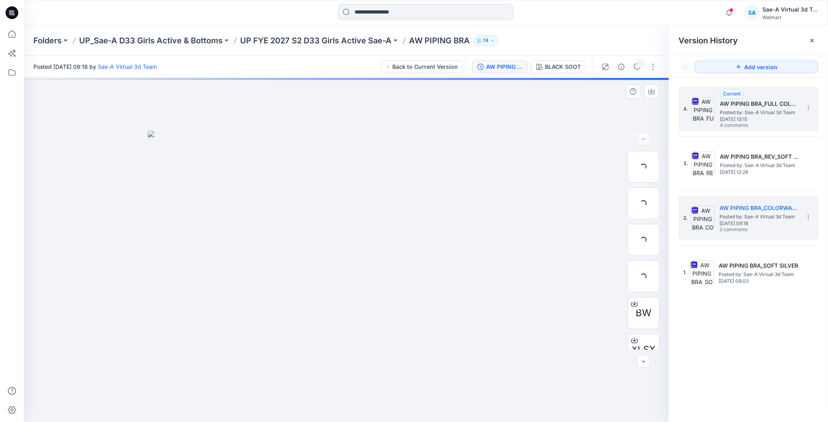
click at [757, 117] on span "Thursday, July 17, 2025 13:15" at bounding box center [760, 120] width 80 height 6
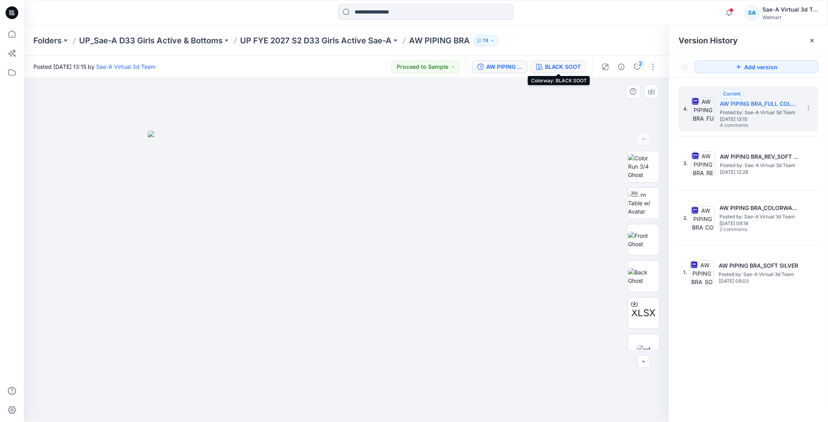
click at [564, 68] on div "BLACK SOOT" at bounding box center [563, 66] width 36 height 9
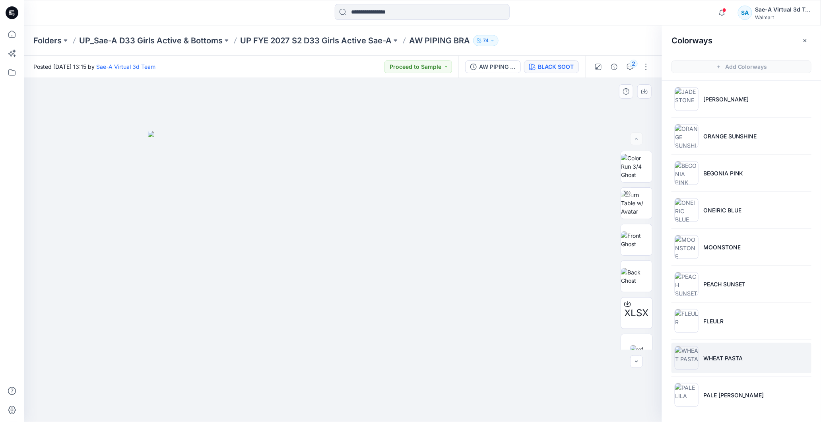
scroll to position [2, 0]
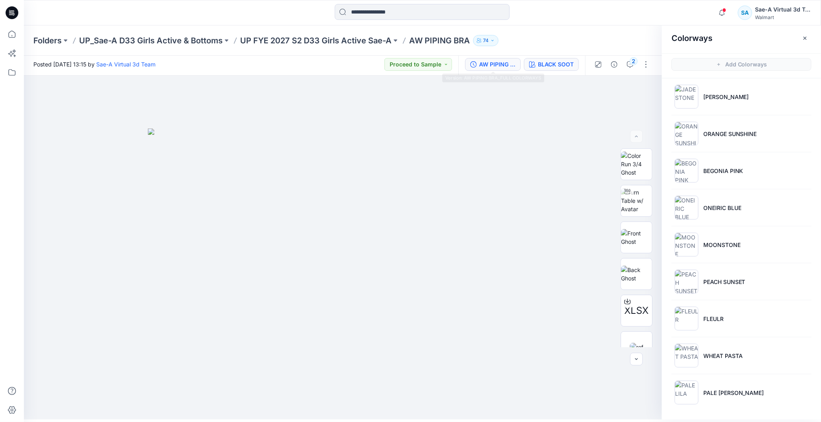
click at [497, 60] on div "AW PIPING BRA_FULL COLORWAYS" at bounding box center [497, 64] width 37 height 9
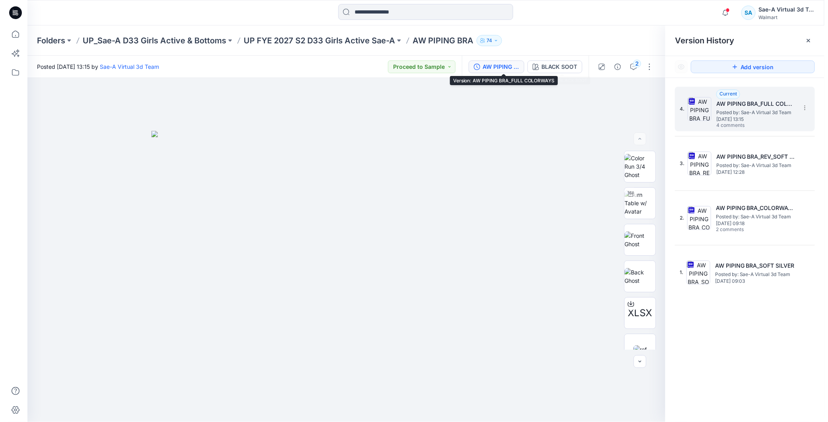
scroll to position [0, 0]
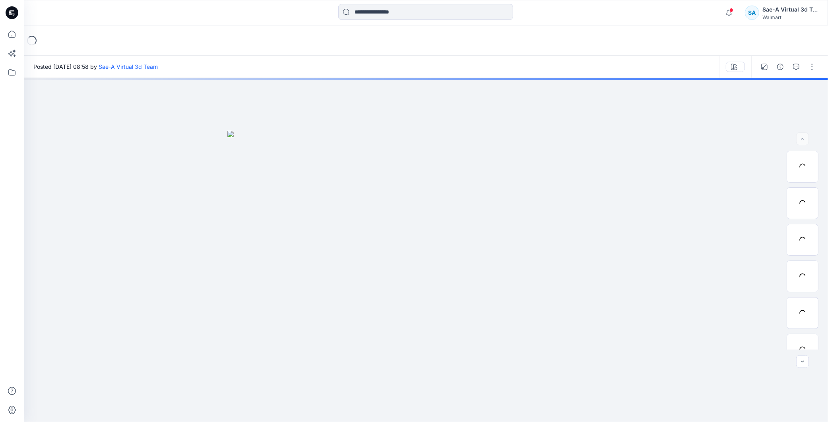
click at [16, 13] on icon at bounding box center [12, 12] width 13 height 13
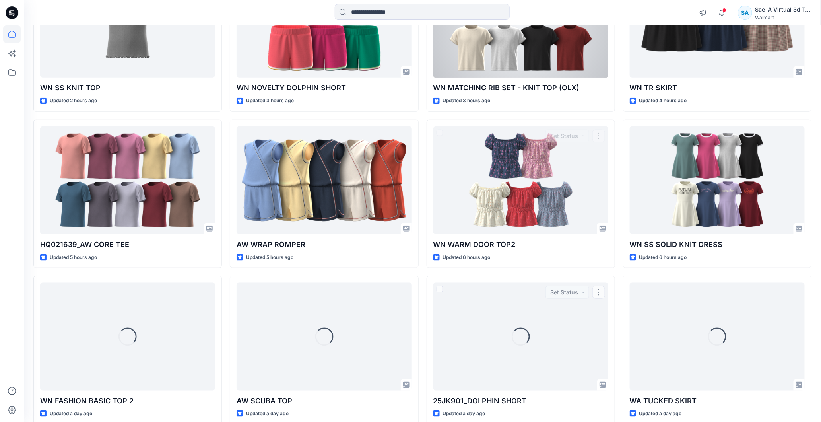
scroll to position [128, 0]
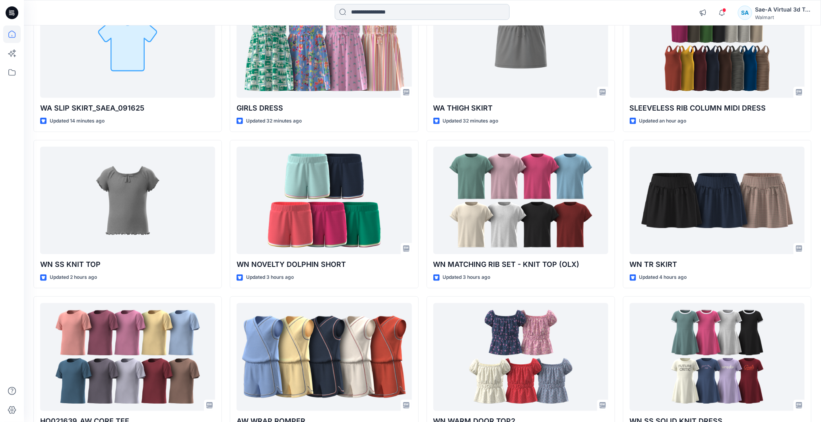
click at [382, 17] on input at bounding box center [422, 12] width 175 height 16
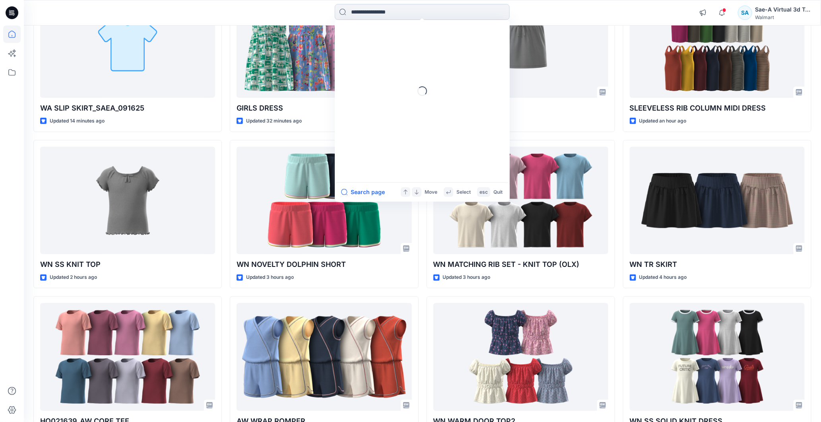
click at [384, 11] on input at bounding box center [422, 12] width 175 height 16
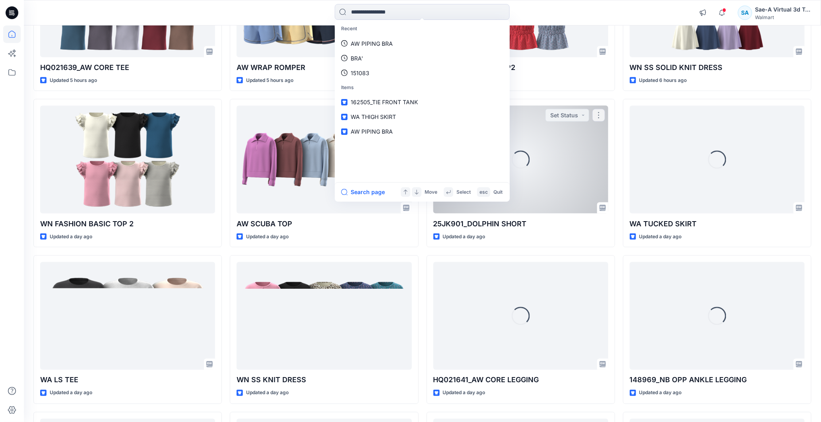
scroll to position [967, 0]
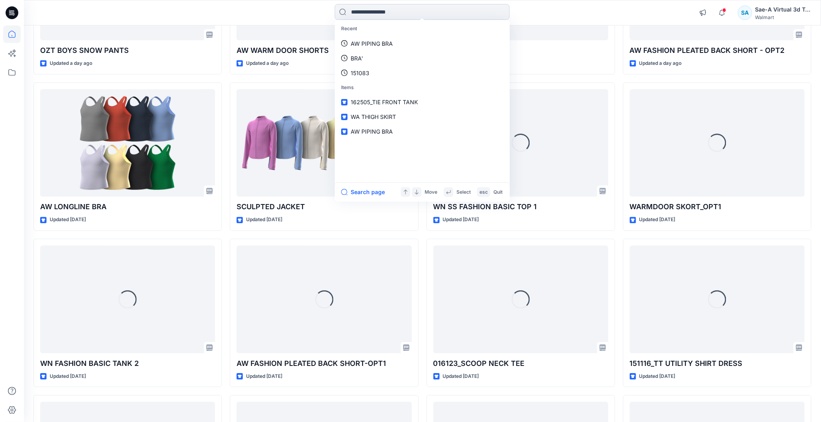
click at [394, 13] on input at bounding box center [422, 12] width 175 height 16
paste input "******"
type input "******"
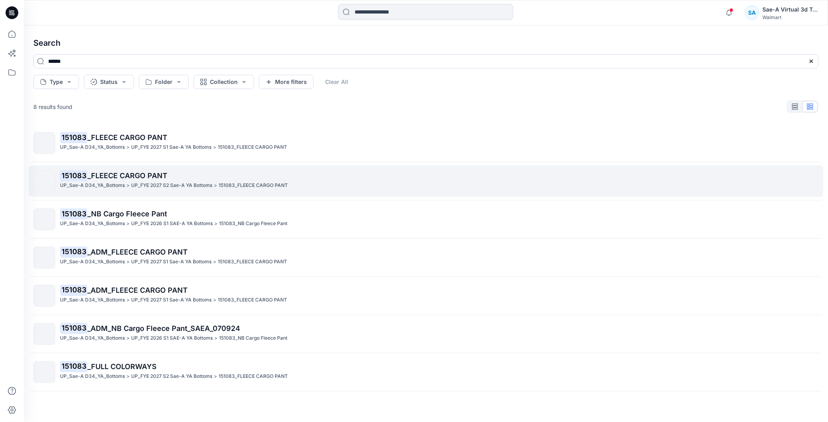
click at [151, 175] on span "_FLEECE CARGO PANT" at bounding box center [127, 175] width 80 height 8
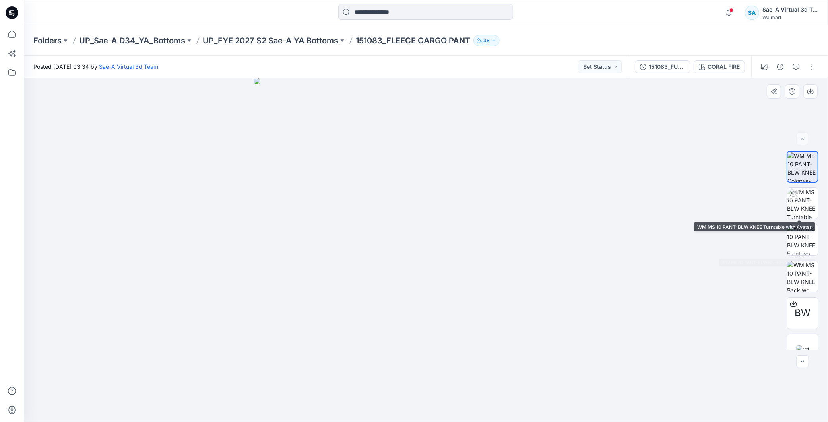
drag, startPoint x: 808, startPoint y: 210, endPoint x: 541, endPoint y: 415, distance: 336.7
click at [808, 211] on img at bounding box center [802, 203] width 31 height 31
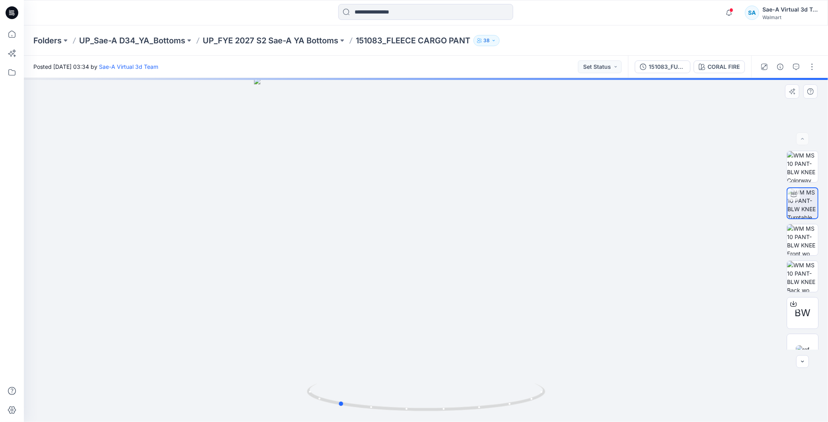
drag, startPoint x: 498, startPoint y: 394, endPoint x: 410, endPoint y: 418, distance: 90.6
click at [410, 418] on div at bounding box center [426, 250] width 804 height 344
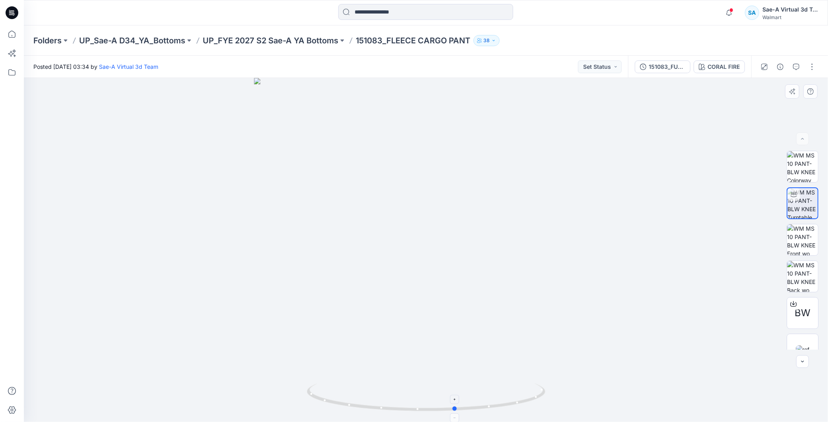
drag, startPoint x: 401, startPoint y: 412, endPoint x: 424, endPoint y: 396, distance: 28.3
click at [518, 401] on icon at bounding box center [427, 398] width 241 height 30
click at [777, 67] on button "button" at bounding box center [780, 66] width 13 height 13
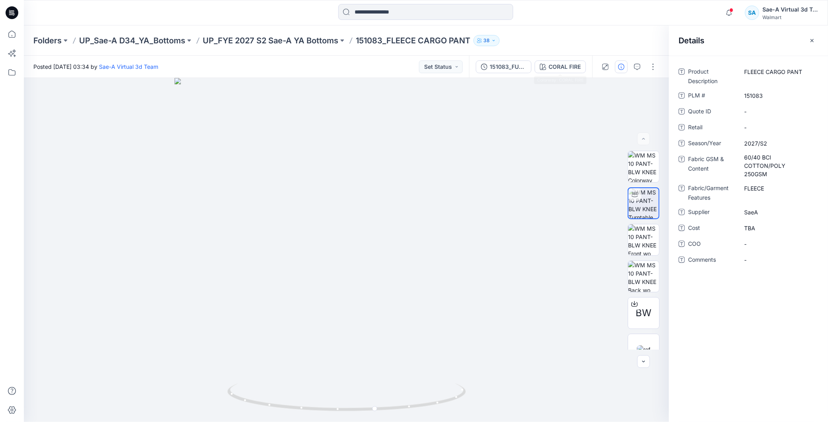
click at [644, 63] on div at bounding box center [629, 67] width 74 height 22
click at [640, 64] on icon "button" at bounding box center [637, 67] width 6 height 6
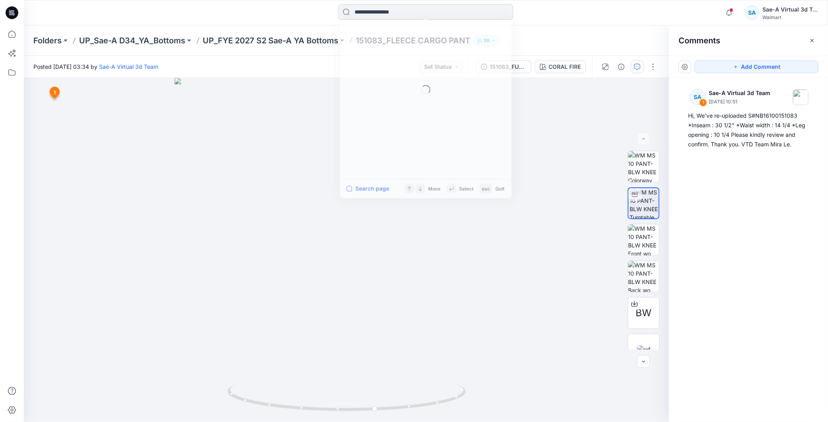
click at [412, 13] on input at bounding box center [425, 12] width 175 height 16
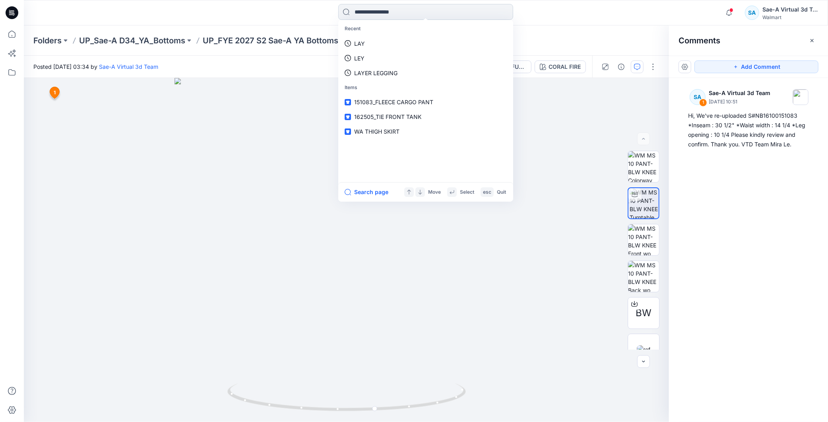
paste input "*********"
type input "*********"
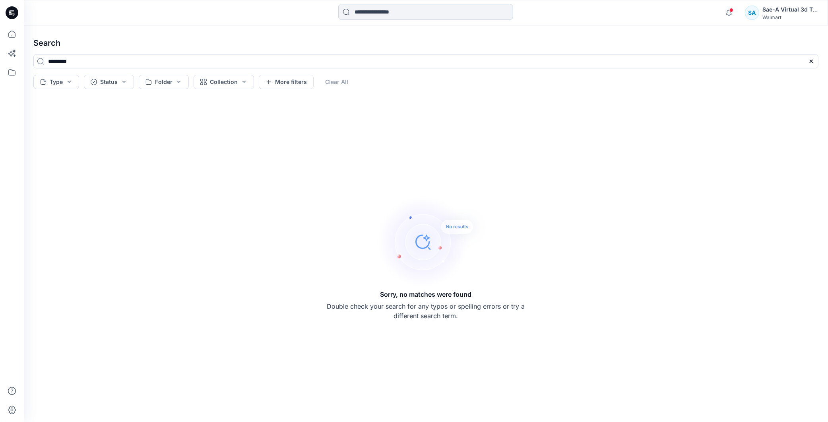
click at [362, 14] on input at bounding box center [425, 12] width 175 height 16
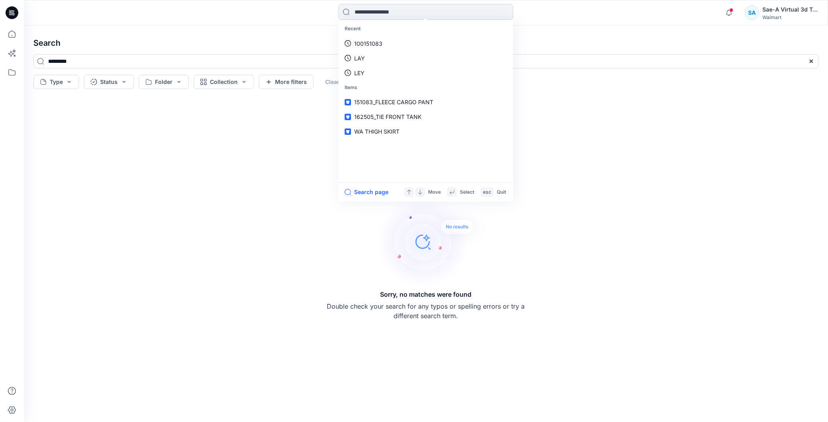
click at [382, 14] on input at bounding box center [425, 12] width 175 height 16
type input "******"
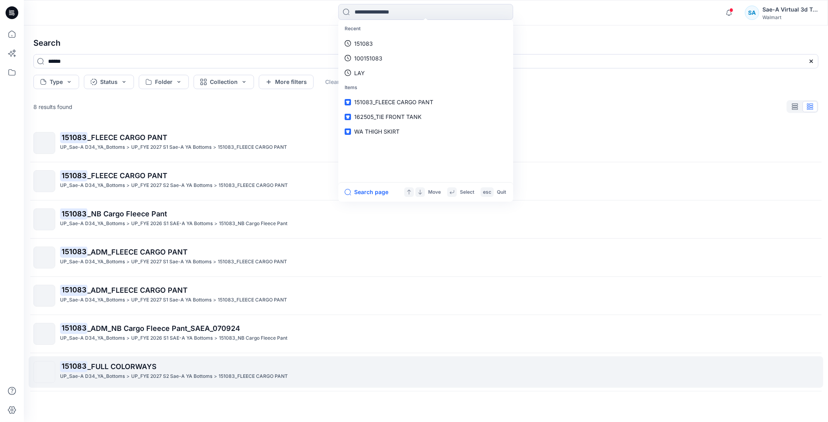
scroll to position [33, 0]
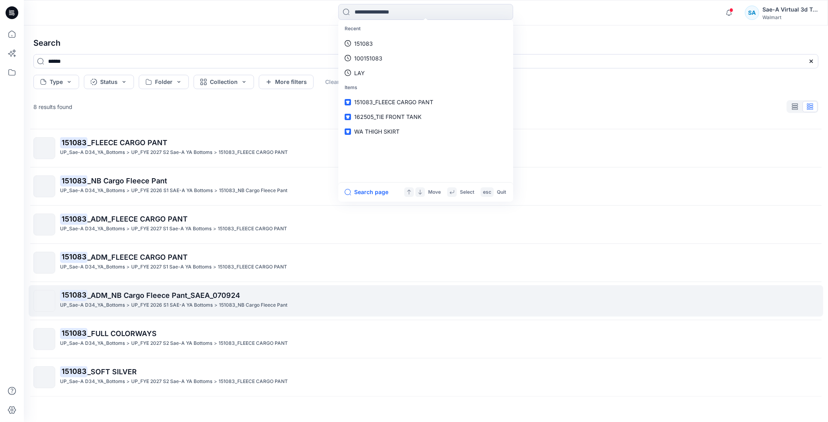
click at [187, 296] on span "_ADM_NB Cargo Fleece Pant_SAEA_070924" at bounding box center [163, 295] width 153 height 8
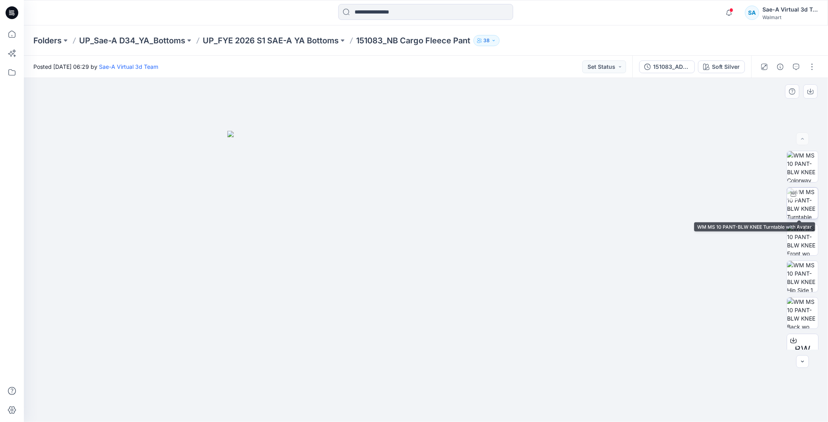
click at [808, 201] on img at bounding box center [802, 203] width 31 height 31
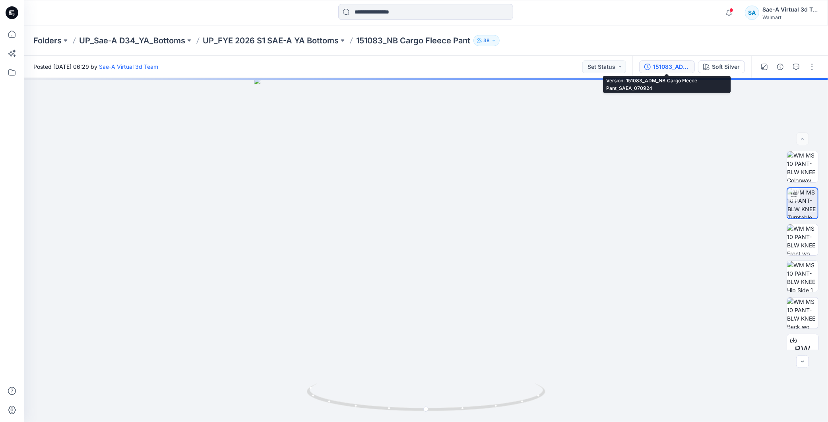
click at [680, 70] on div "151083_ADM_NB Cargo Fleece Pant_SAEA_070924" at bounding box center [671, 66] width 37 height 9
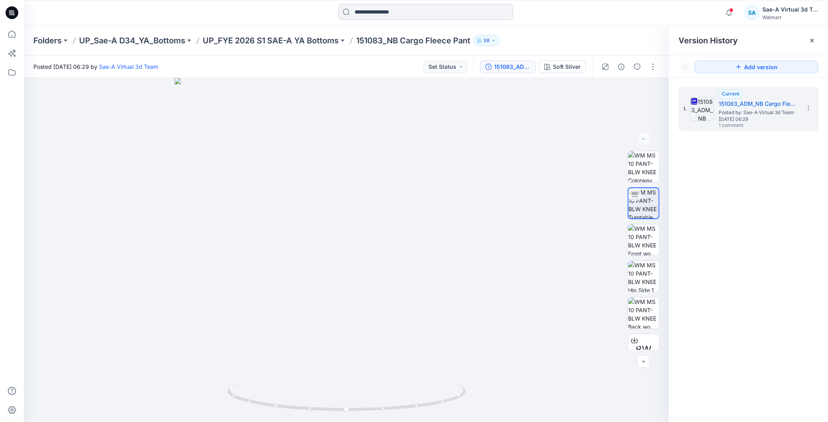
click at [386, 11] on input at bounding box center [425, 12] width 175 height 16
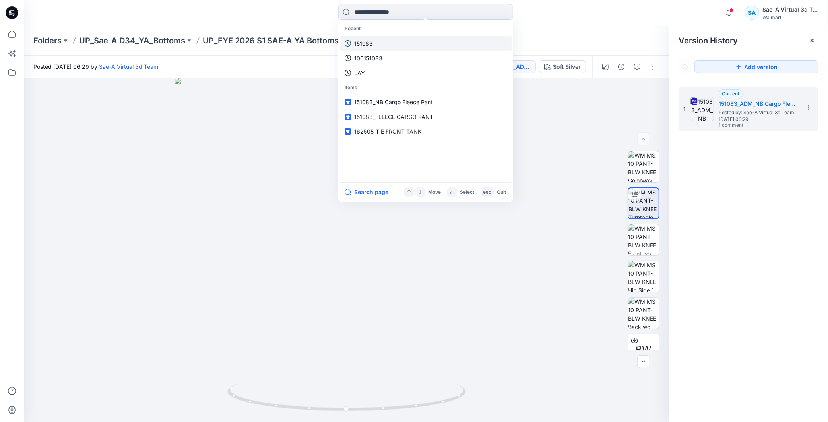
click at [371, 45] on p "151083" at bounding box center [363, 43] width 19 height 8
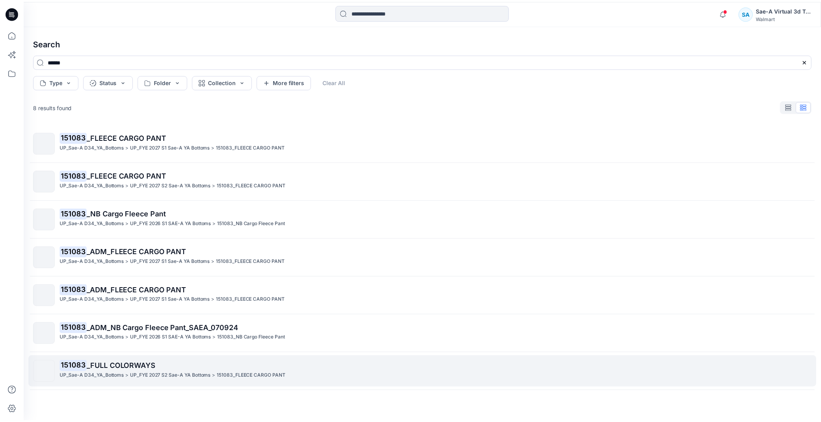
scroll to position [33, 0]
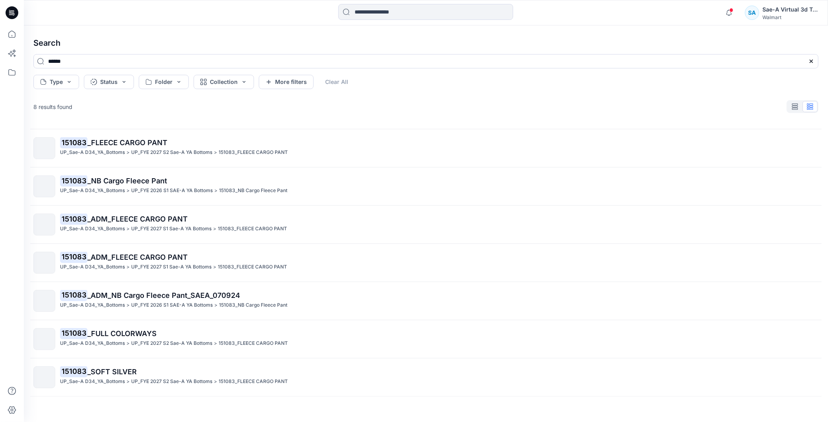
click at [173, 192] on p "UP_FYE 2026 S1 SAE-A YA Bottoms" at bounding box center [172, 190] width 82 height 8
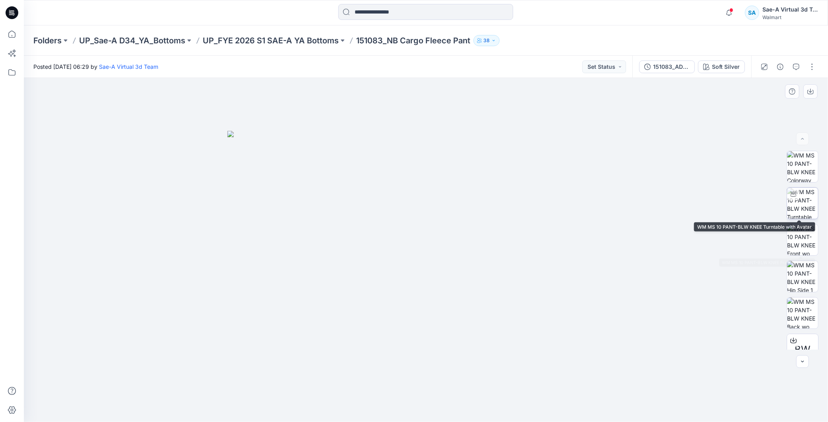
click at [807, 208] on img at bounding box center [802, 203] width 31 height 31
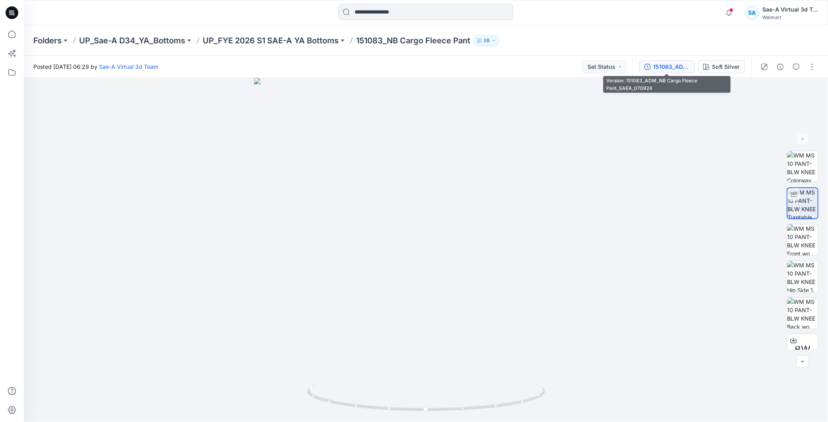
click at [669, 65] on div "151083_ADM_NB Cargo Fleece Pant_SAEA_070924" at bounding box center [671, 66] width 37 height 9
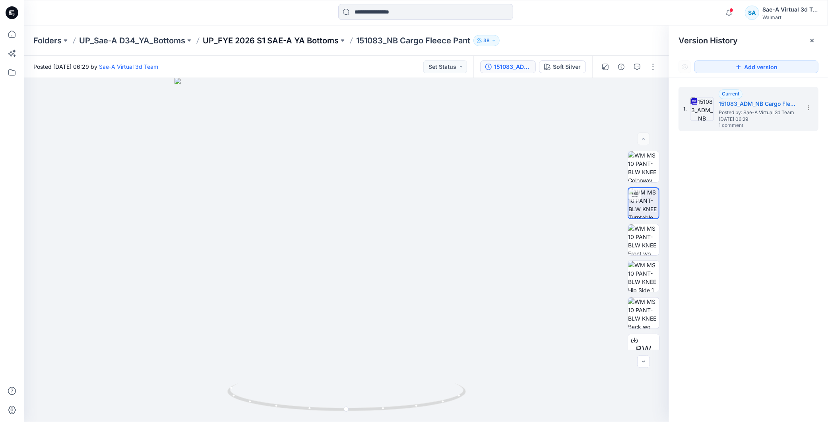
click at [327, 40] on p "UP_FYE 2026 S1 SAE-A YA Bottoms" at bounding box center [271, 40] width 136 height 11
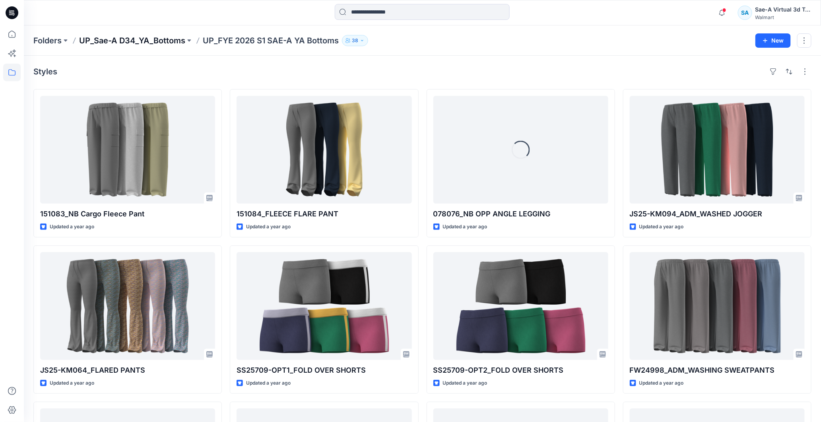
click at [166, 41] on p "UP_Sae-A D34_YA_Bottoms" at bounding box center [132, 40] width 106 height 11
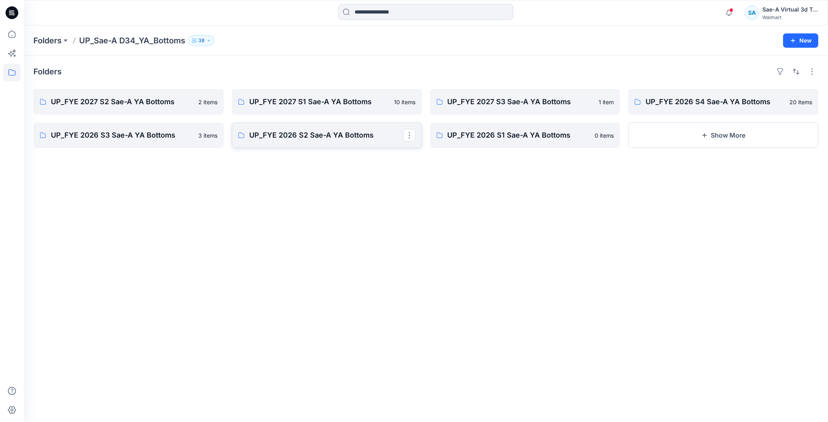
click at [296, 132] on p "UP_FYE 2026 S2 Sae-A YA Bottoms" at bounding box center [326, 135] width 154 height 11
click at [128, 137] on p "UP_FYE 2026 S3 Sae-A YA Bottoms" at bounding box center [128, 135] width 154 height 11
click at [712, 100] on p "UP_FYE 2026 S4 Sae-A YA Bottoms" at bounding box center [723, 101] width 154 height 11
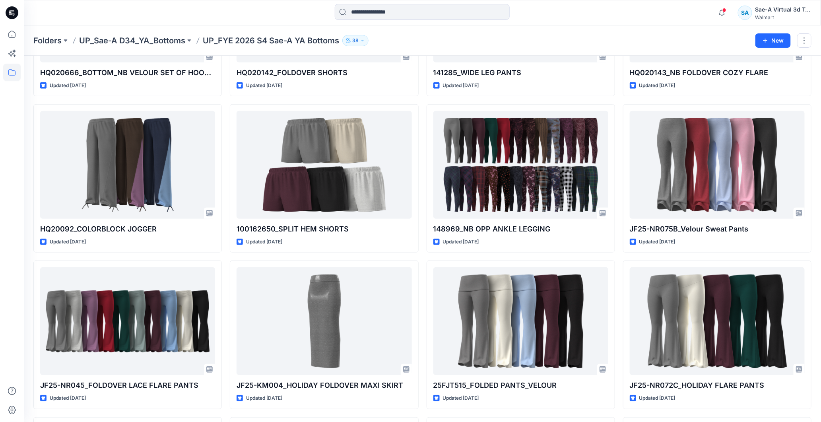
scroll to position [97, 0]
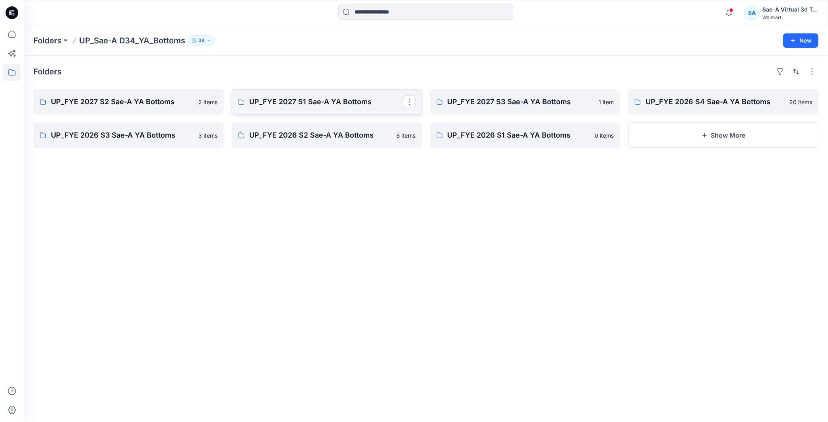
click at [351, 100] on p "UP_FYE 2027 S1 Sae-A YA Bottoms" at bounding box center [326, 101] width 154 height 11
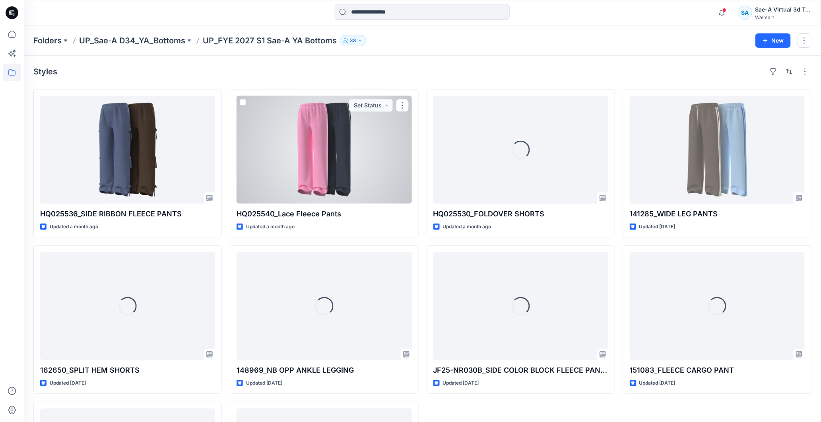
scroll to position [138, 0]
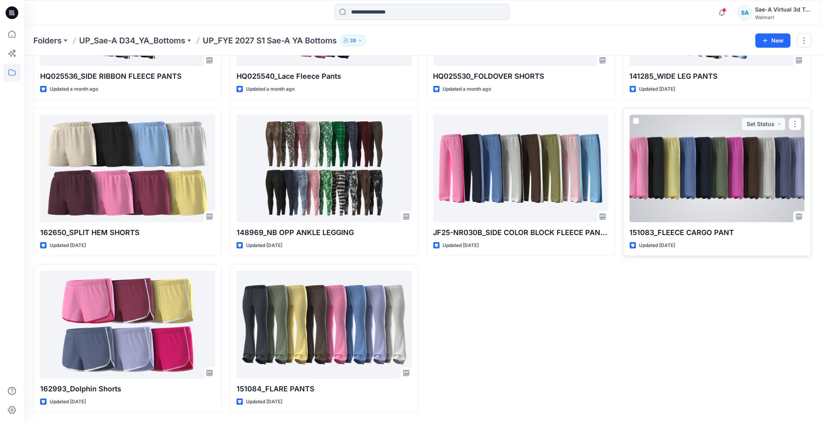
click at [734, 175] on div at bounding box center [717, 169] width 175 height 108
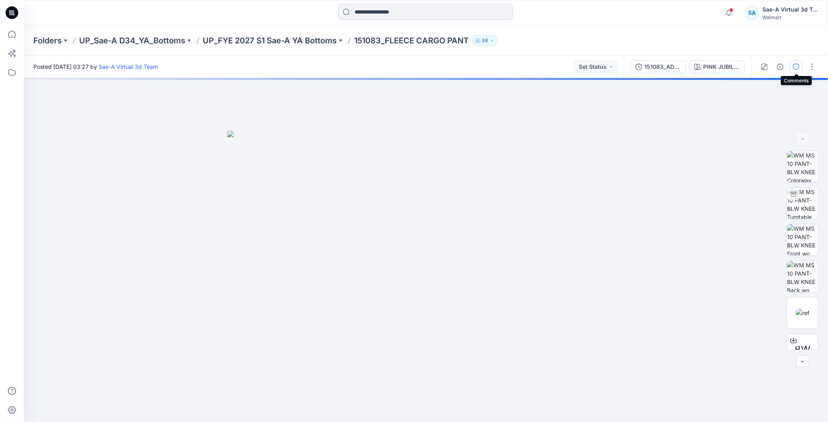
click at [793, 66] on icon "button" at bounding box center [796, 67] width 6 height 6
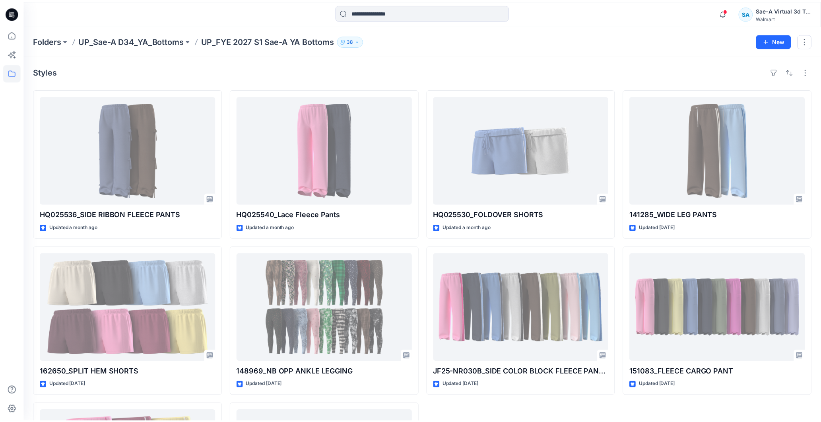
scroll to position [138, 0]
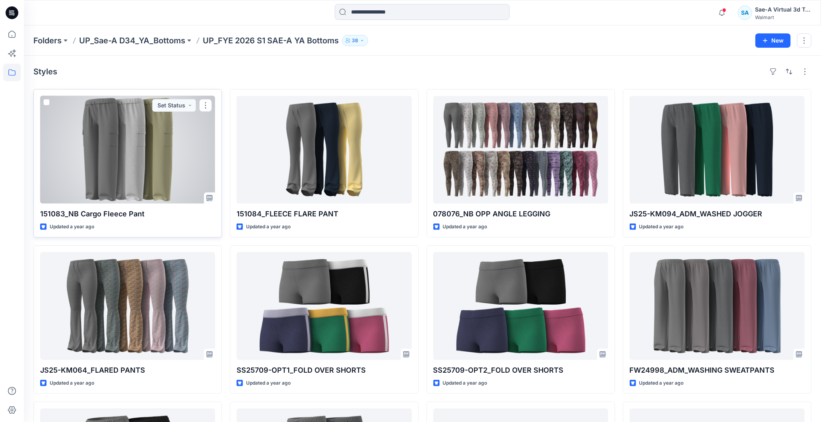
click at [132, 145] on div at bounding box center [127, 150] width 175 height 108
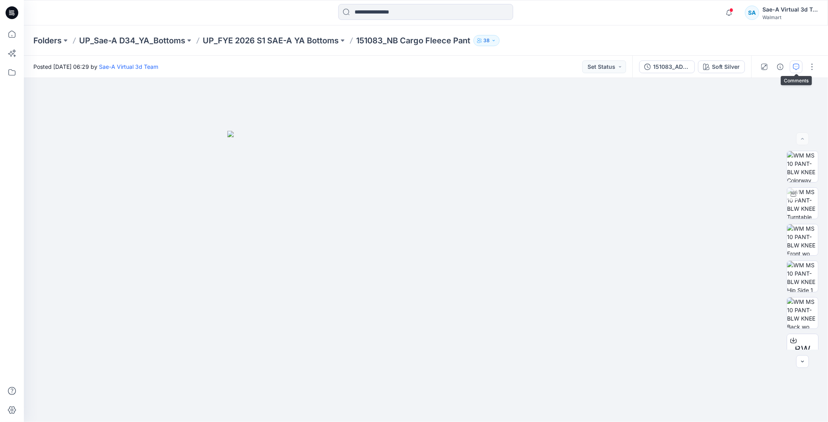
click at [794, 64] on icon "button" at bounding box center [796, 67] width 6 height 6
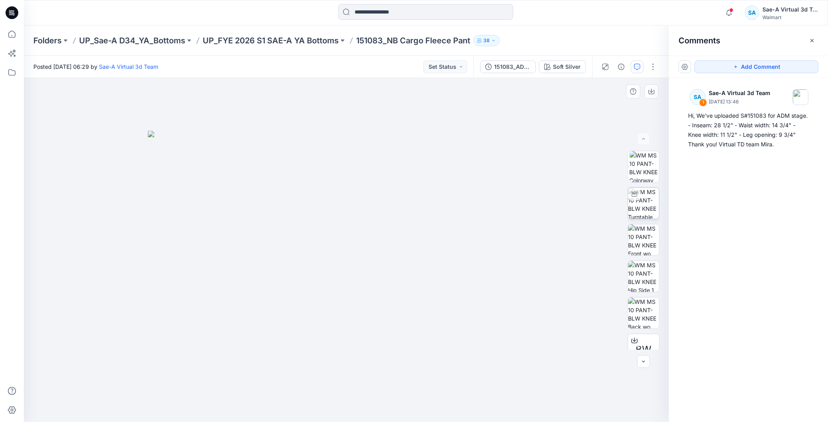
click at [645, 201] on img at bounding box center [643, 203] width 31 height 31
drag, startPoint x: 414, startPoint y: 410, endPoint x: 452, endPoint y: 396, distance: 40.6
click at [452, 396] on icon at bounding box center [347, 398] width 241 height 30
